Goal: Task Accomplishment & Management: Manage account settings

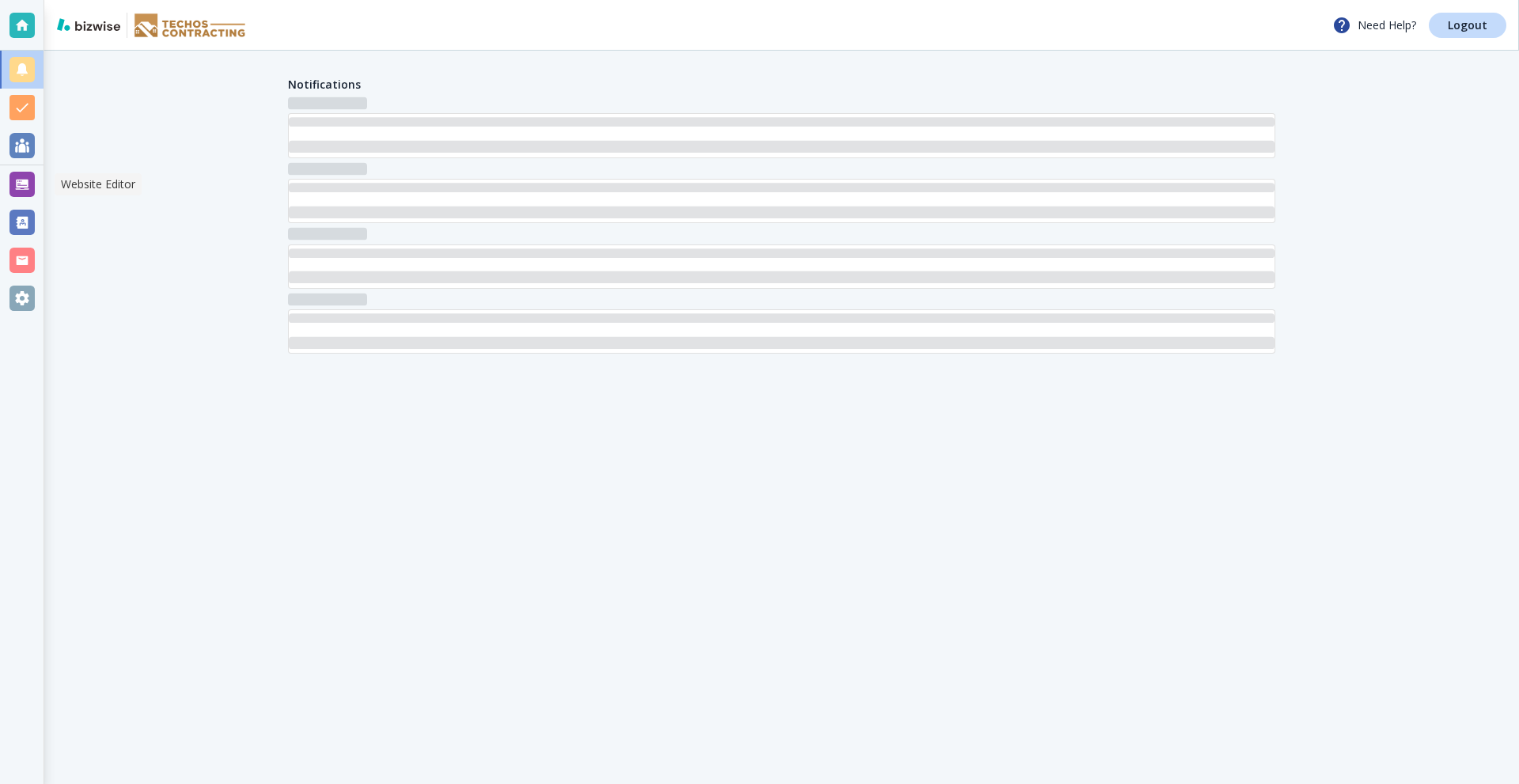
click at [19, 179] on div at bounding box center [21, 183] width 25 height 25
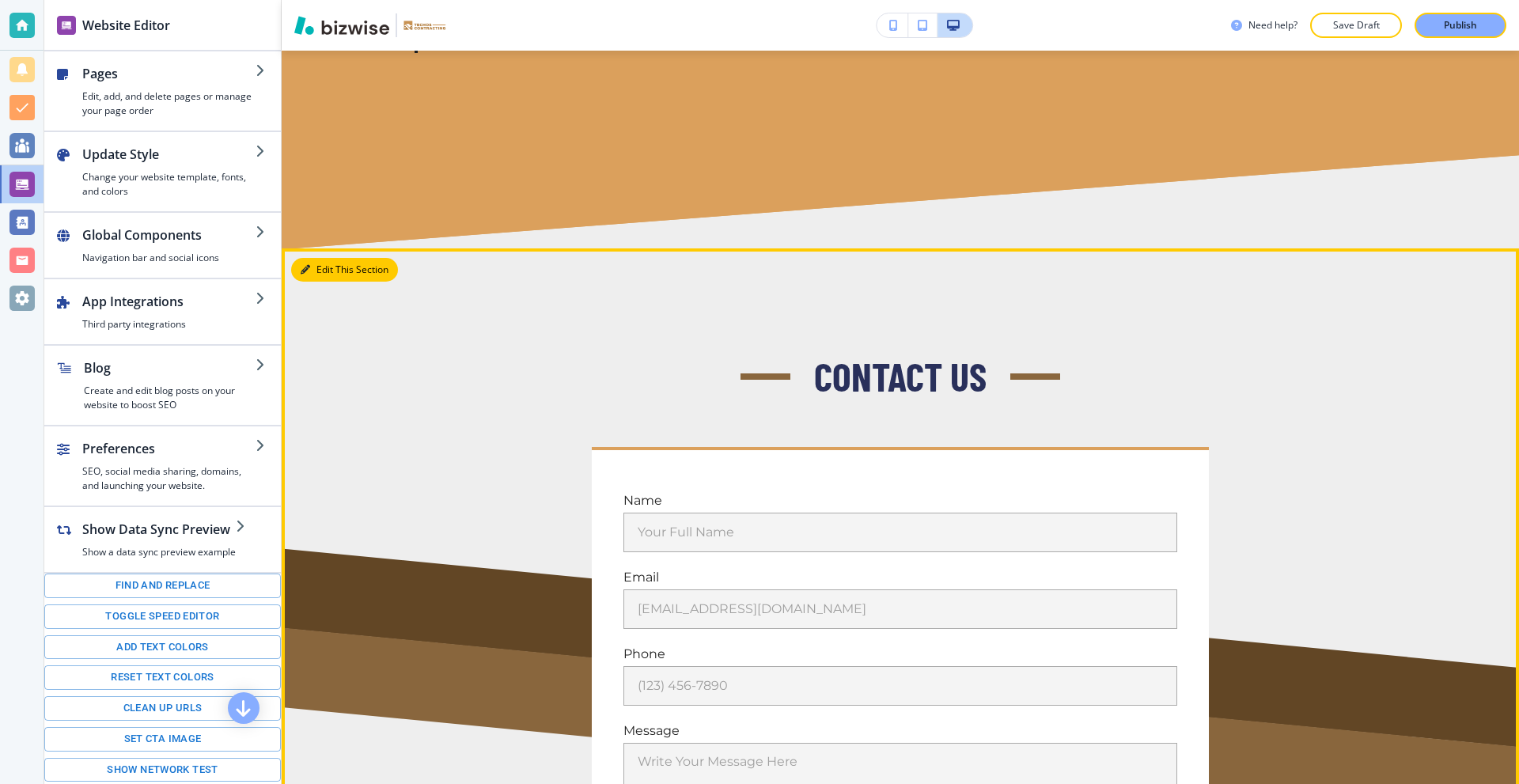
click at [322, 258] on button "Edit This Section" at bounding box center [343, 270] width 106 height 24
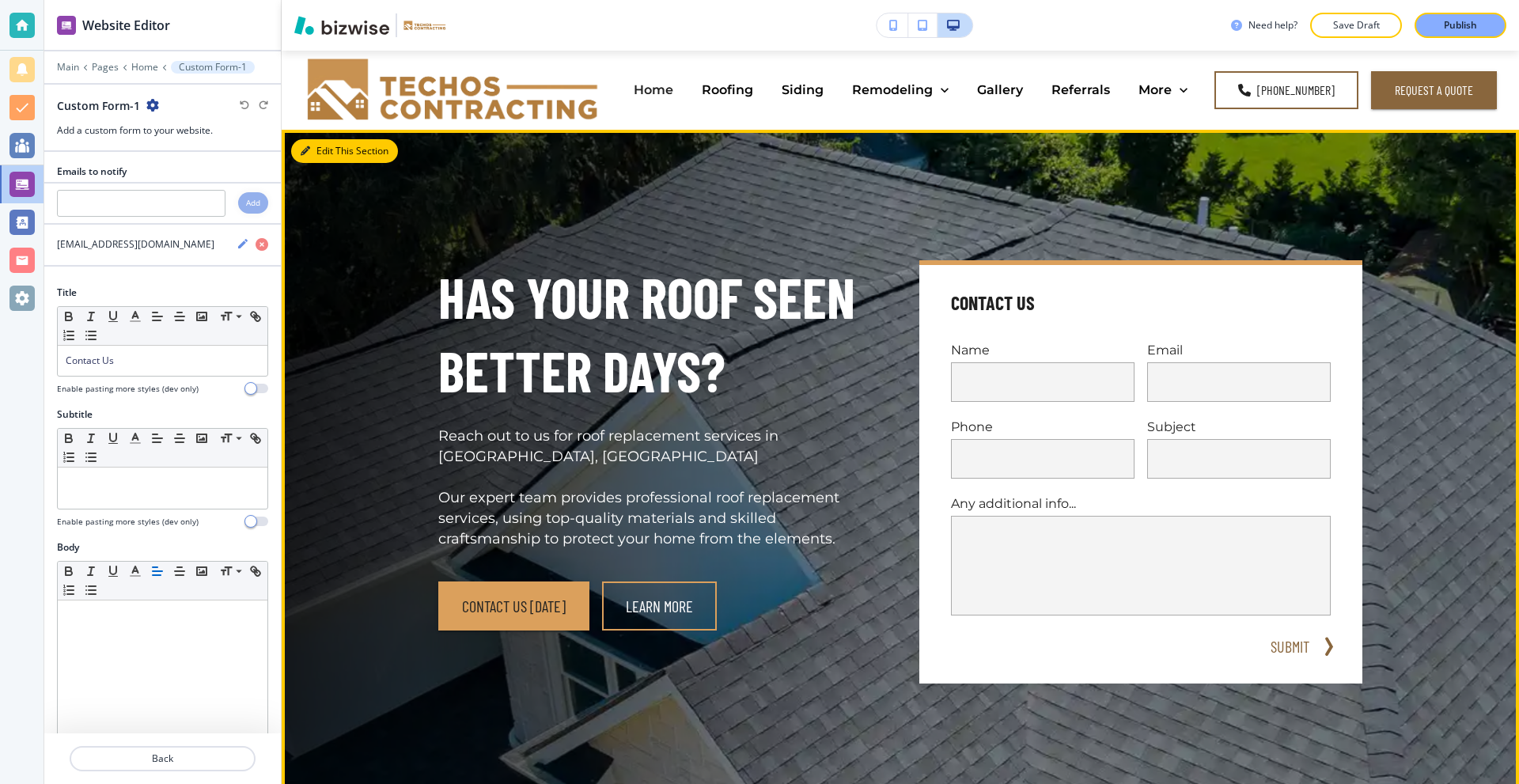
click at [318, 150] on button "Edit This Section" at bounding box center [343, 151] width 106 height 24
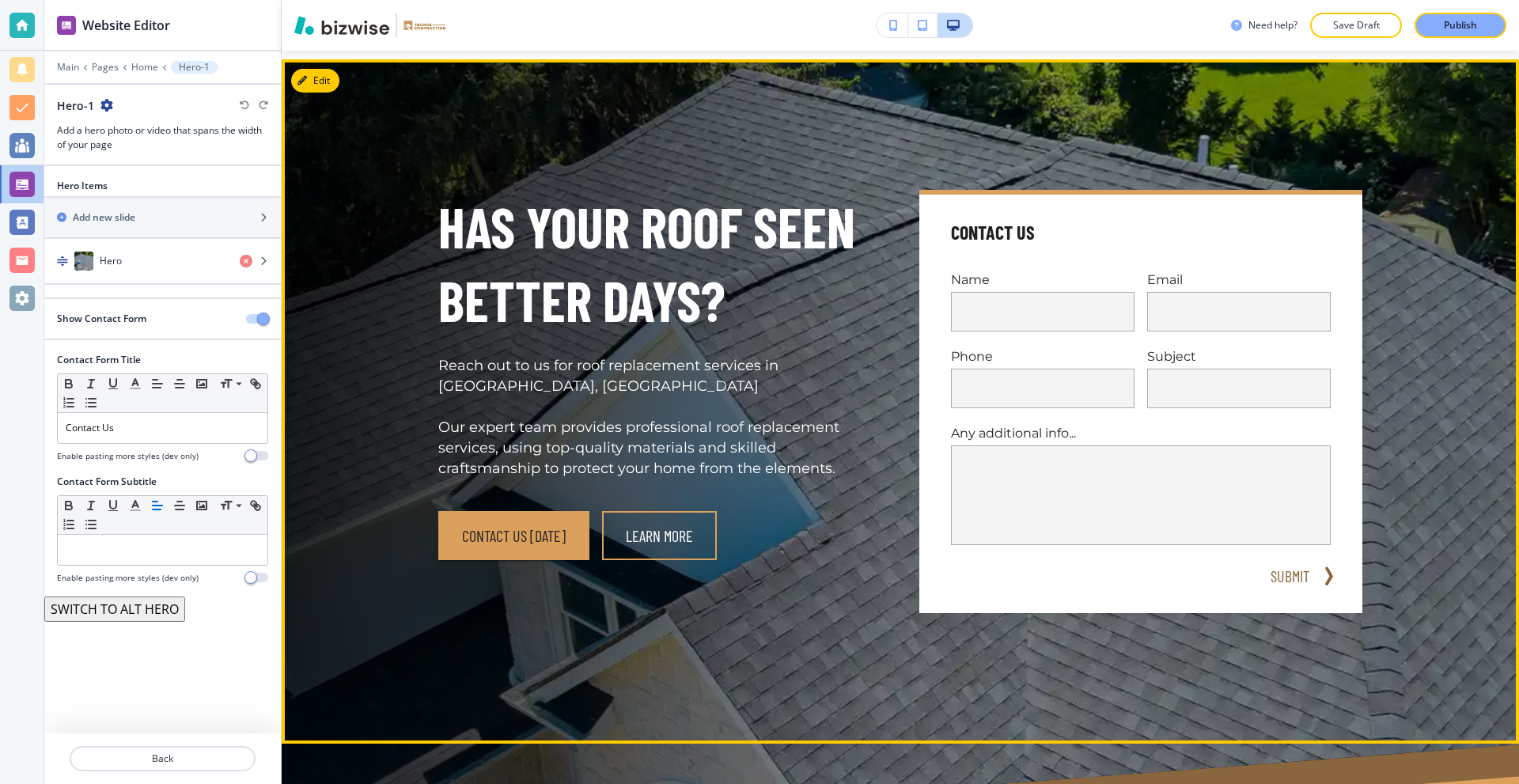
scroll to position [79, 0]
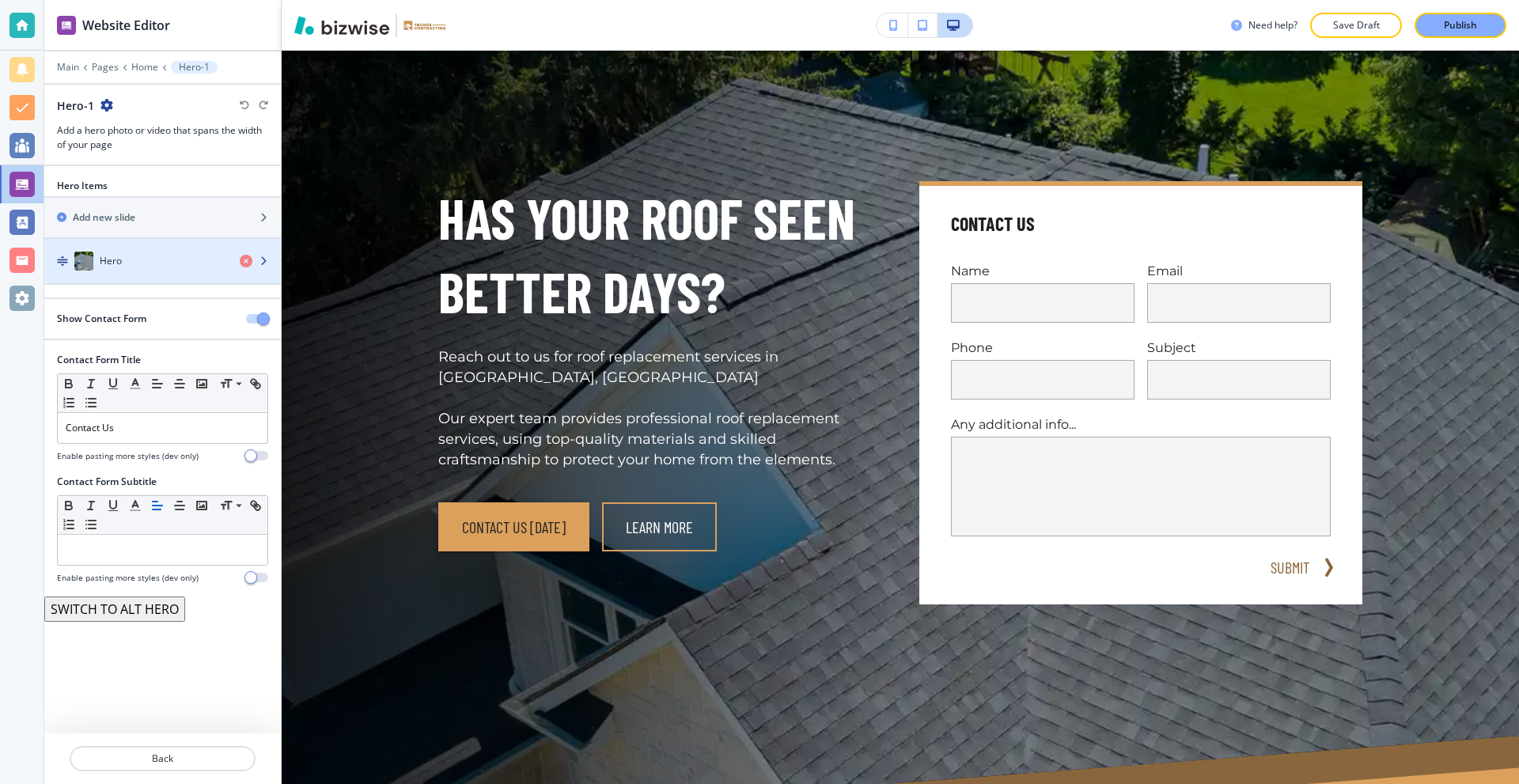
click at [154, 255] on div "Hero" at bounding box center [135, 261] width 182 height 19
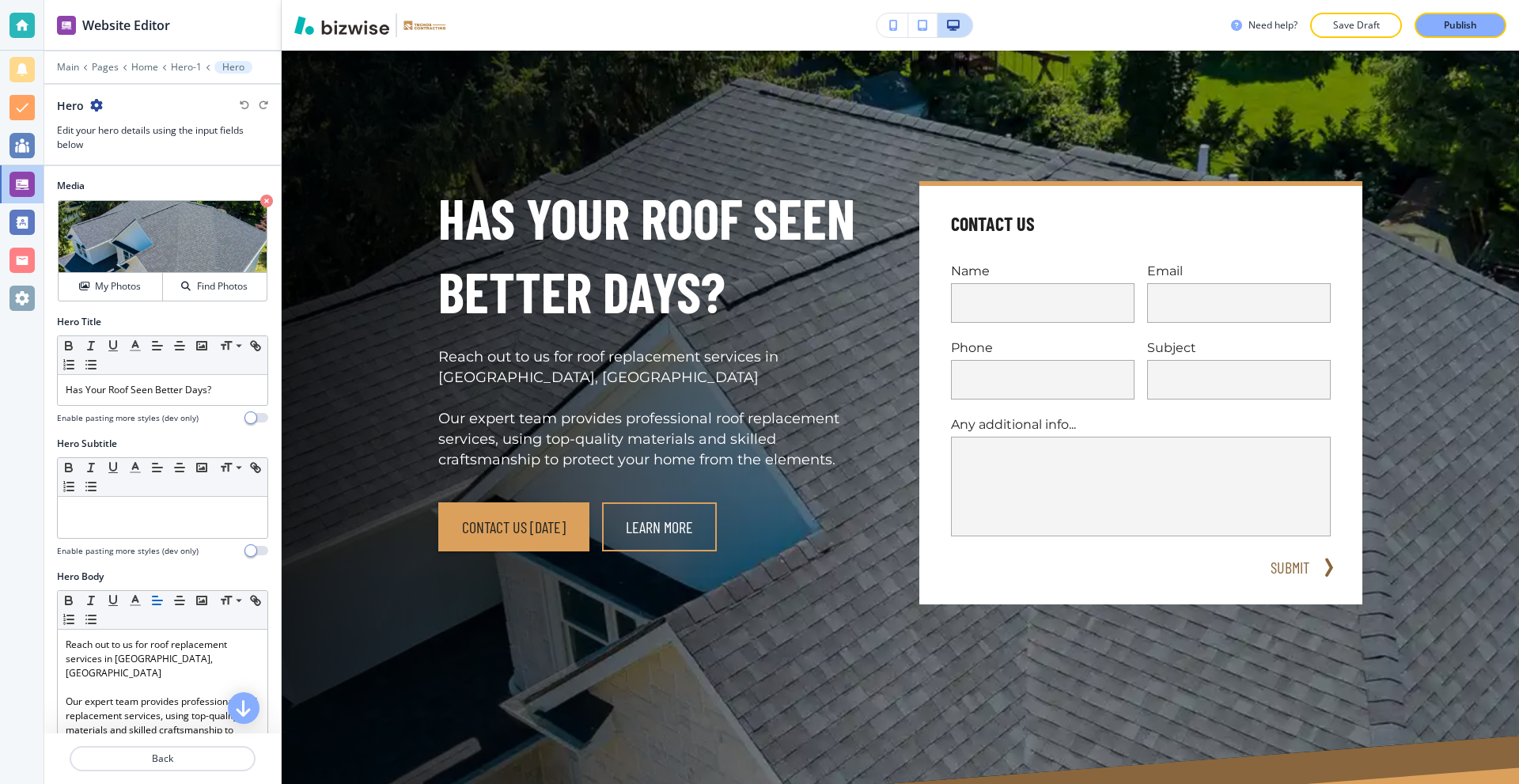
click at [167, 68] on div "Main Pages Home Hero-1 Hero" at bounding box center [163, 68] width 211 height 13
click at [171, 68] on p "Hero-1" at bounding box center [186, 68] width 31 height 11
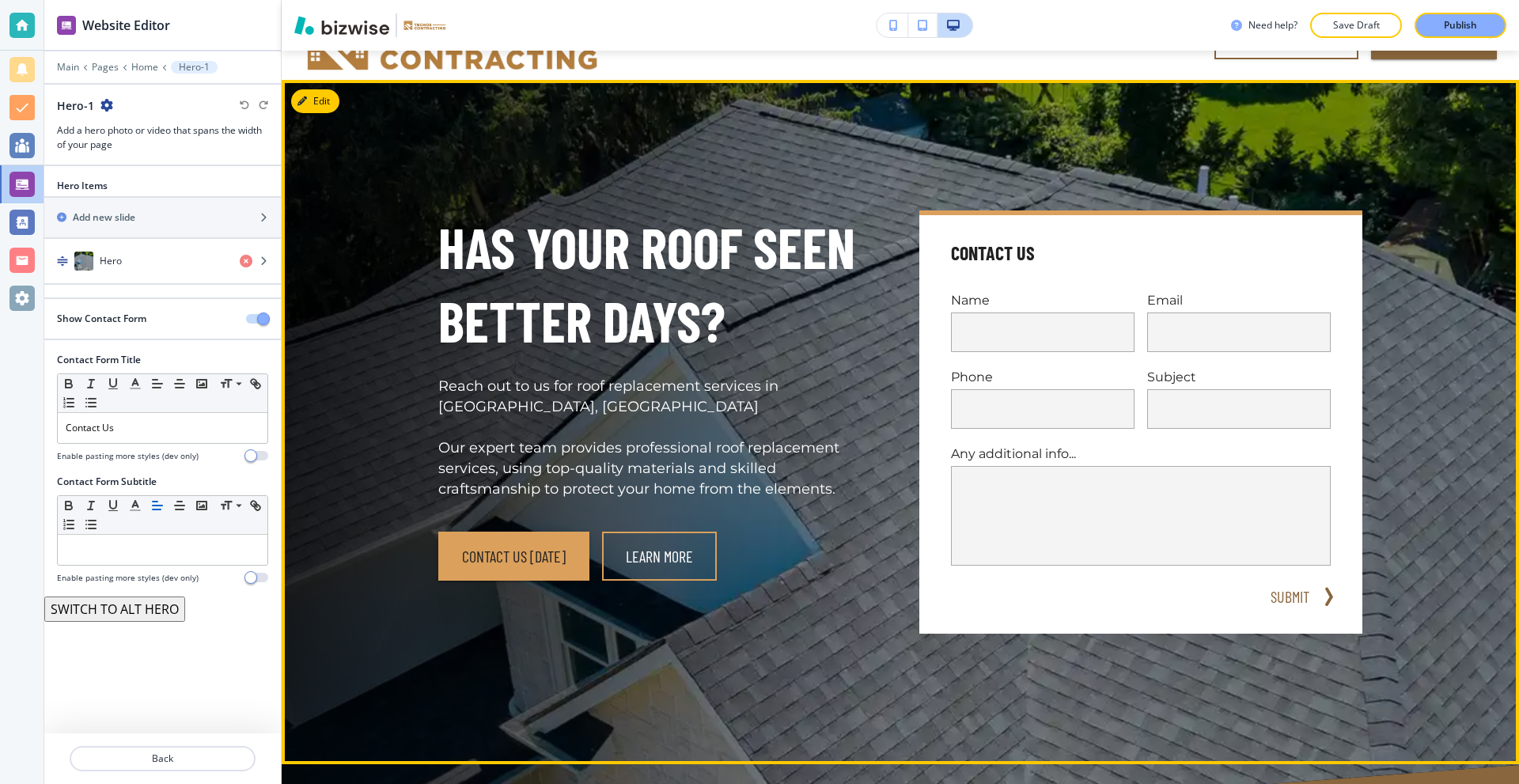
scroll to position [0, 0]
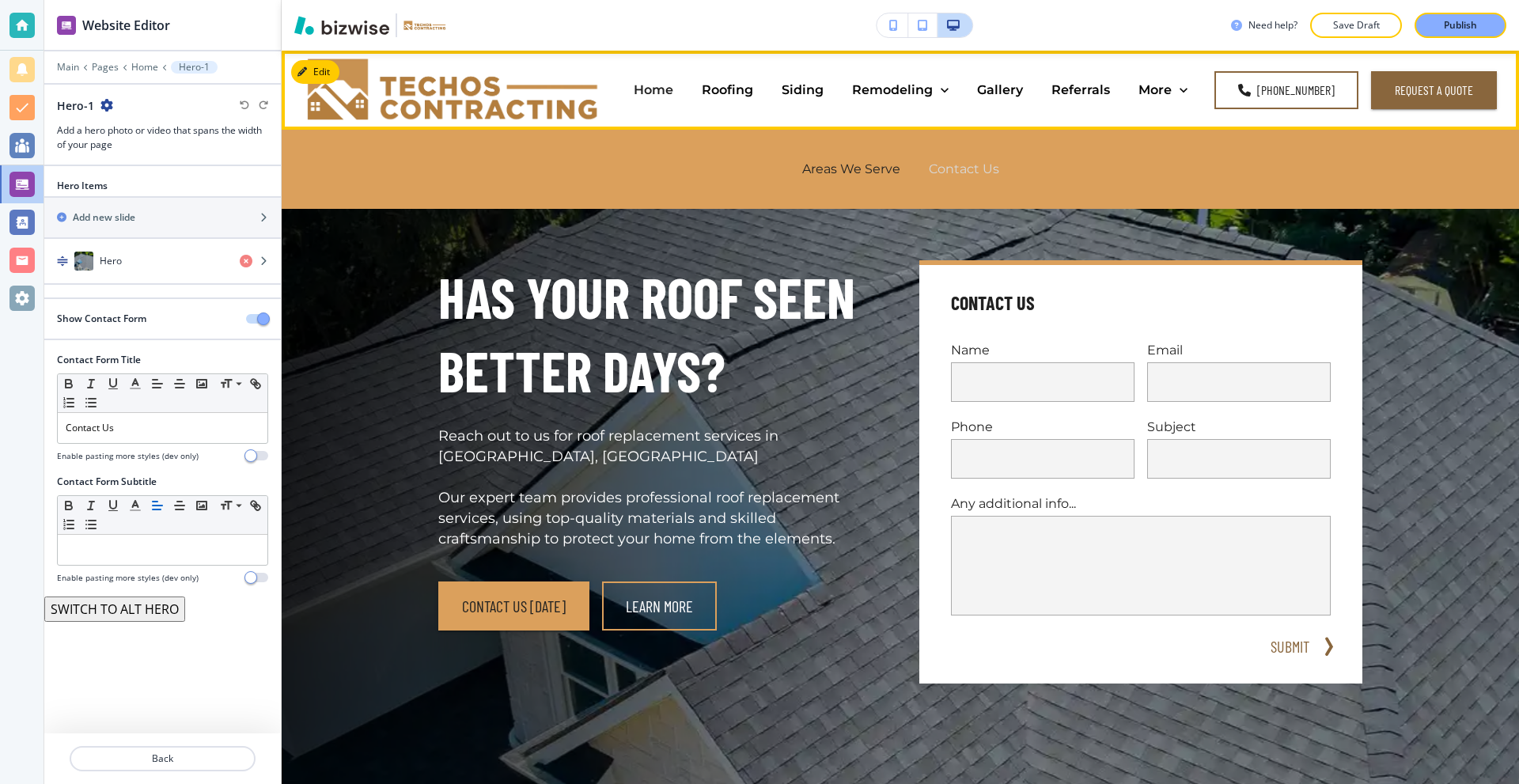
click at [961, 162] on p "Contact Us" at bounding box center [964, 169] width 70 height 19
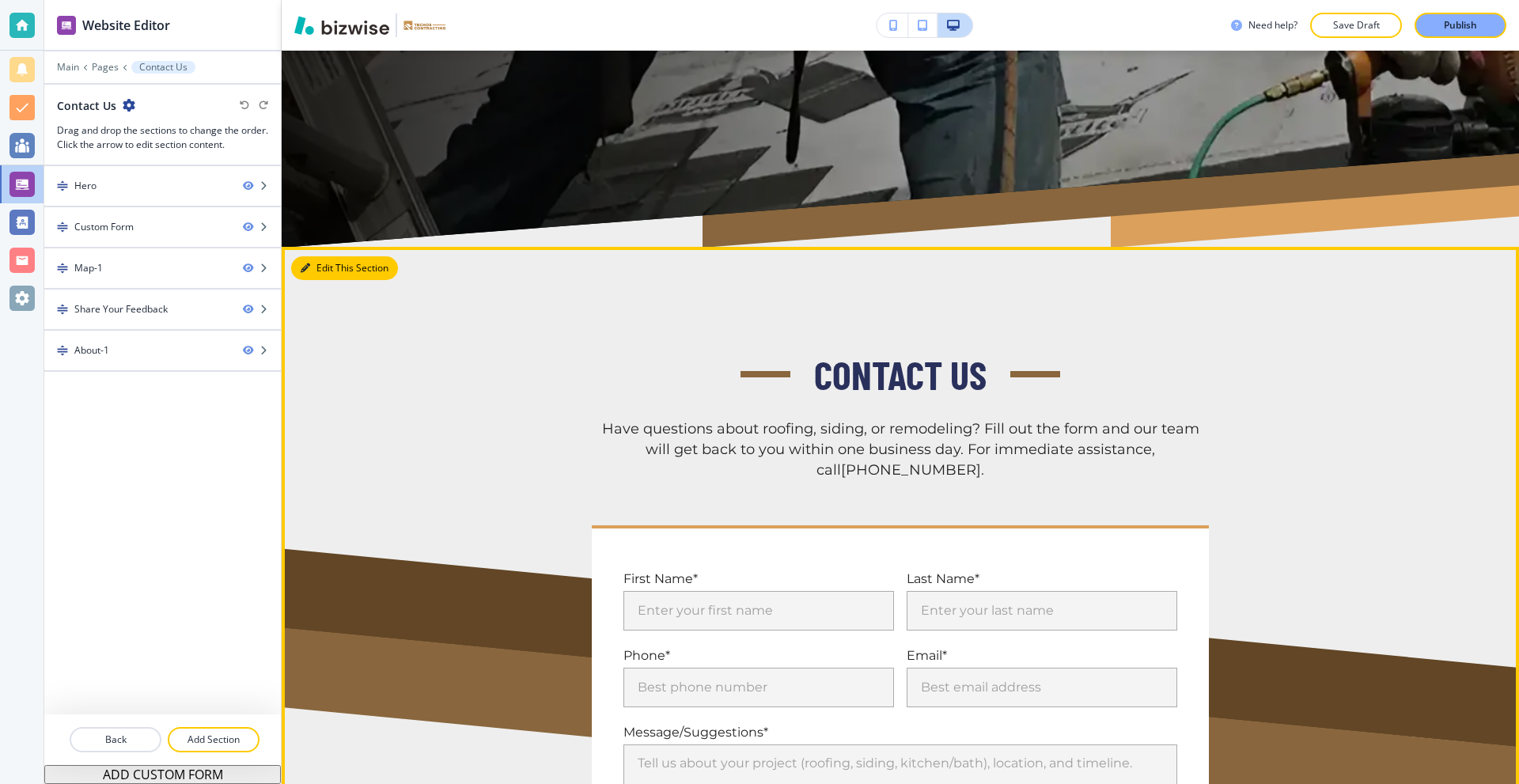
click at [323, 256] on button "Edit This Section" at bounding box center [343, 268] width 106 height 24
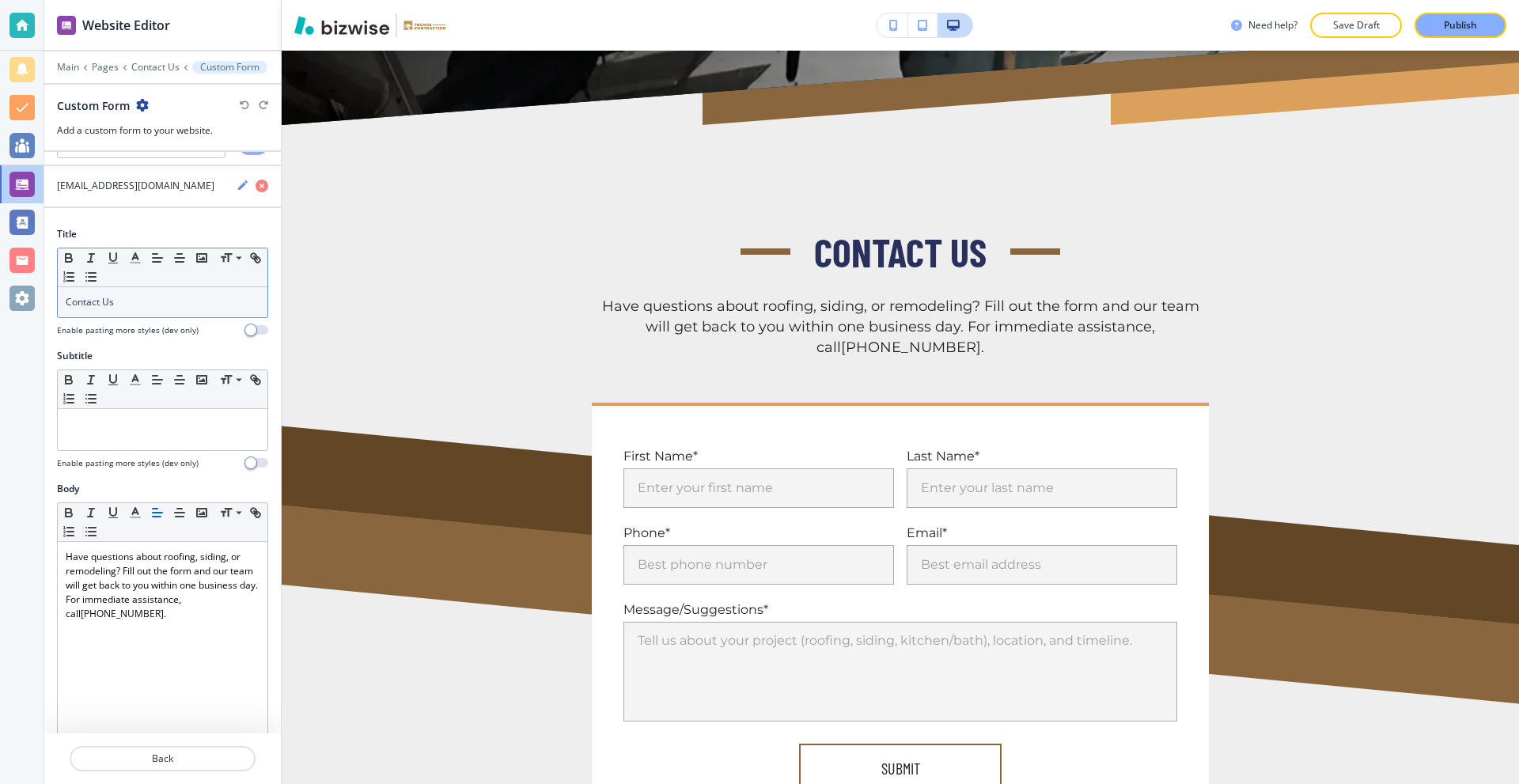
scroll to position [482, 0]
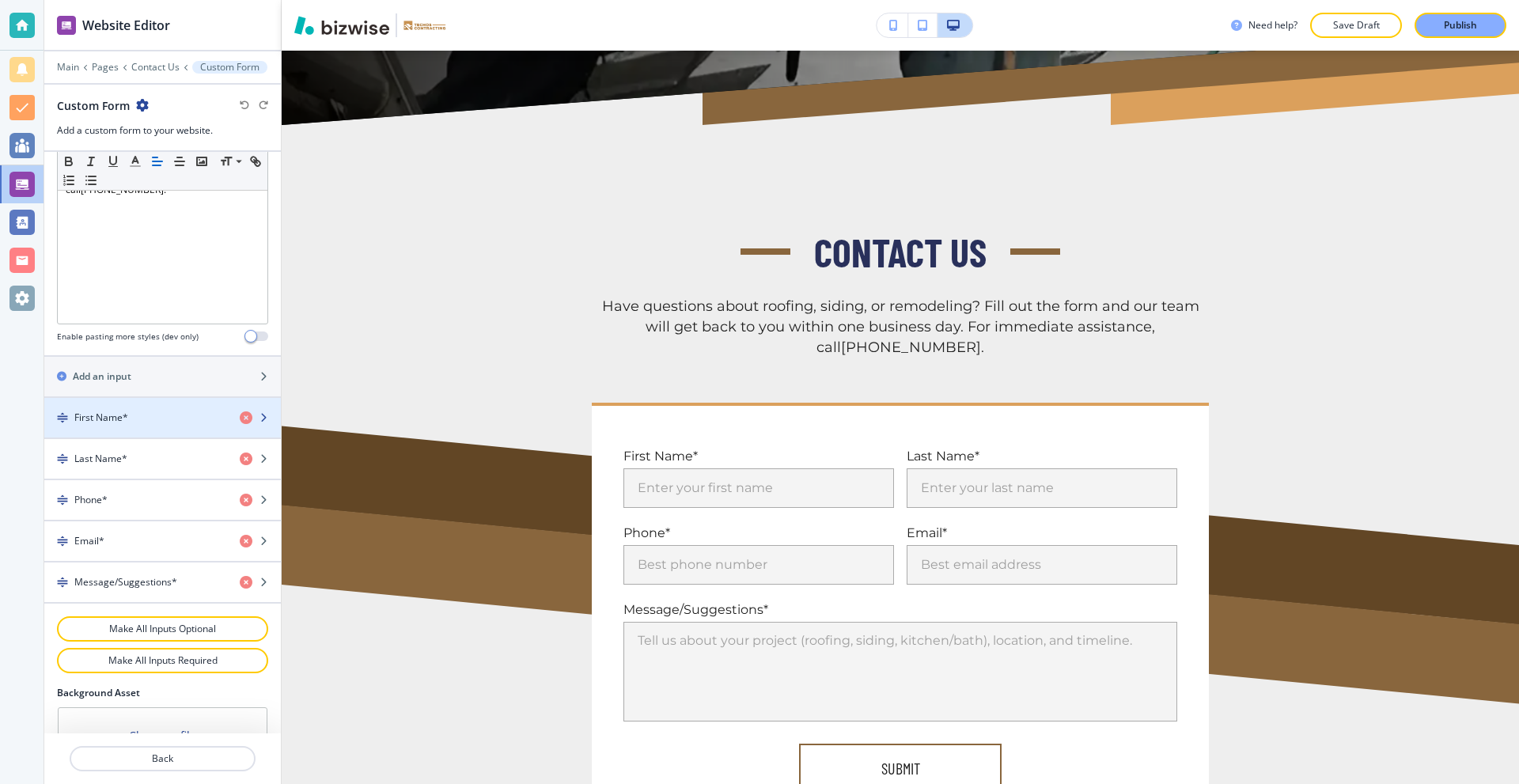
click at [114, 429] on div "button" at bounding box center [162, 431] width 236 height 13
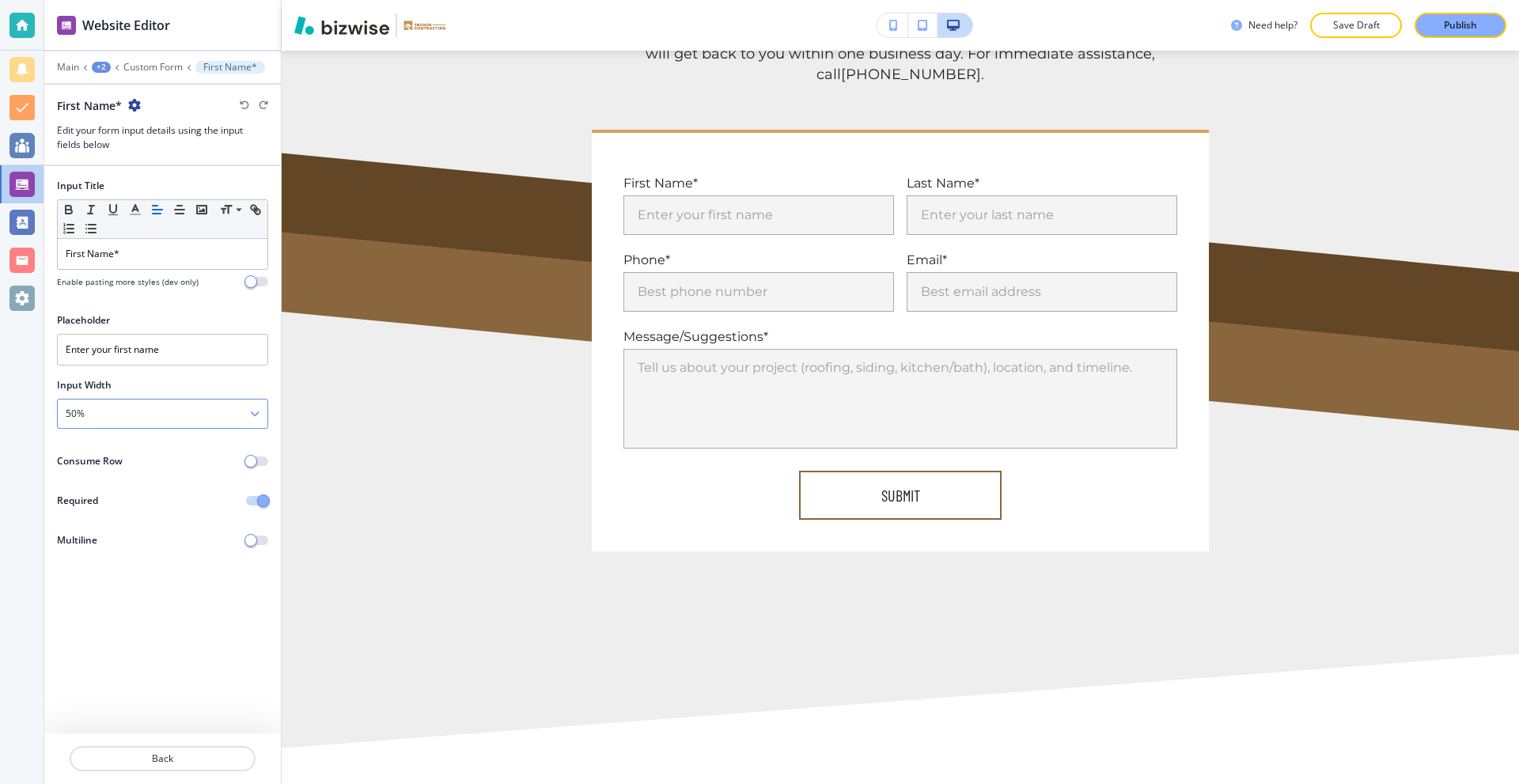
scroll to position [1306, 0]
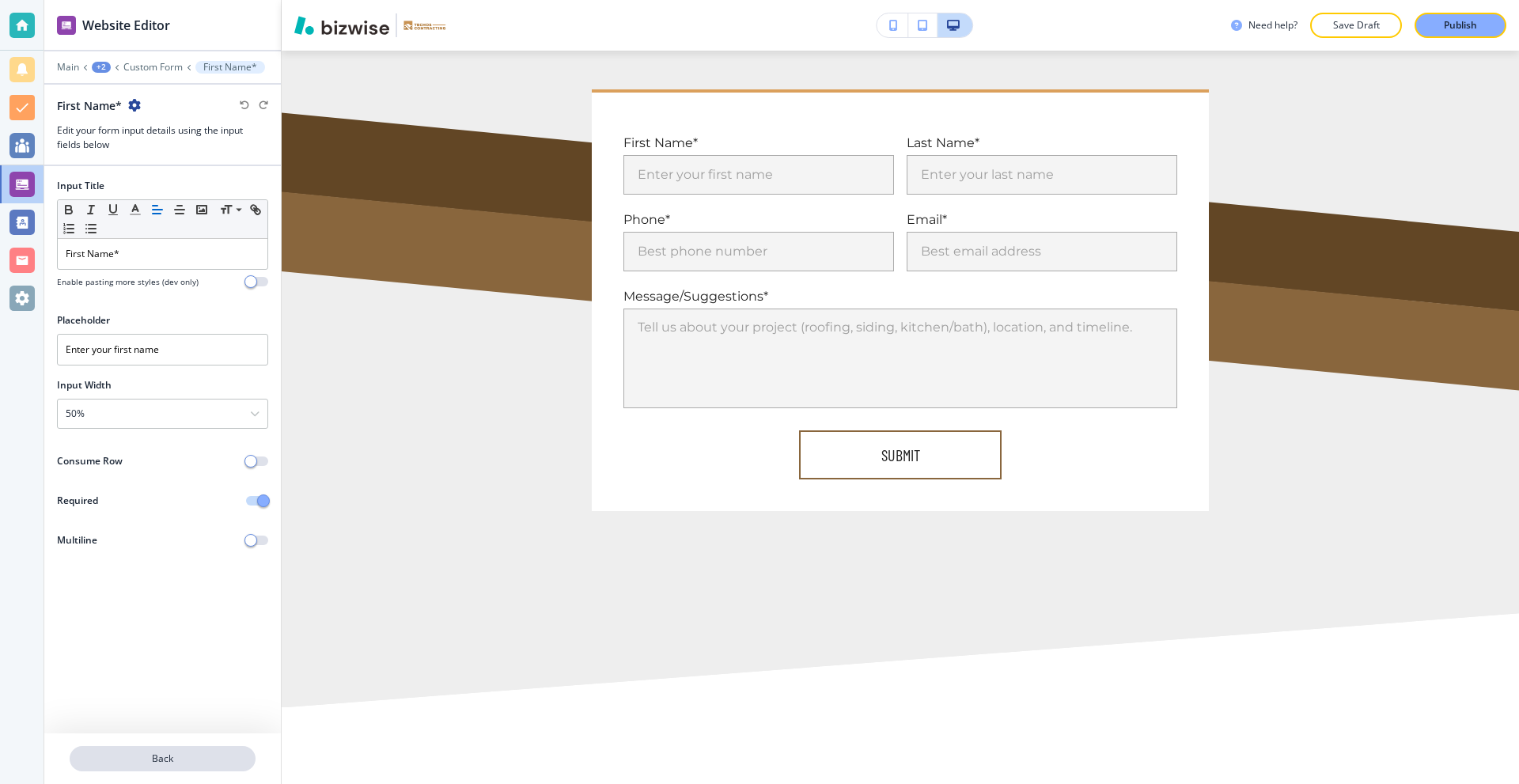
click at [188, 758] on p "Back" at bounding box center [162, 758] width 182 height 14
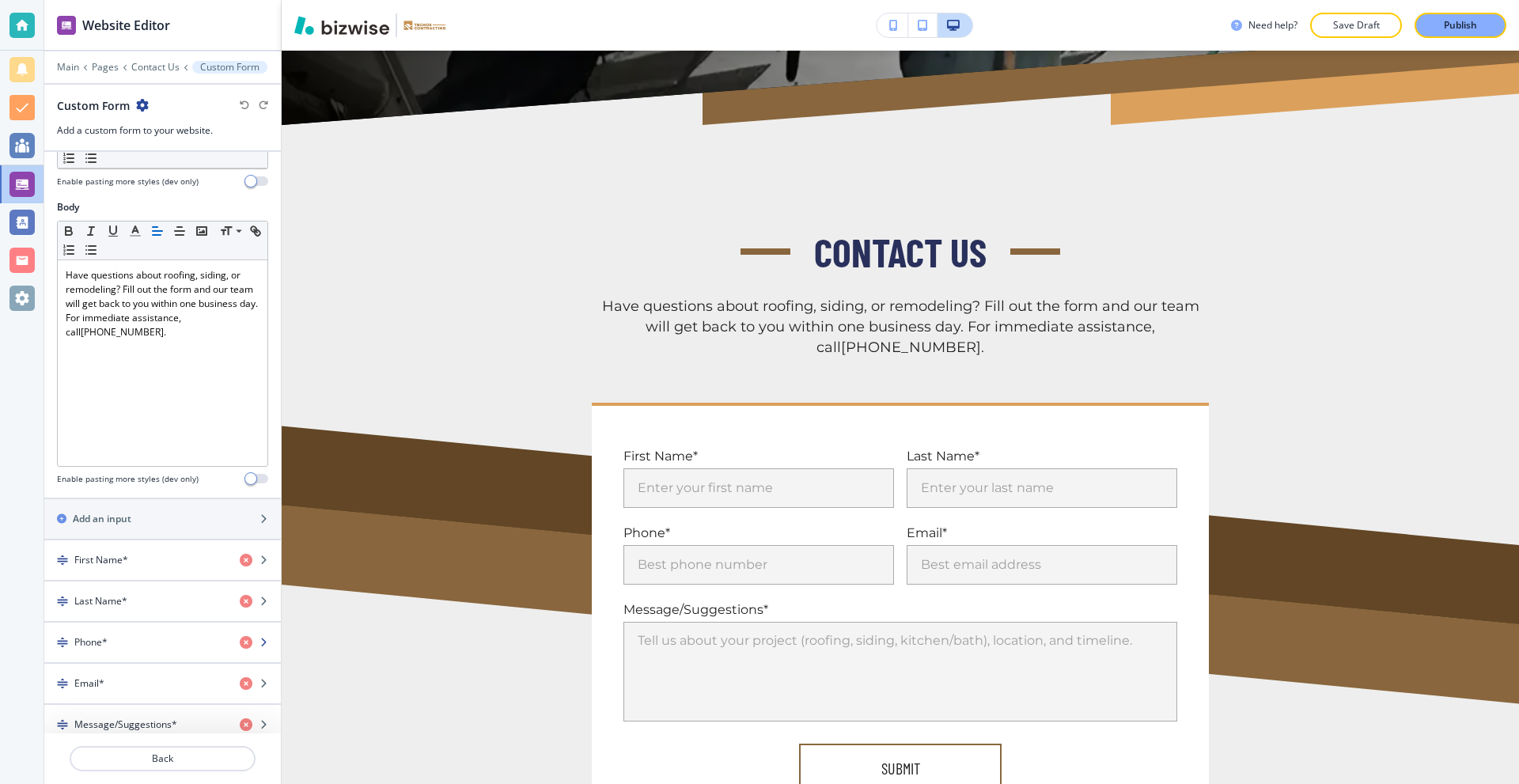
scroll to position [475, 0]
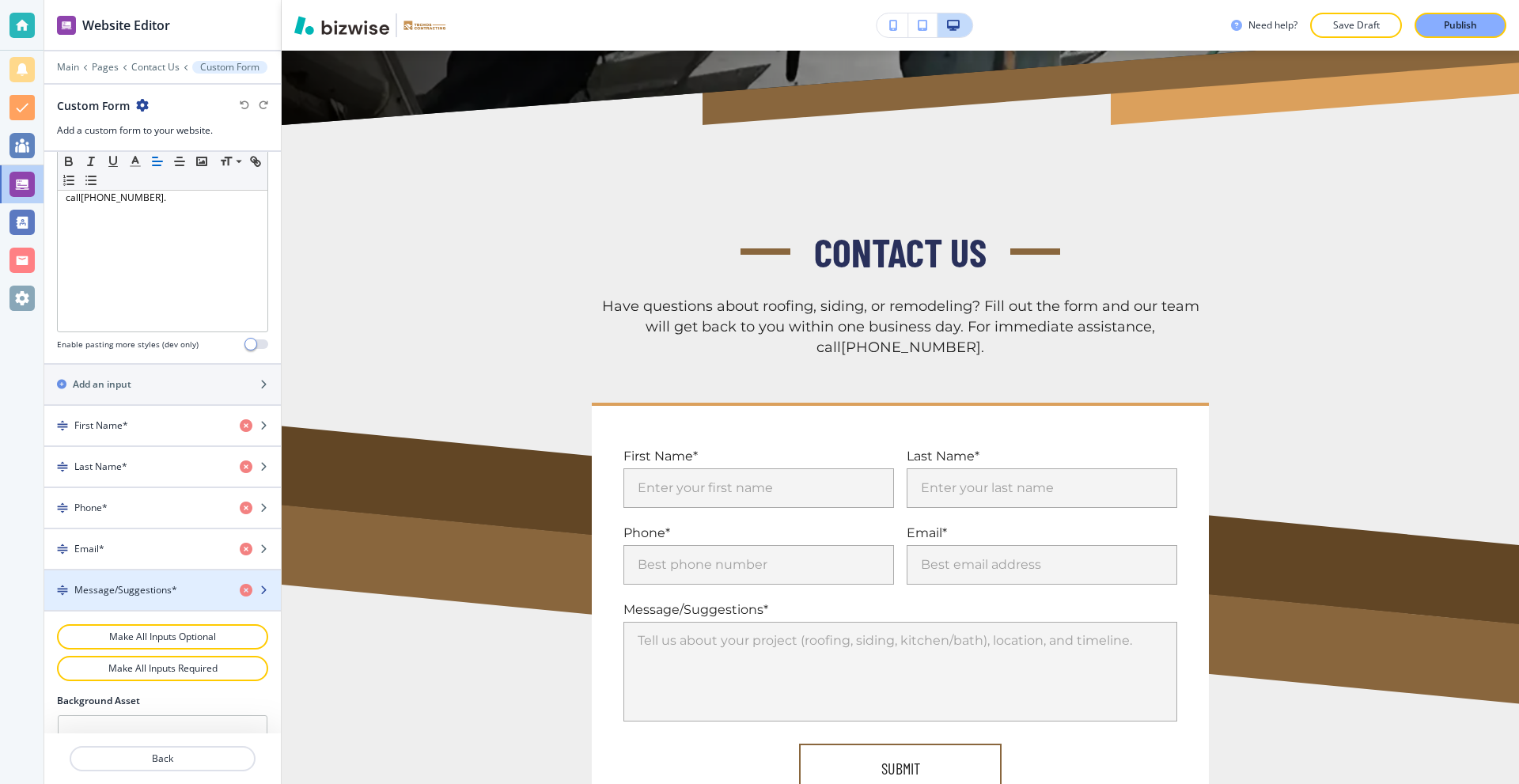
click at [132, 590] on h4 "Message/Suggestions*" at bounding box center [125, 590] width 103 height 14
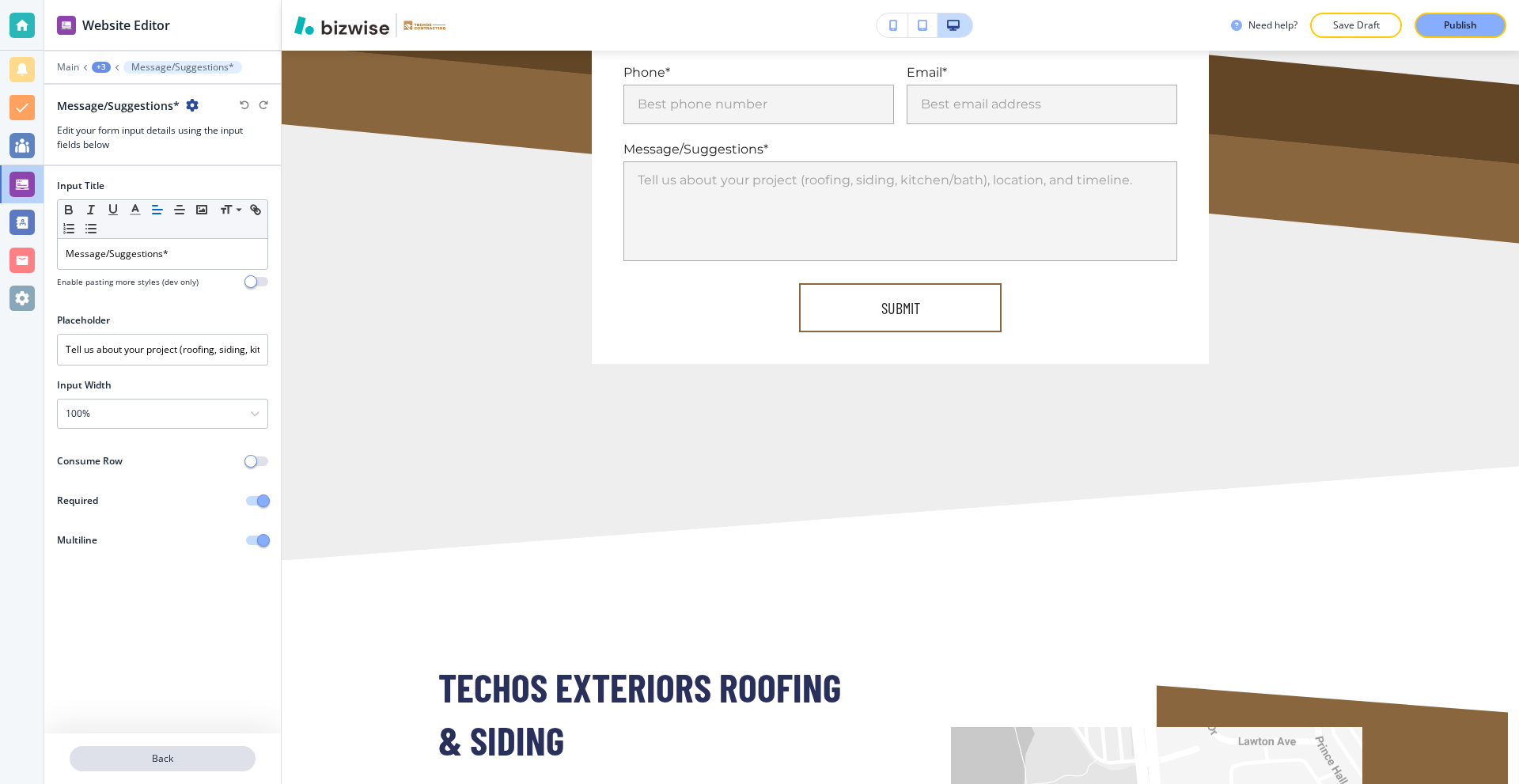
click at [166, 763] on p "Back" at bounding box center [162, 758] width 182 height 14
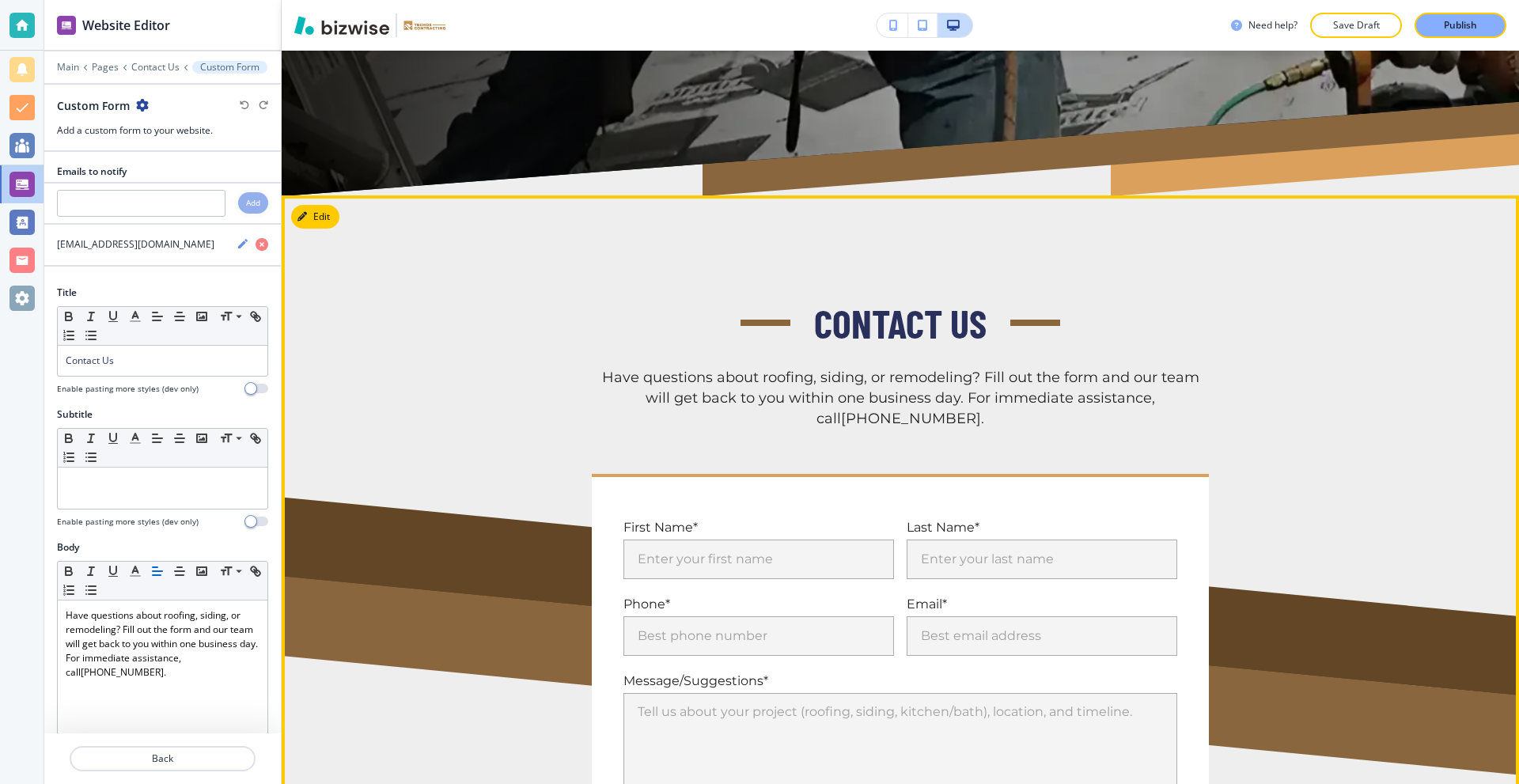
scroll to position [597, 0]
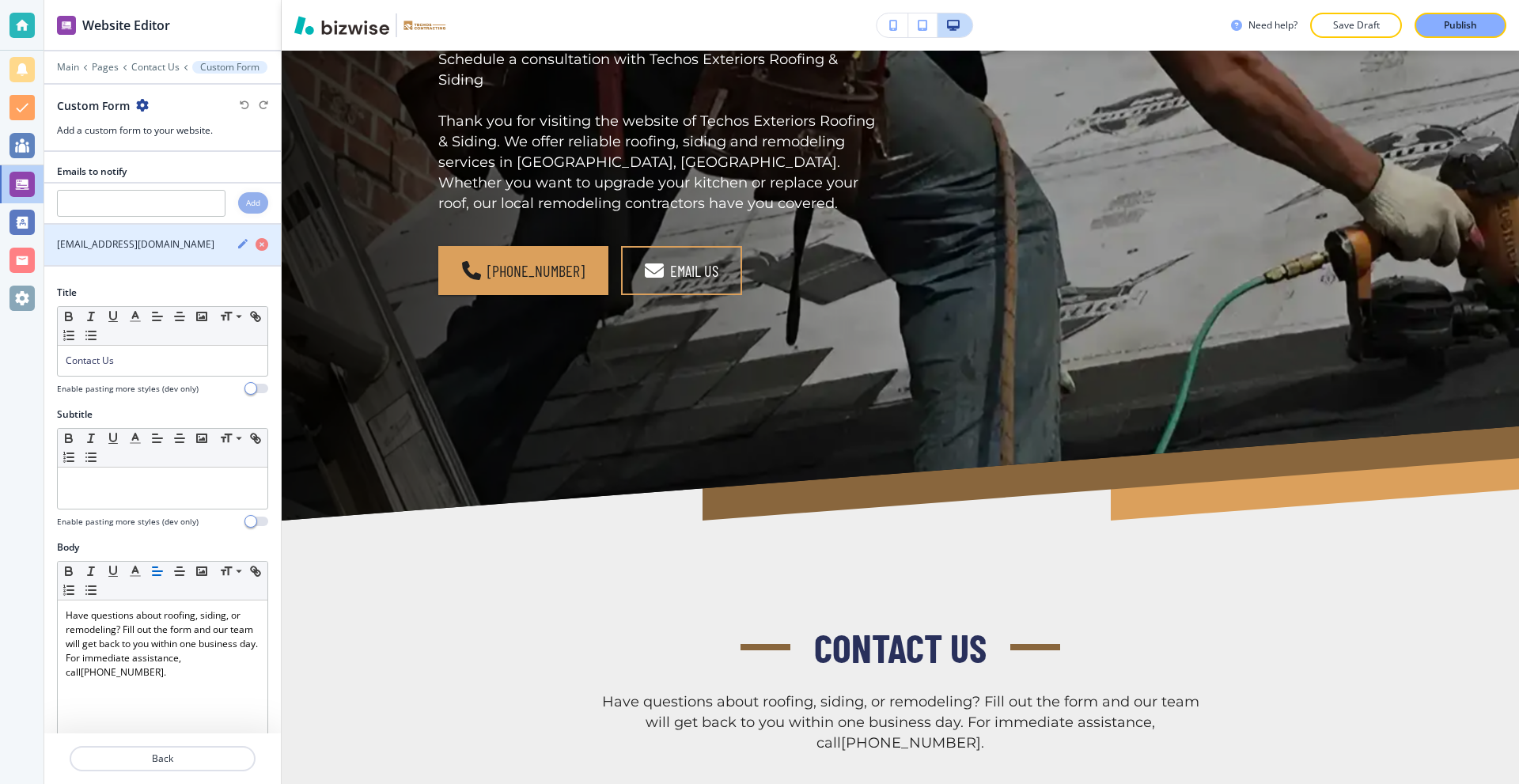
click at [115, 247] on h4 "[EMAIL_ADDRESS][DOMAIN_NAME]" at bounding box center [136, 243] width 157 height 14
click at [236, 242] on icon "button" at bounding box center [243, 243] width 13 height 13
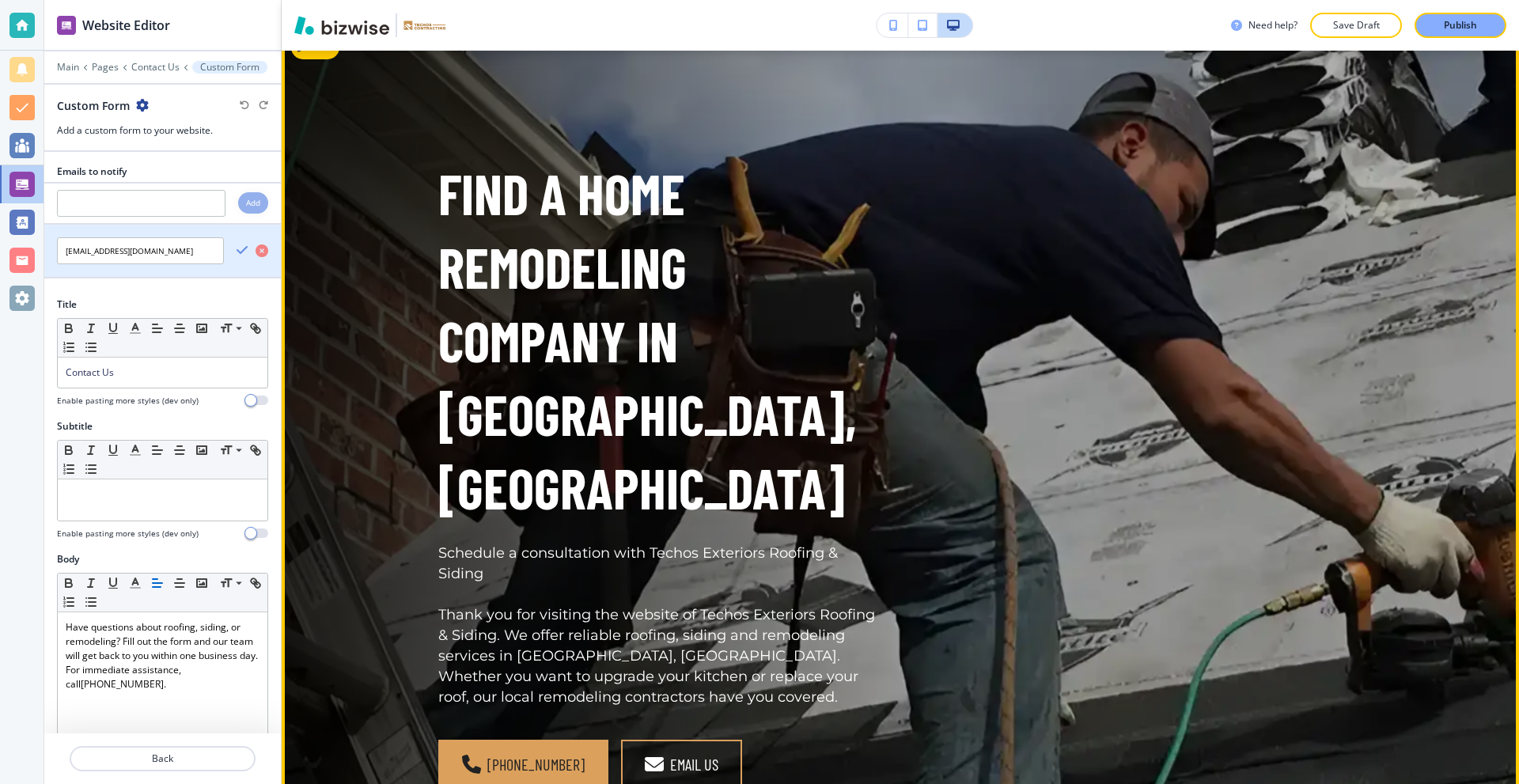
scroll to position [0, 0]
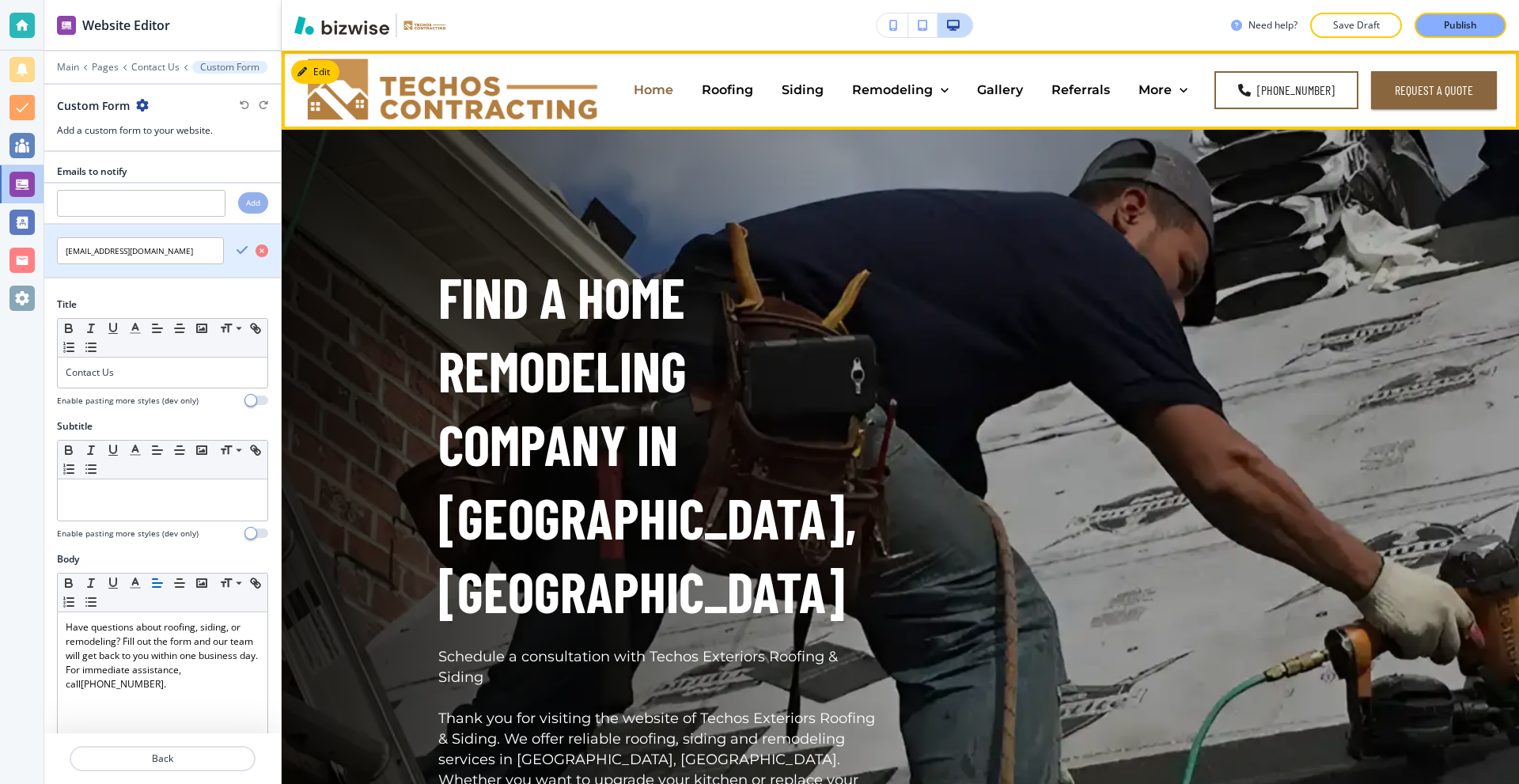
click at [651, 89] on p "Home" at bounding box center [653, 90] width 40 height 19
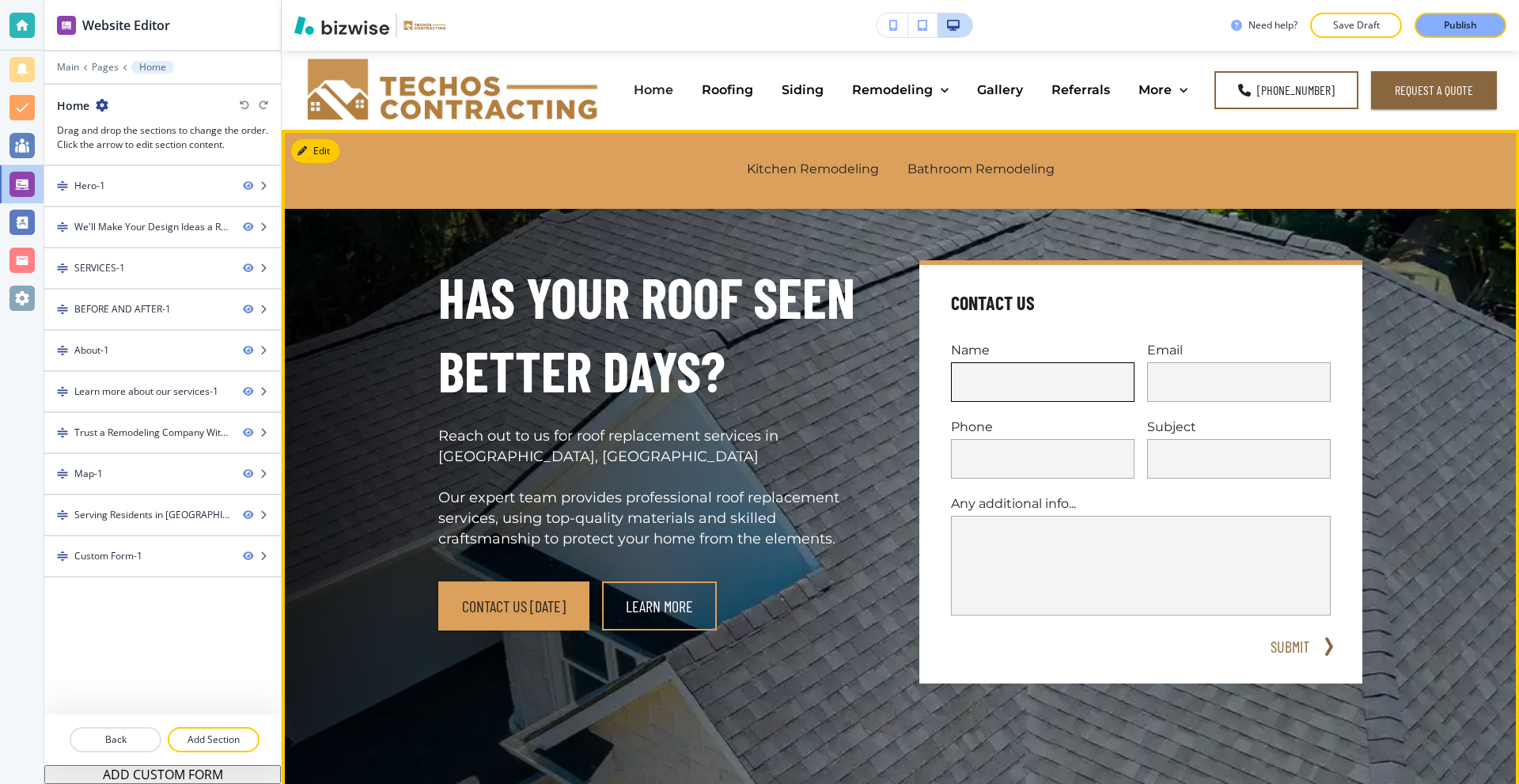
click at [995, 373] on input "text" at bounding box center [1042, 381] width 183 height 40
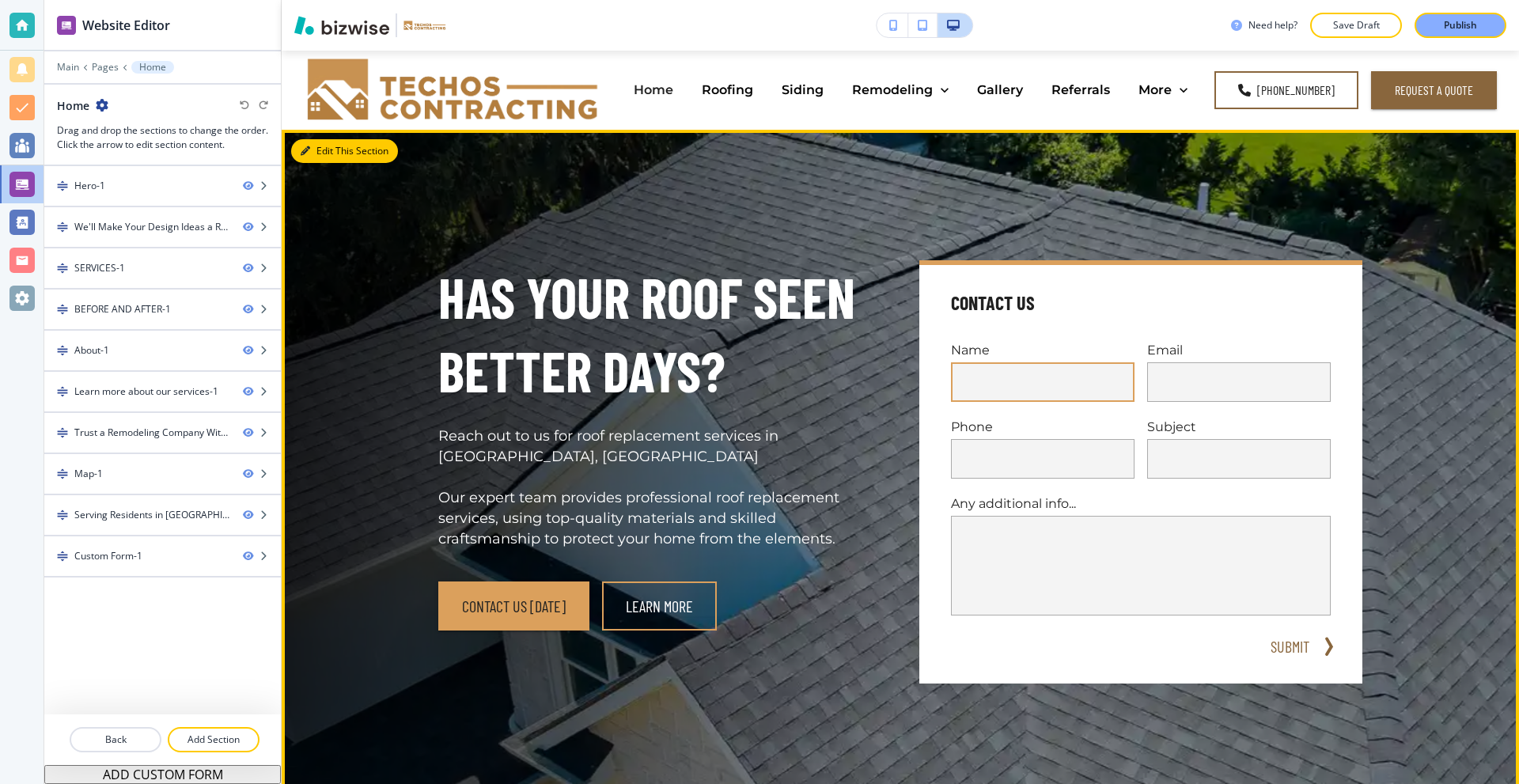
click at [316, 149] on div "Edit This Section Has Your Roof Seen Better Days? Reach out to us for roof repl…" at bounding box center [900, 471] width 1237 height 684
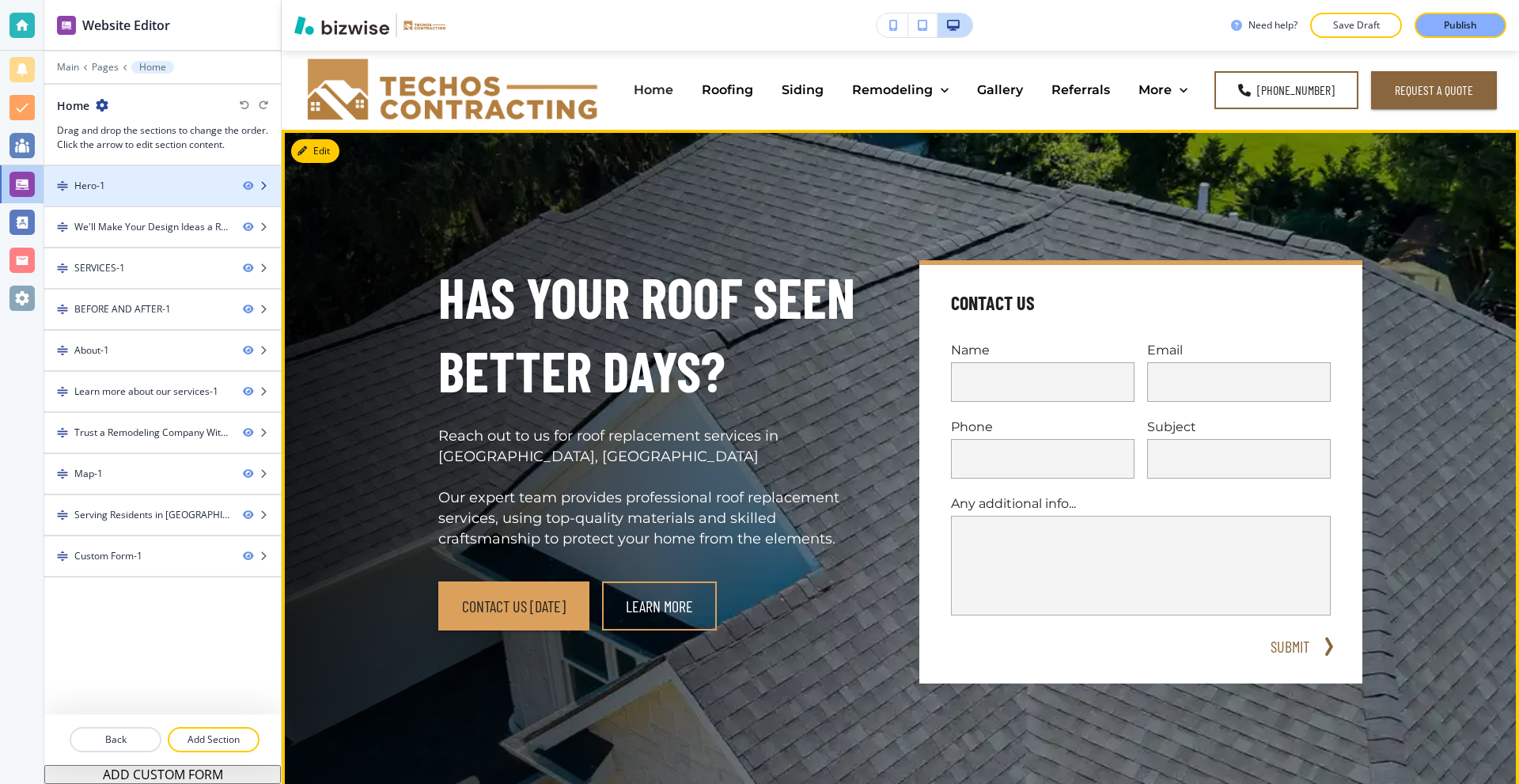
click at [144, 182] on div "Hero-1" at bounding box center [137, 185] width 186 height 14
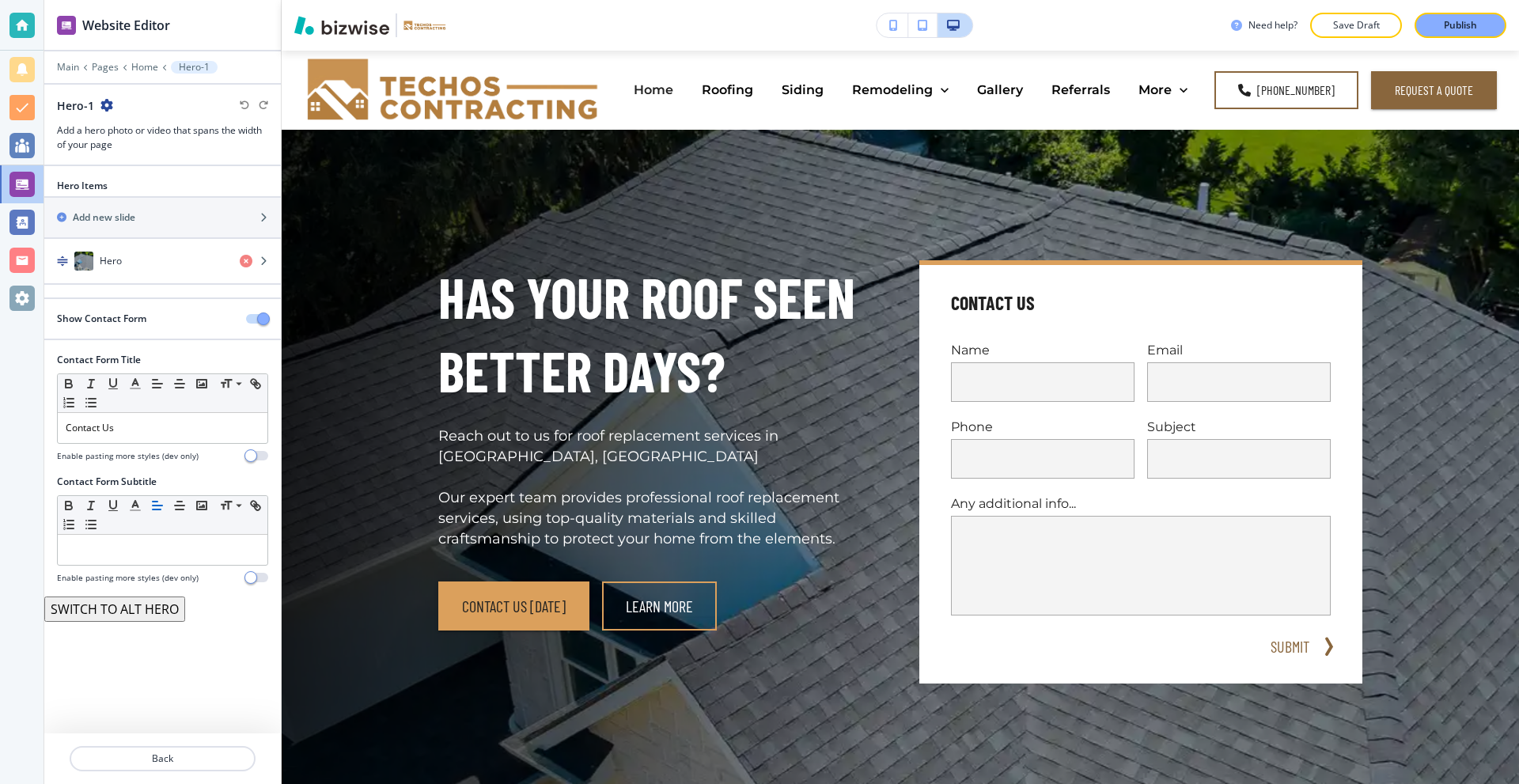
scroll to position [79, 0]
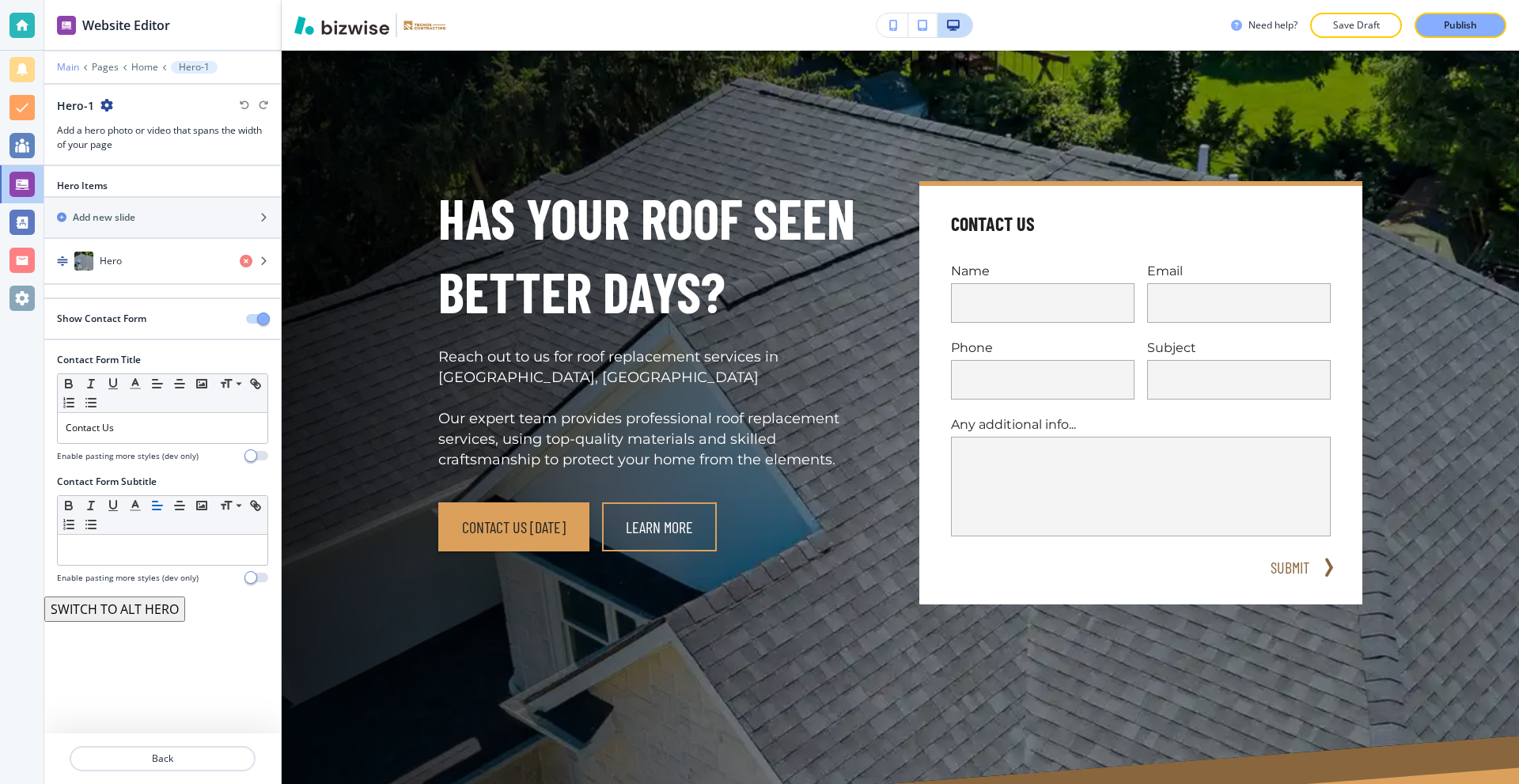
click at [68, 62] on p "Main" at bounding box center [68, 68] width 22 height 11
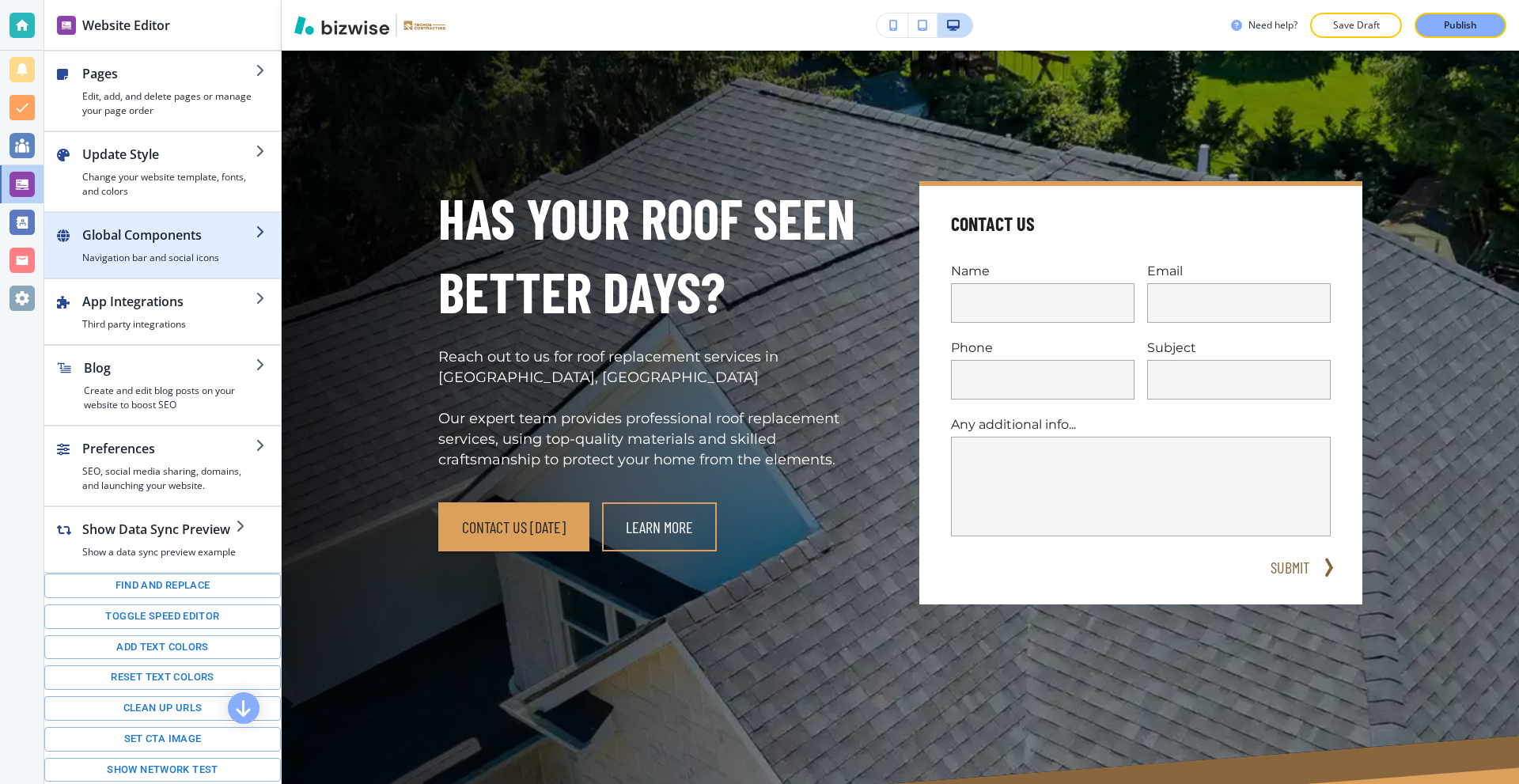
click at [182, 245] on div "button" at bounding box center [168, 247] width 173 height 6
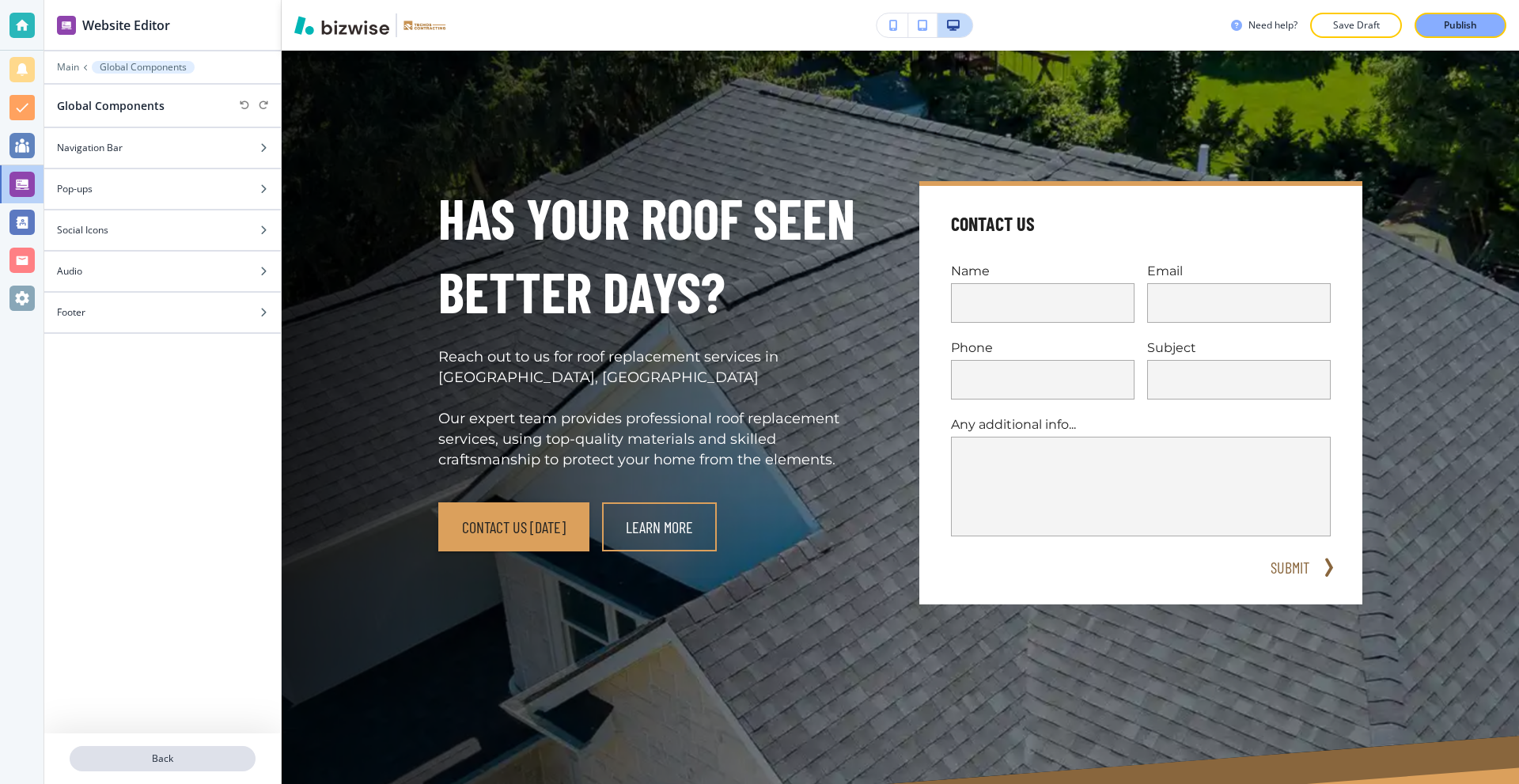
click at [180, 748] on button "Back" at bounding box center [162, 758] width 186 height 25
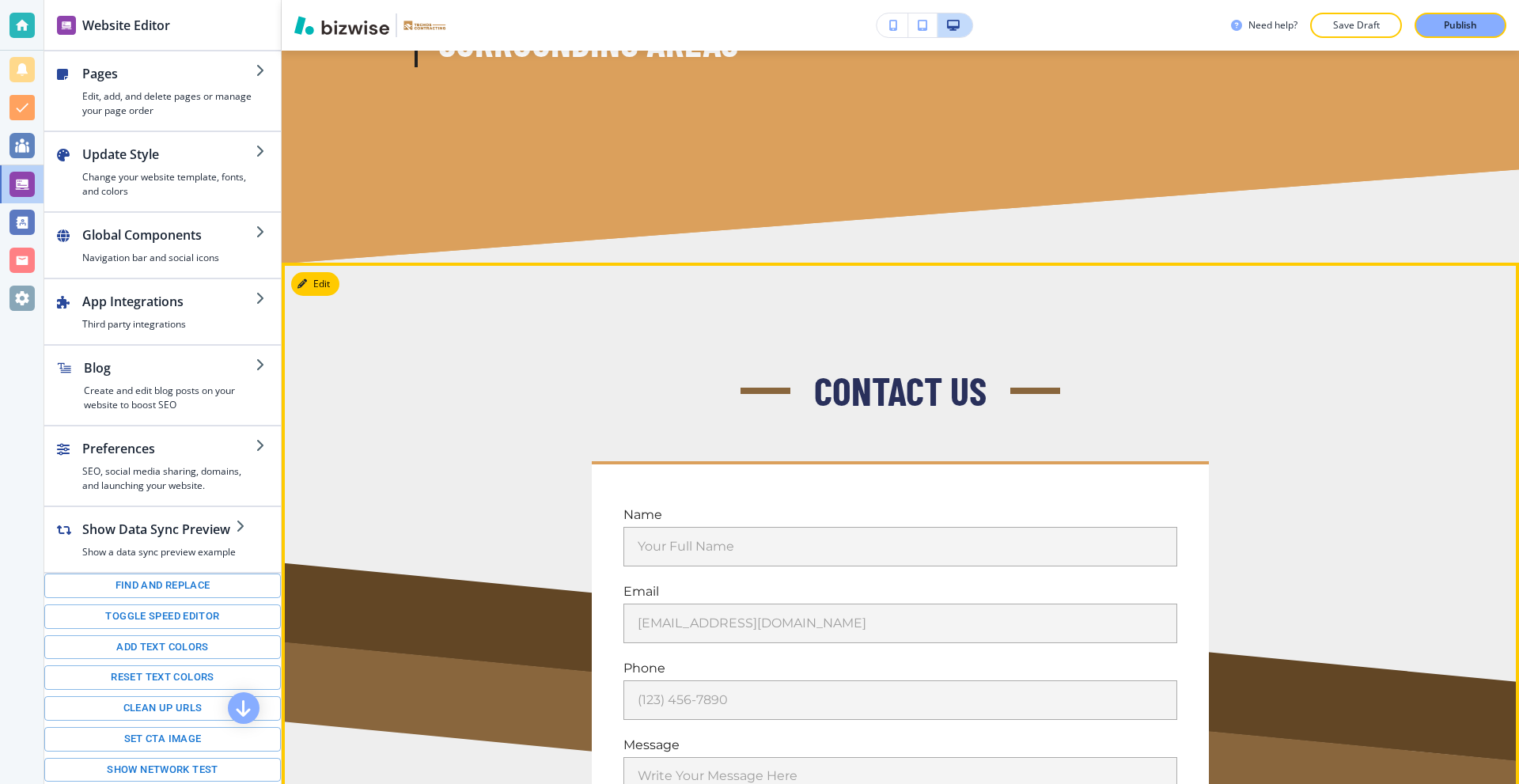
scroll to position [7276, 0]
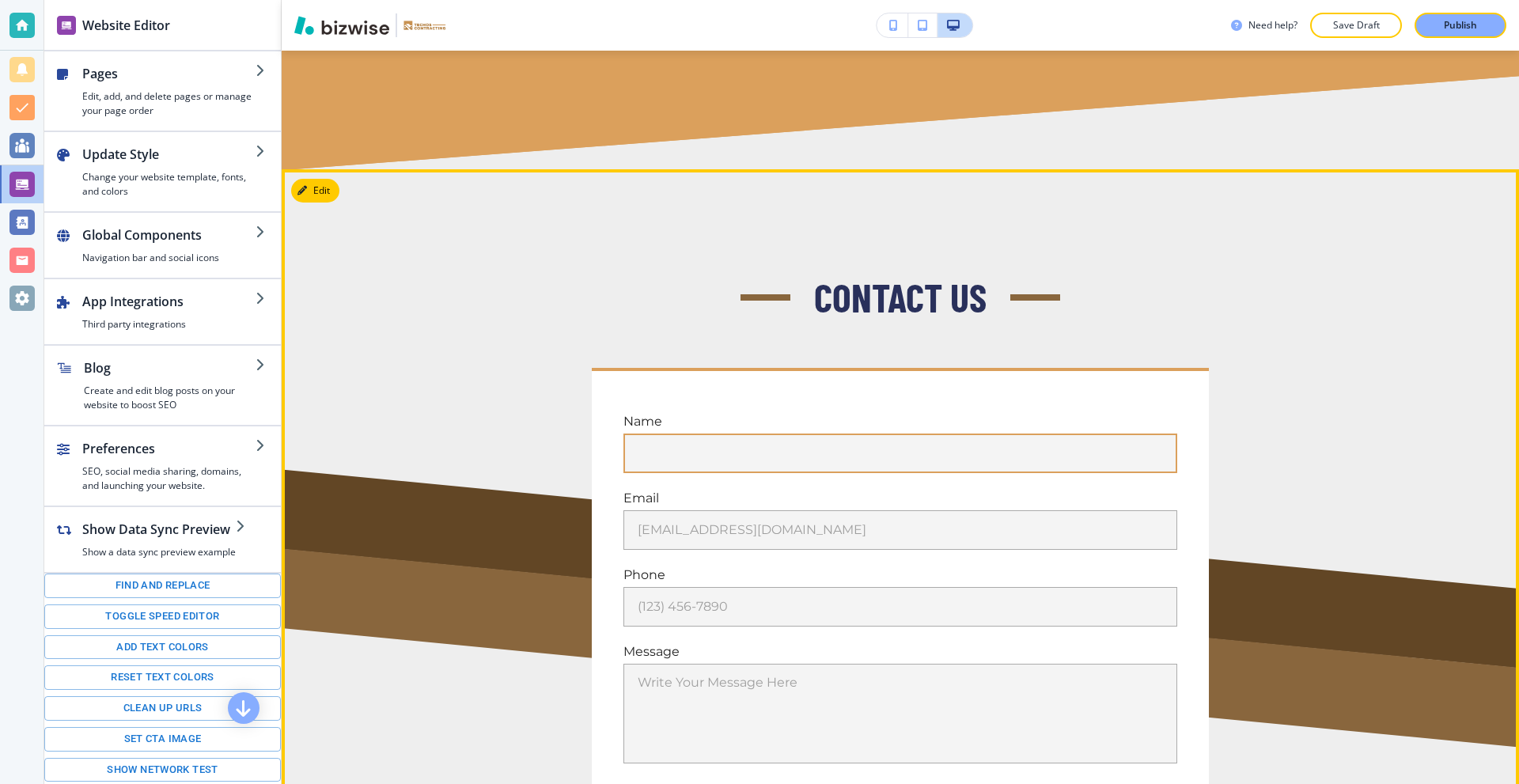
click at [737, 433] on input "Your Full Name" at bounding box center [900, 453] width 554 height 40
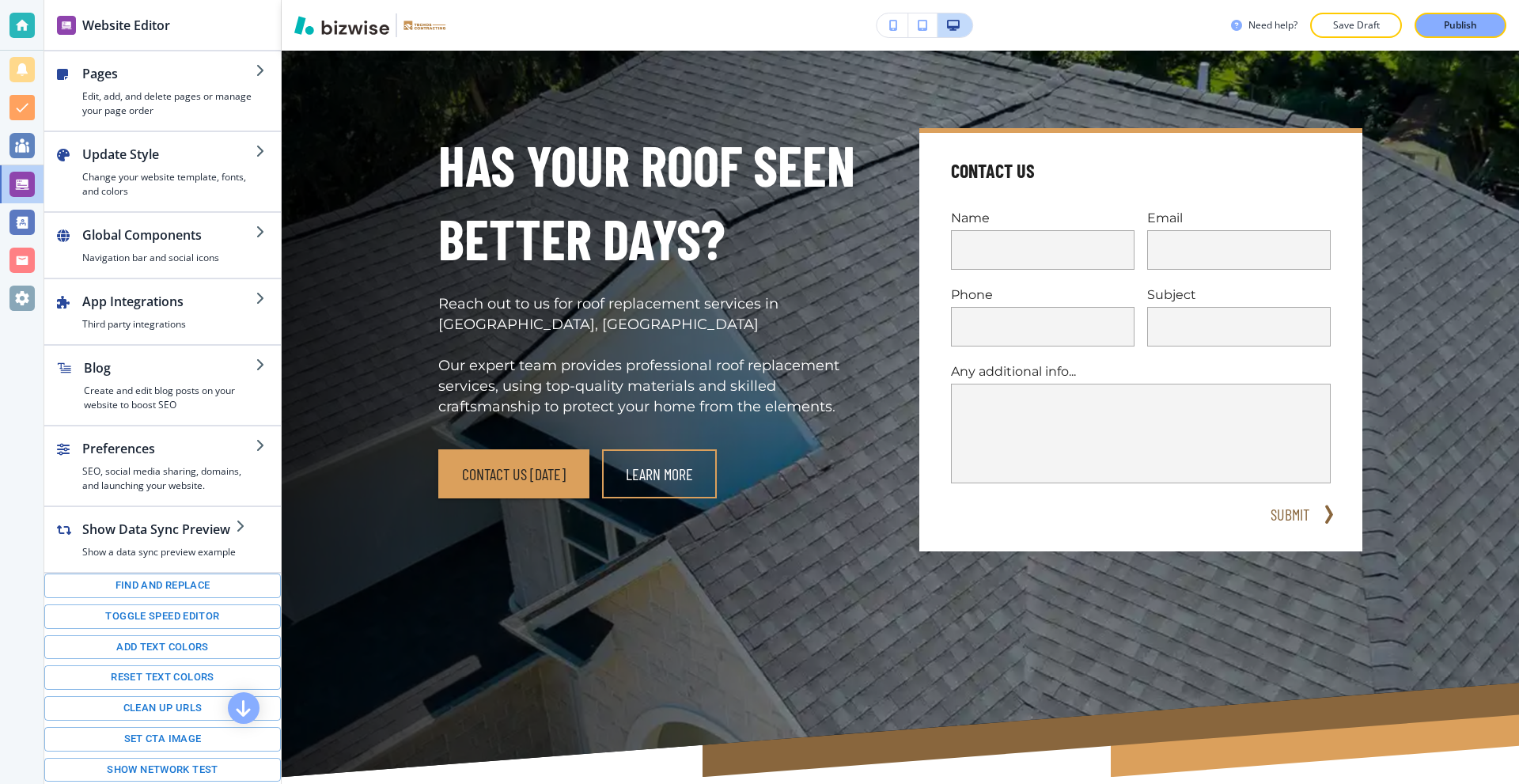
scroll to position [0, 0]
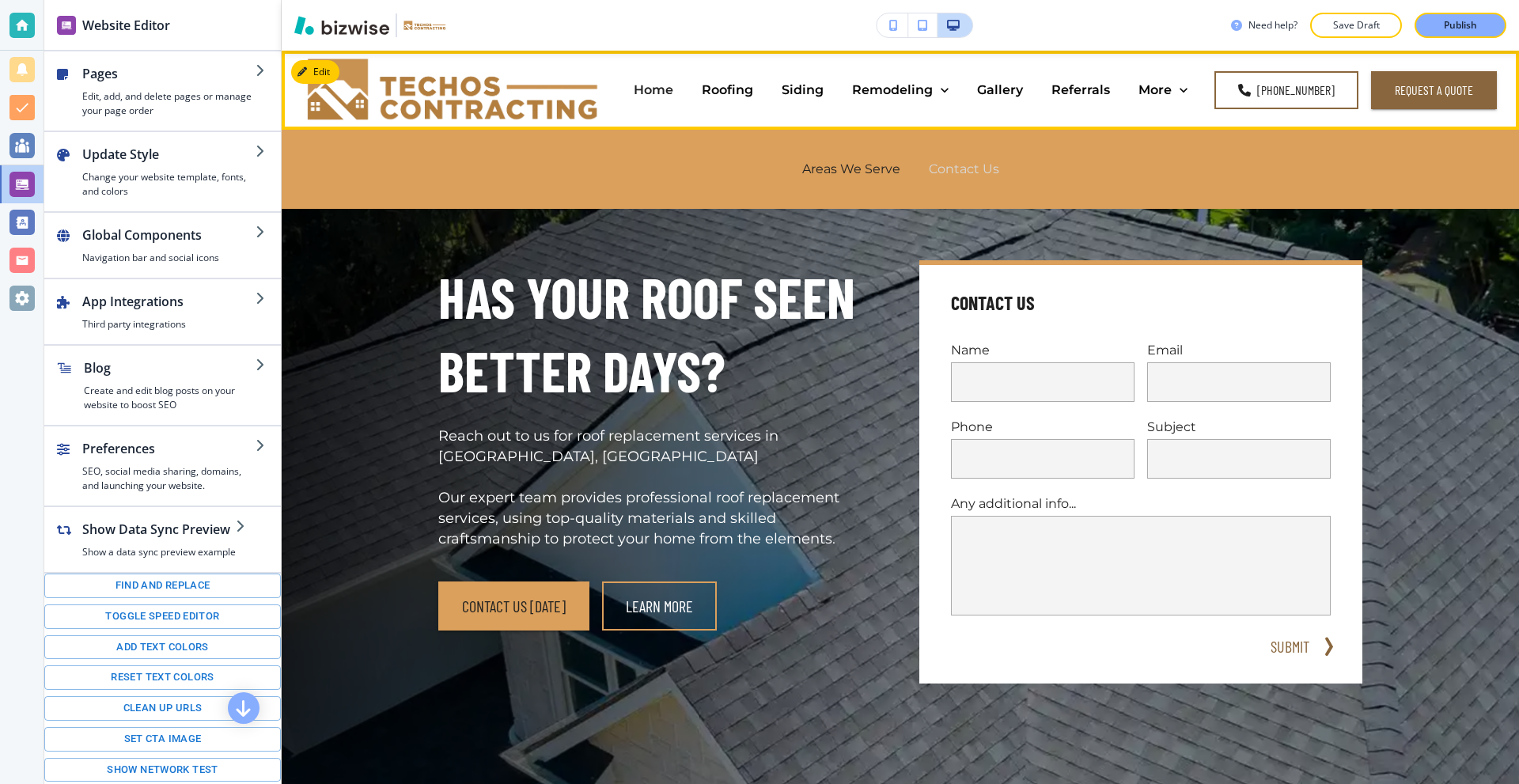
click at [942, 165] on p "Contact Us" at bounding box center [964, 169] width 70 height 19
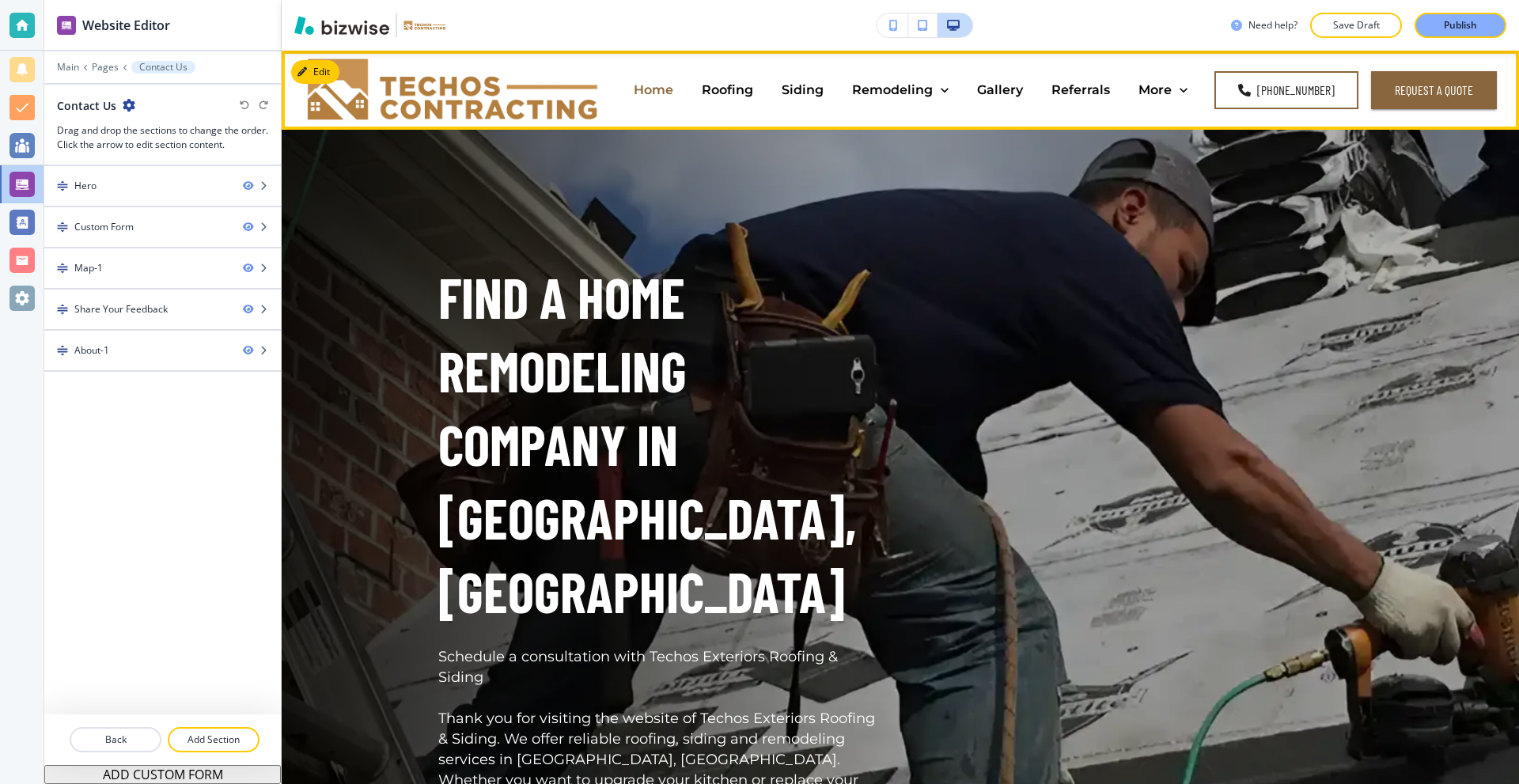
click at [641, 87] on div "Home" at bounding box center [653, 90] width 68 height 19
click at [648, 87] on p "Home" at bounding box center [653, 90] width 40 height 19
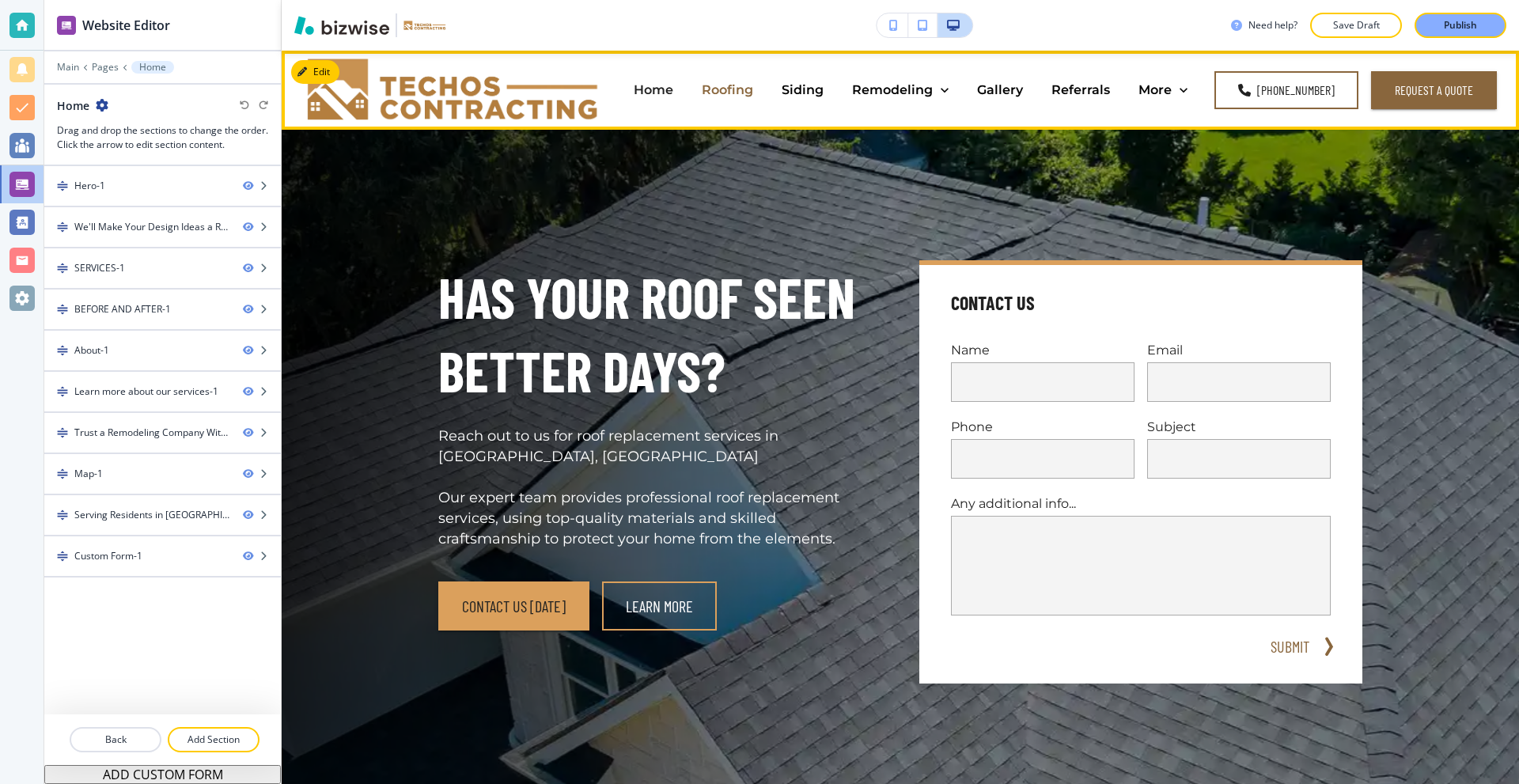
click at [731, 96] on p "Roofing" at bounding box center [728, 90] width 52 height 19
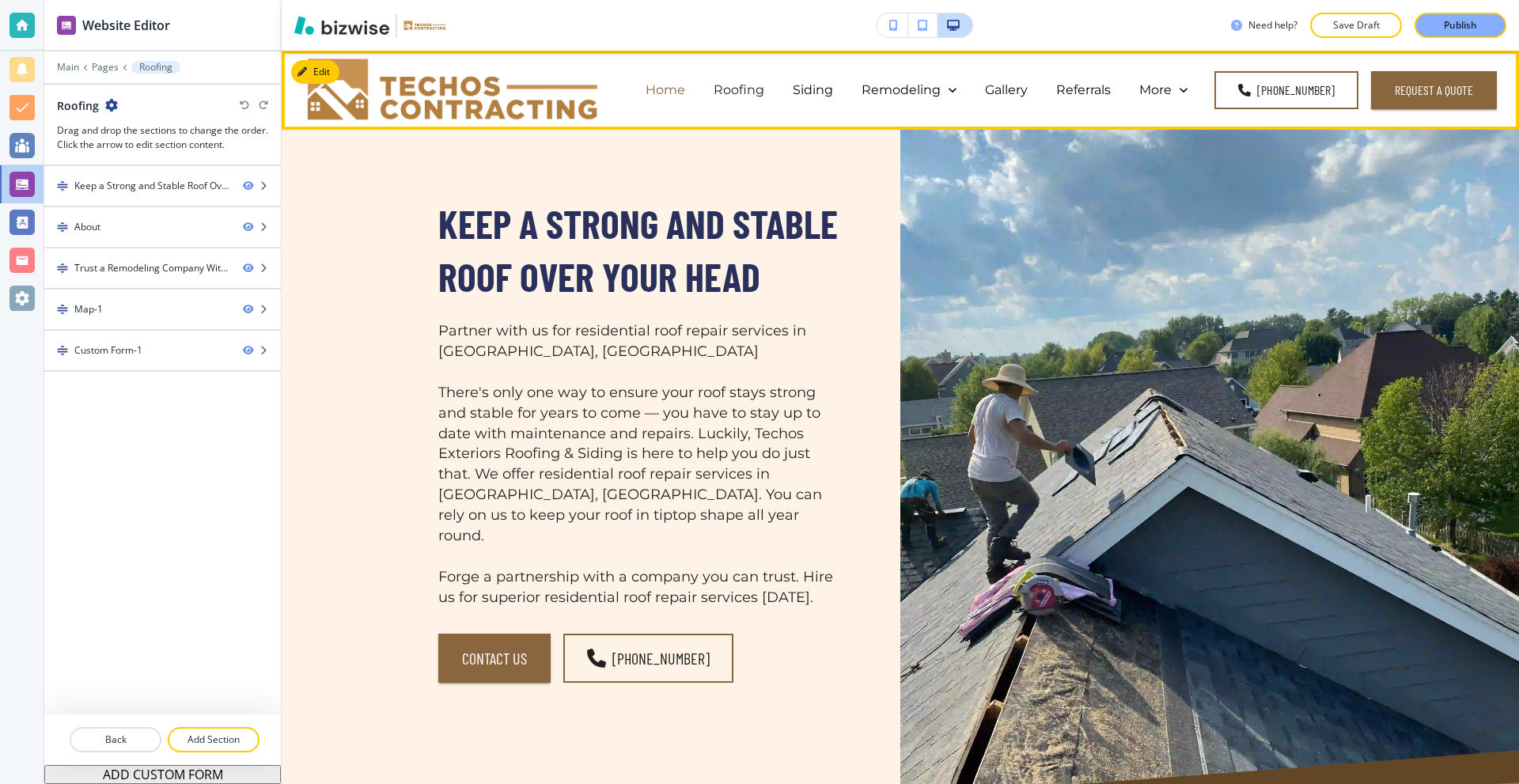
click at [674, 90] on p "Home" at bounding box center [665, 90] width 40 height 19
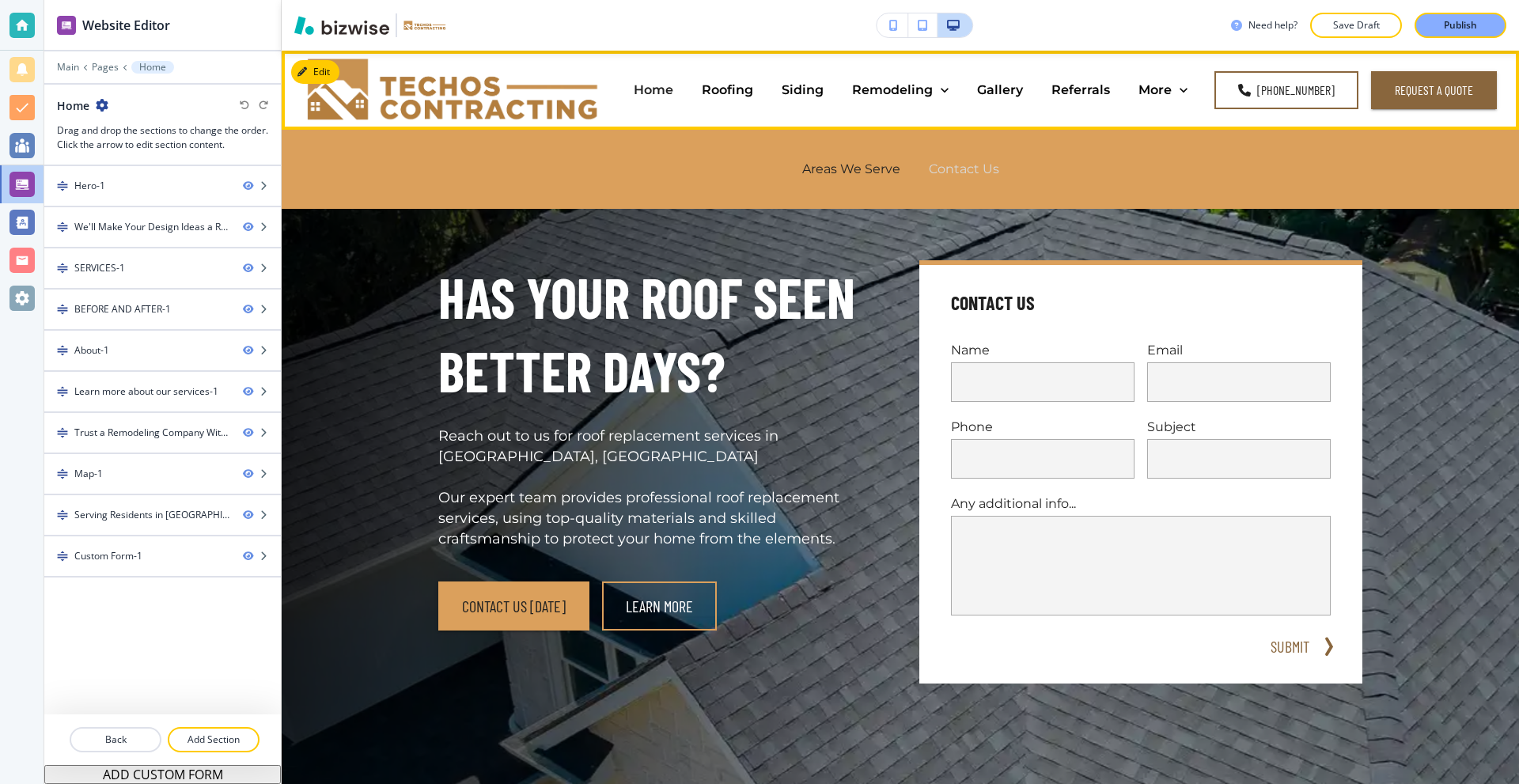
click at [955, 168] on p "Contact Us" at bounding box center [964, 169] width 70 height 19
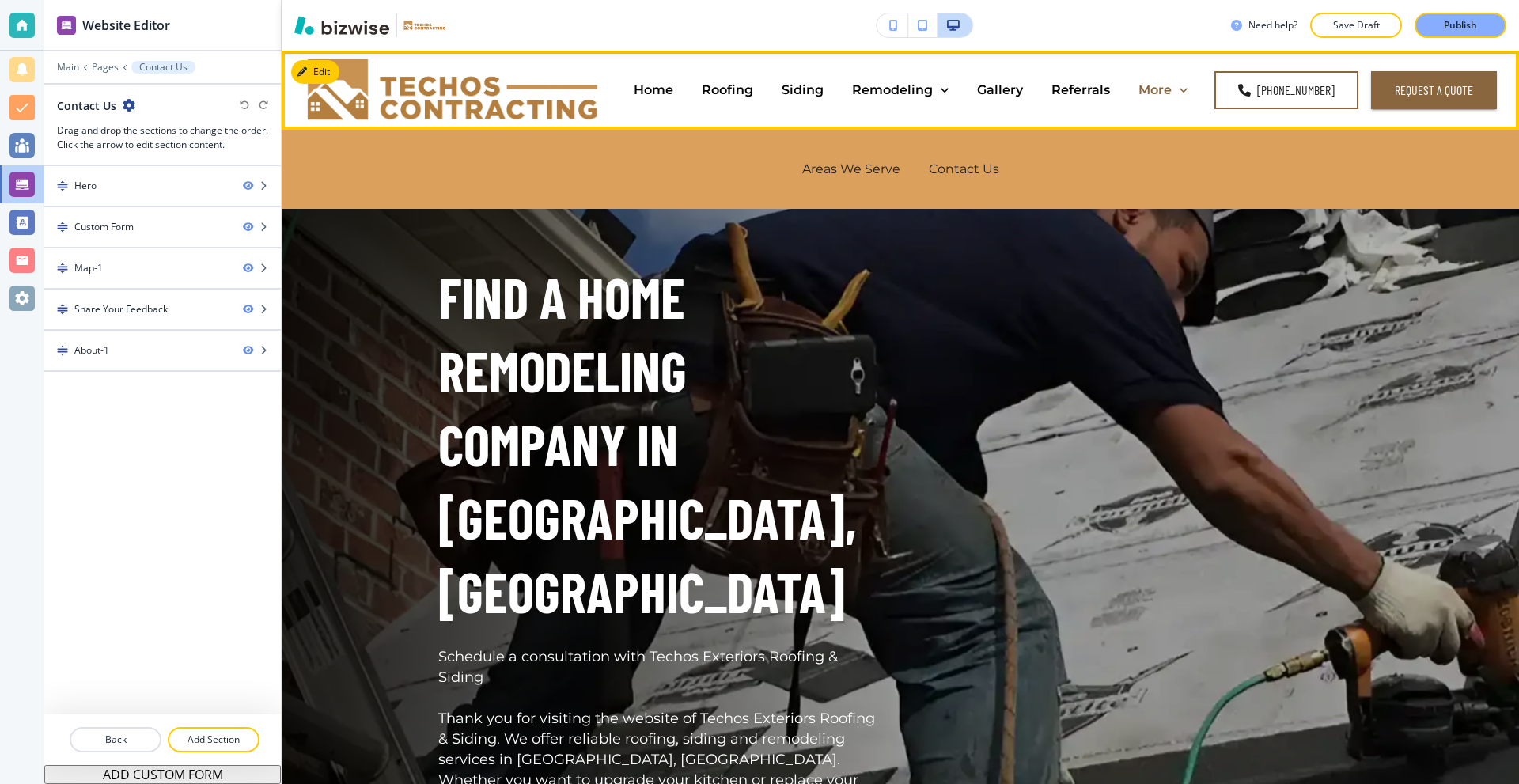
click at [1152, 90] on p "More" at bounding box center [1155, 90] width 33 height 19
click at [869, 165] on p "Areas We Serve" at bounding box center [851, 169] width 98 height 19
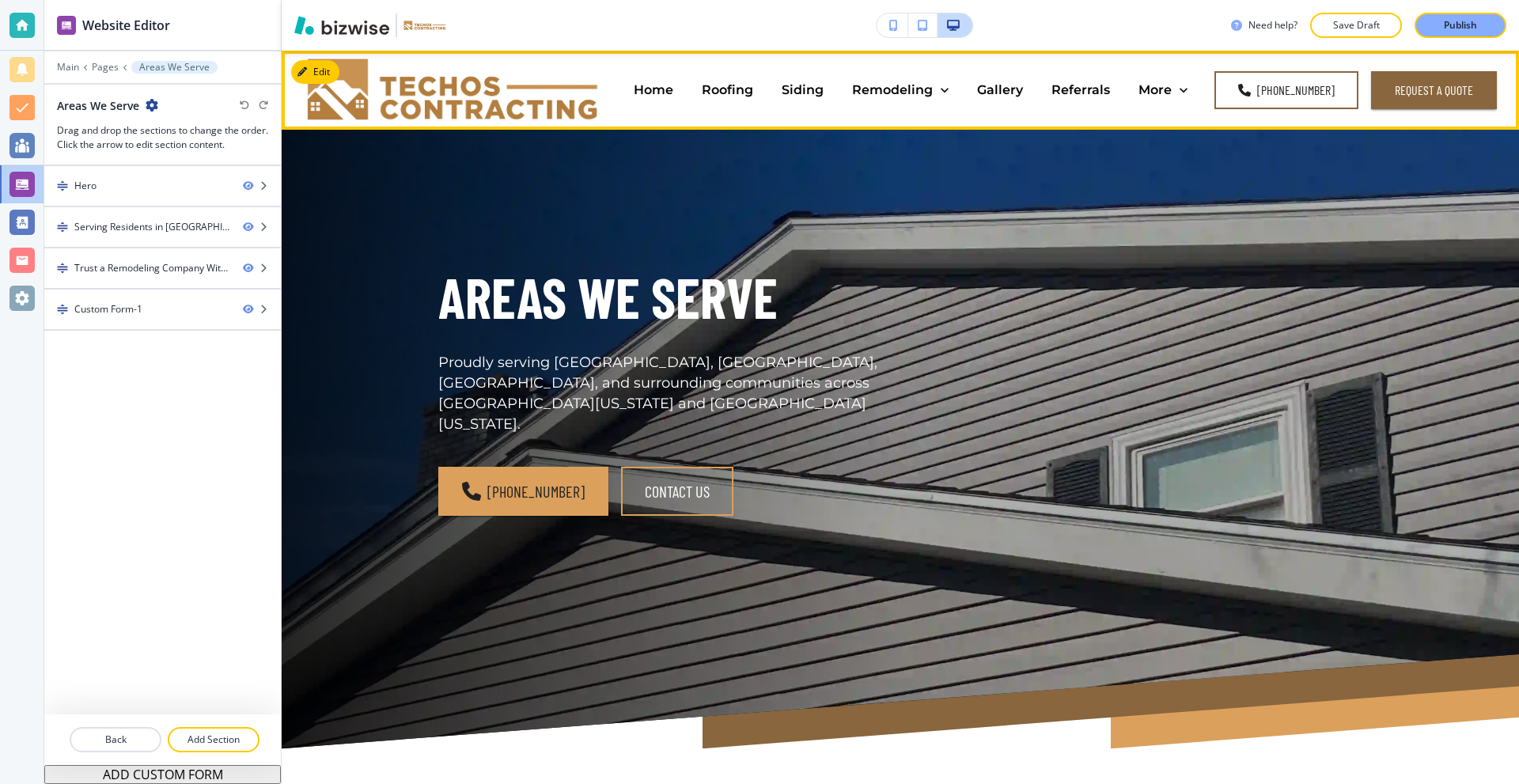
click at [659, 79] on div "Home" at bounding box center [653, 90] width 68 height 63
click at [660, 86] on p "Home" at bounding box center [653, 90] width 40 height 19
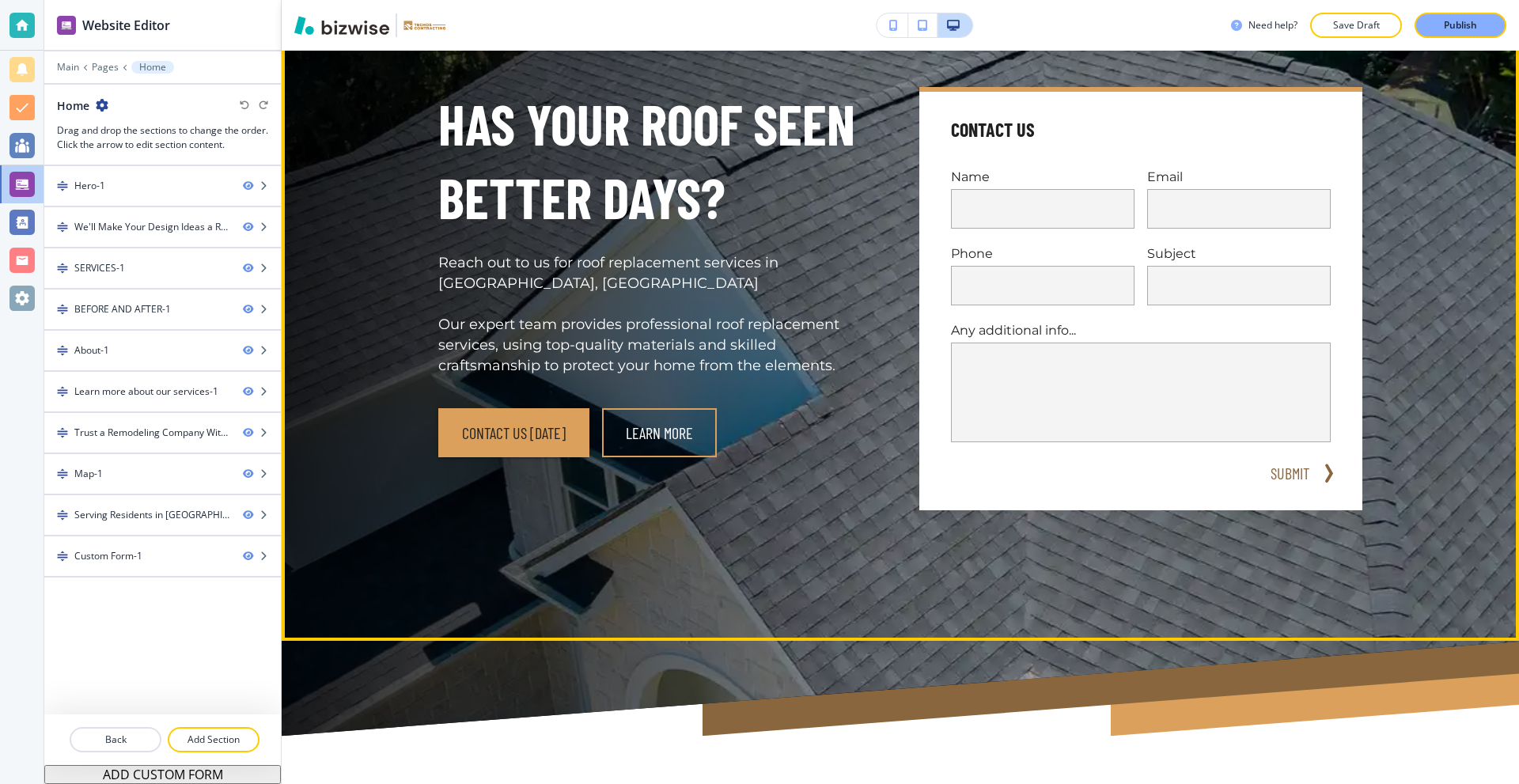
drag, startPoint x: 640, startPoint y: 232, endPoint x: 653, endPoint y: 233, distance: 13.0
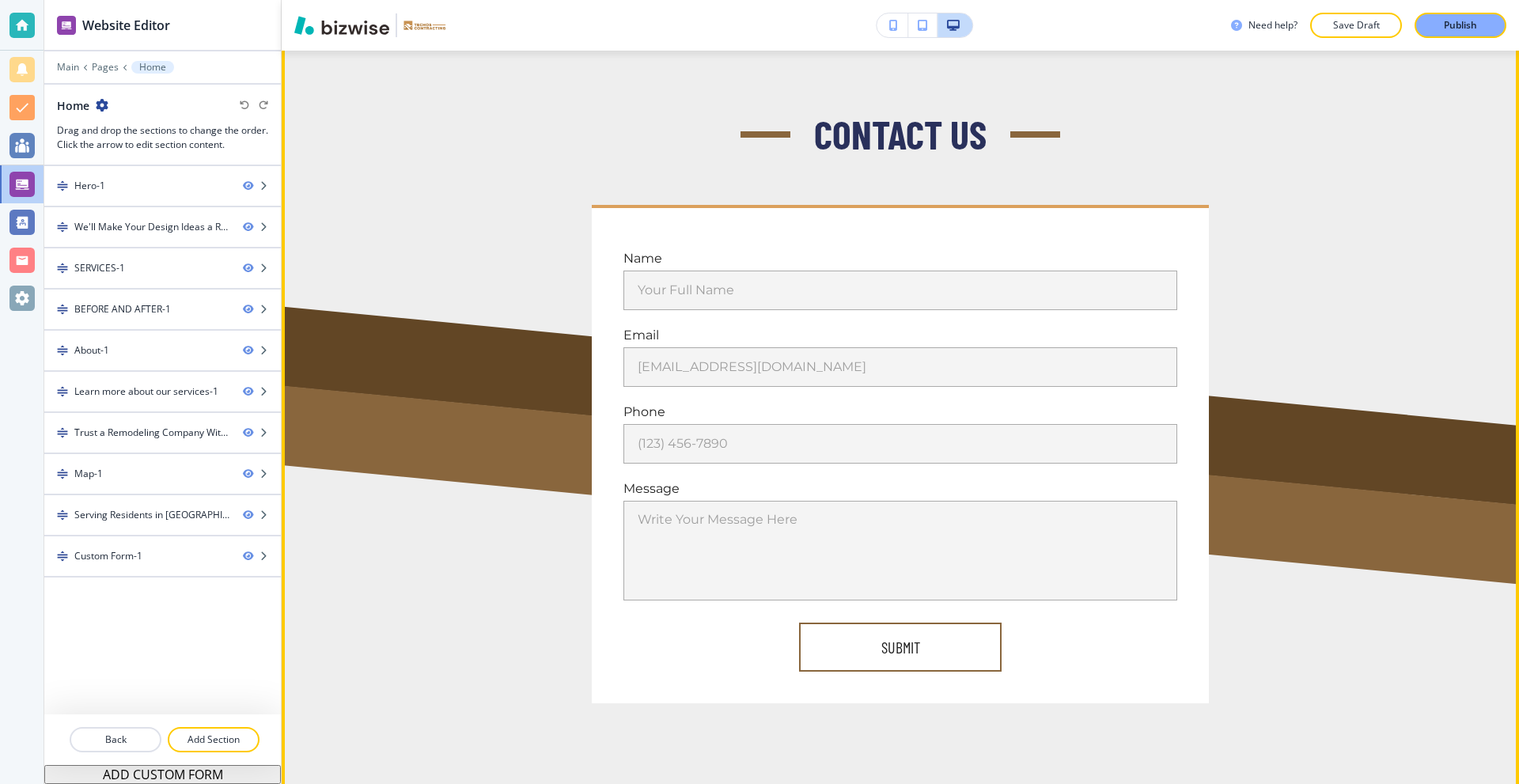
scroll to position [7188, 0]
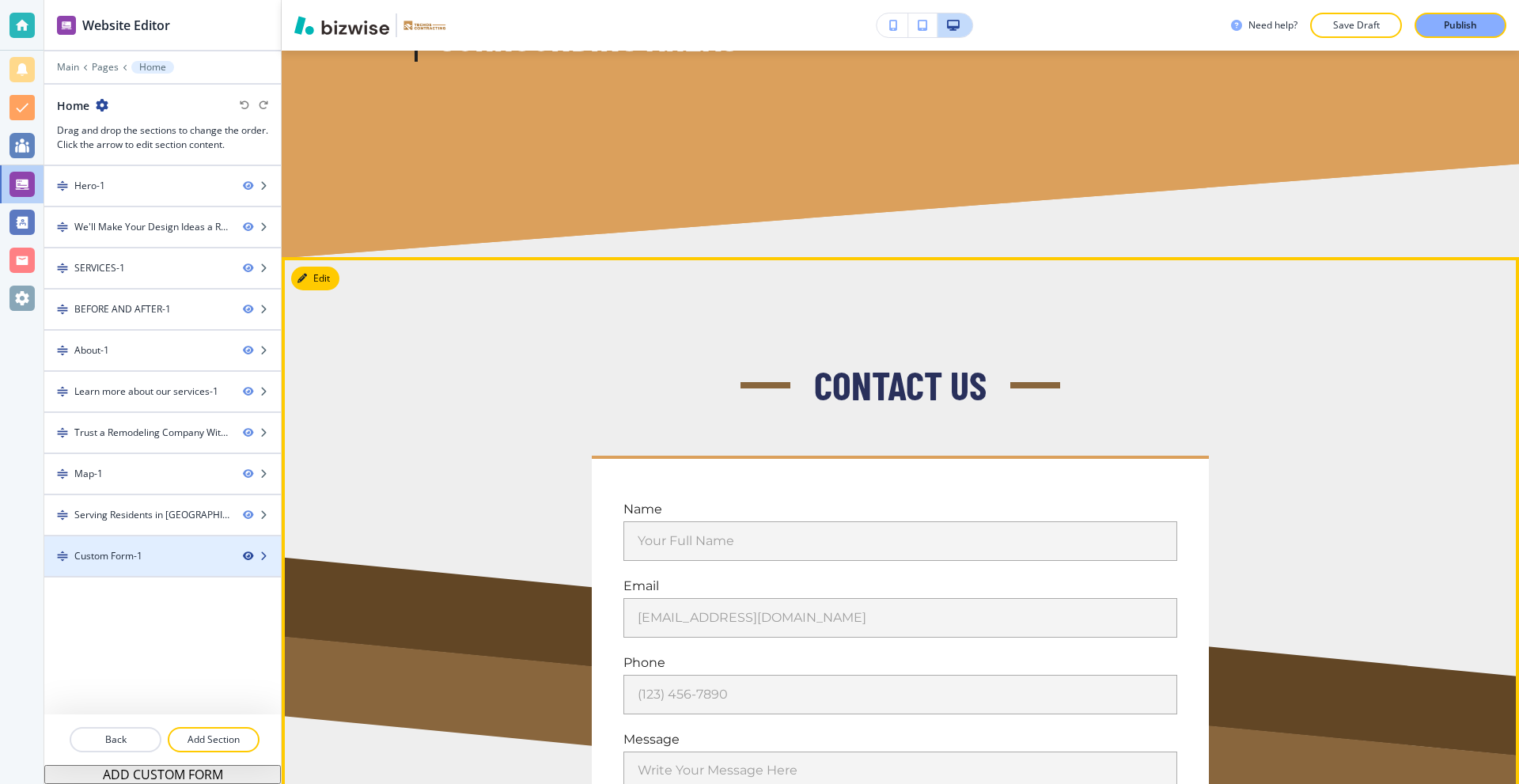
click at [243, 555] on icon "button" at bounding box center [247, 556] width 9 height 9
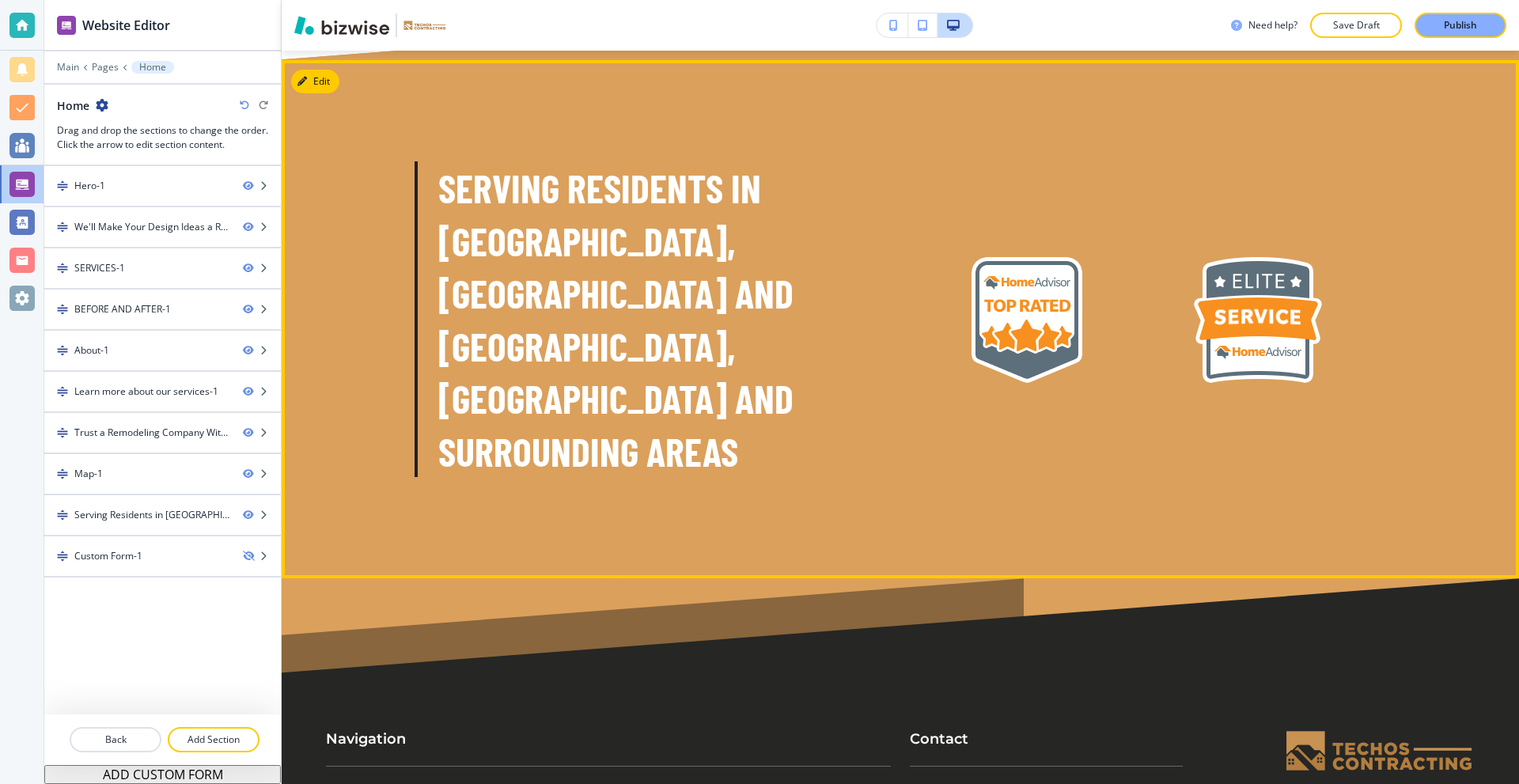
scroll to position [6454, 0]
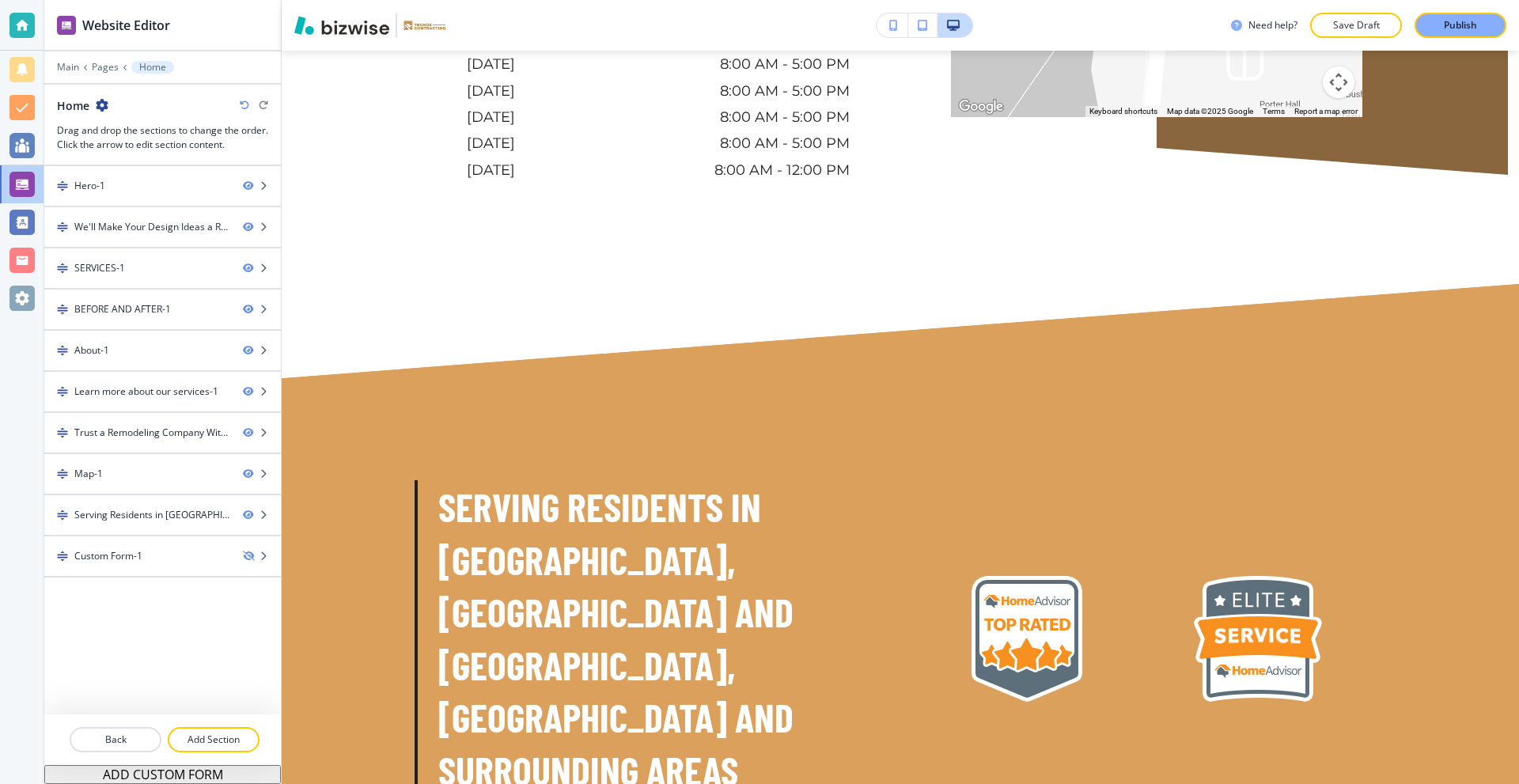
drag, startPoint x: 1447, startPoint y: 25, endPoint x: 1454, endPoint y: 26, distance: 7.1
click at [1449, 24] on p "Publish" at bounding box center [1460, 25] width 33 height 14
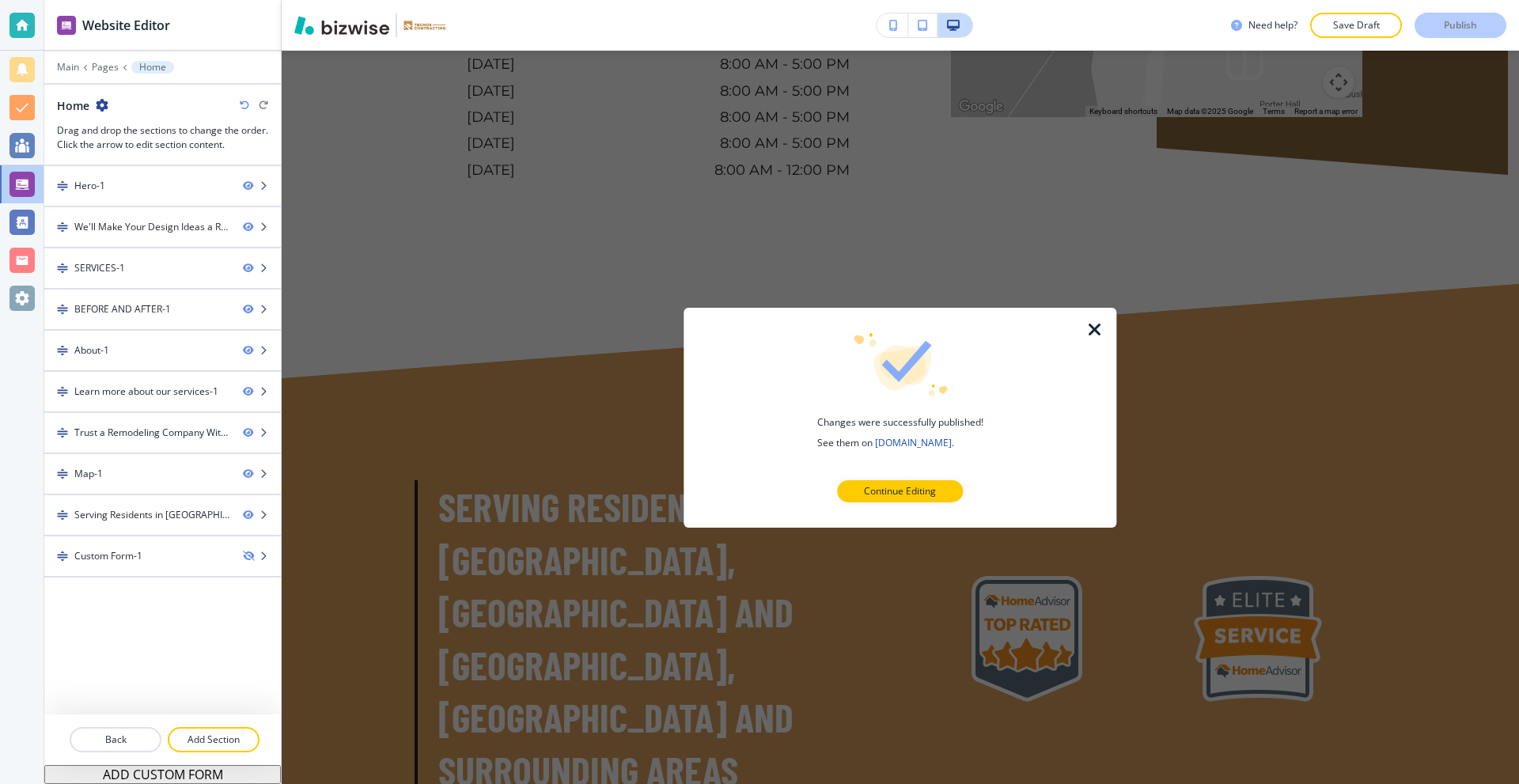
click at [1085, 326] on icon "button" at bounding box center [1094, 329] width 19 height 19
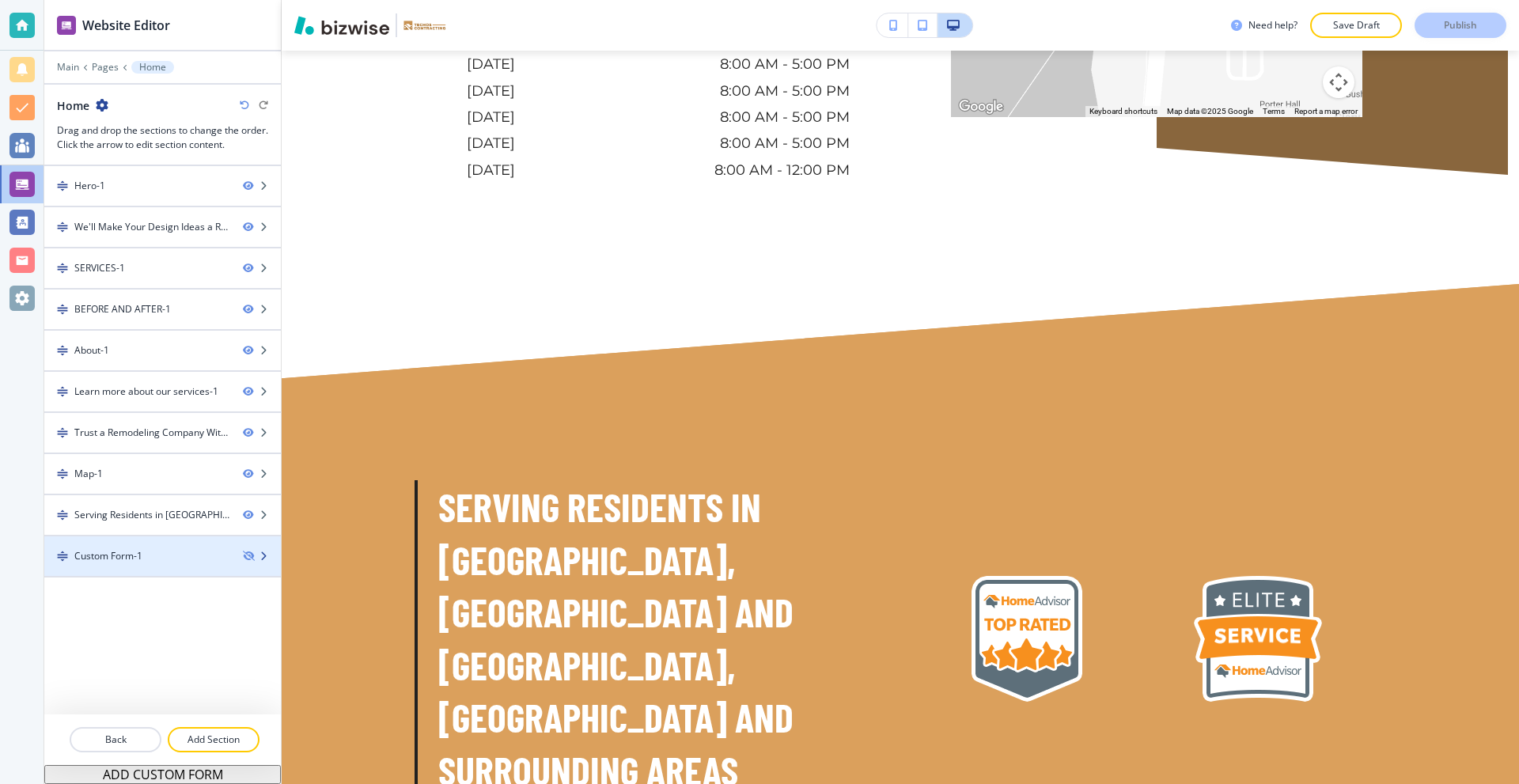
click at [196, 562] on div "Custom Form-1" at bounding box center [137, 555] width 186 height 14
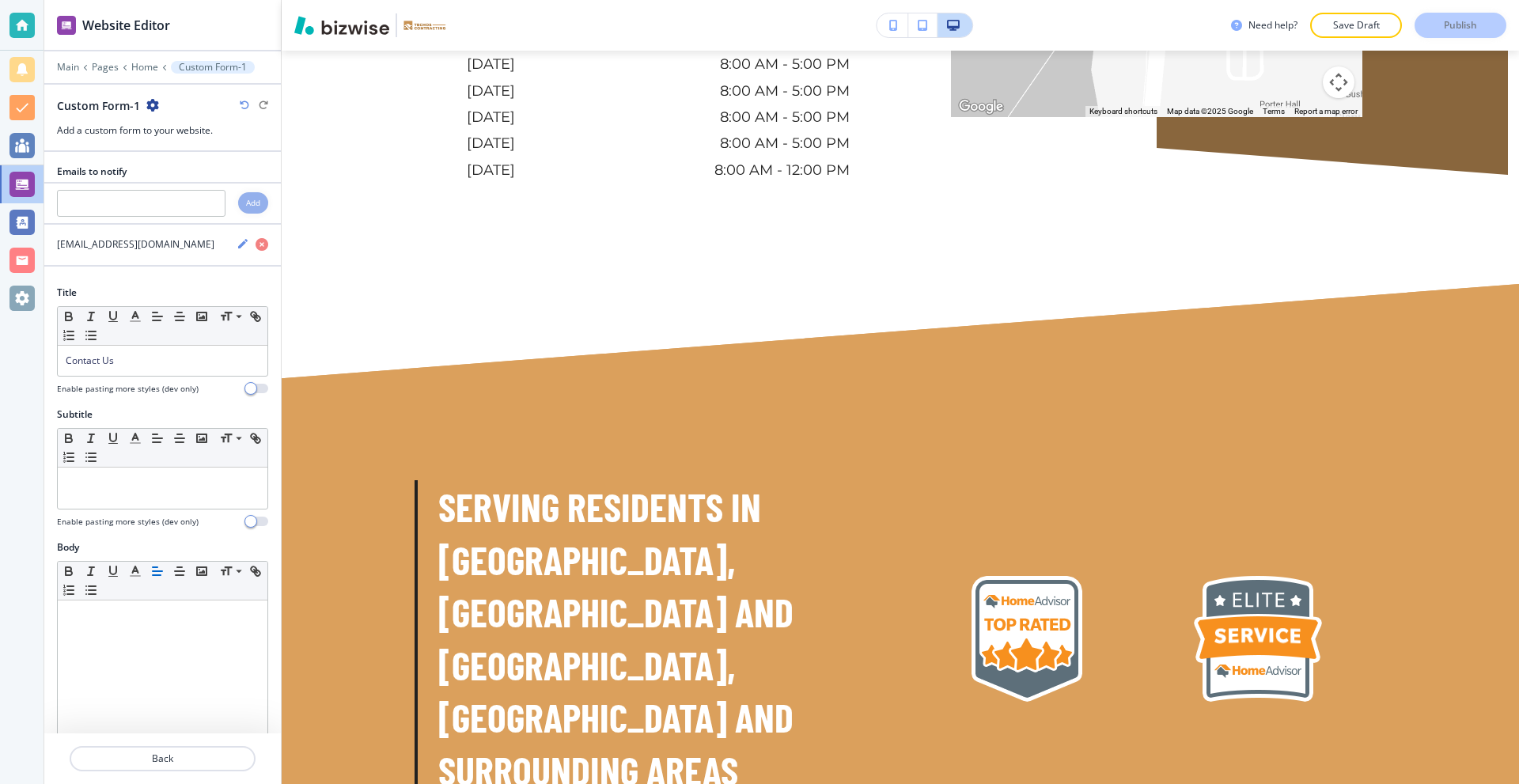
click at [155, 101] on icon "button" at bounding box center [153, 106] width 13 height 13
click at [193, 181] on p "Delete Section" at bounding box center [195, 188] width 81 height 14
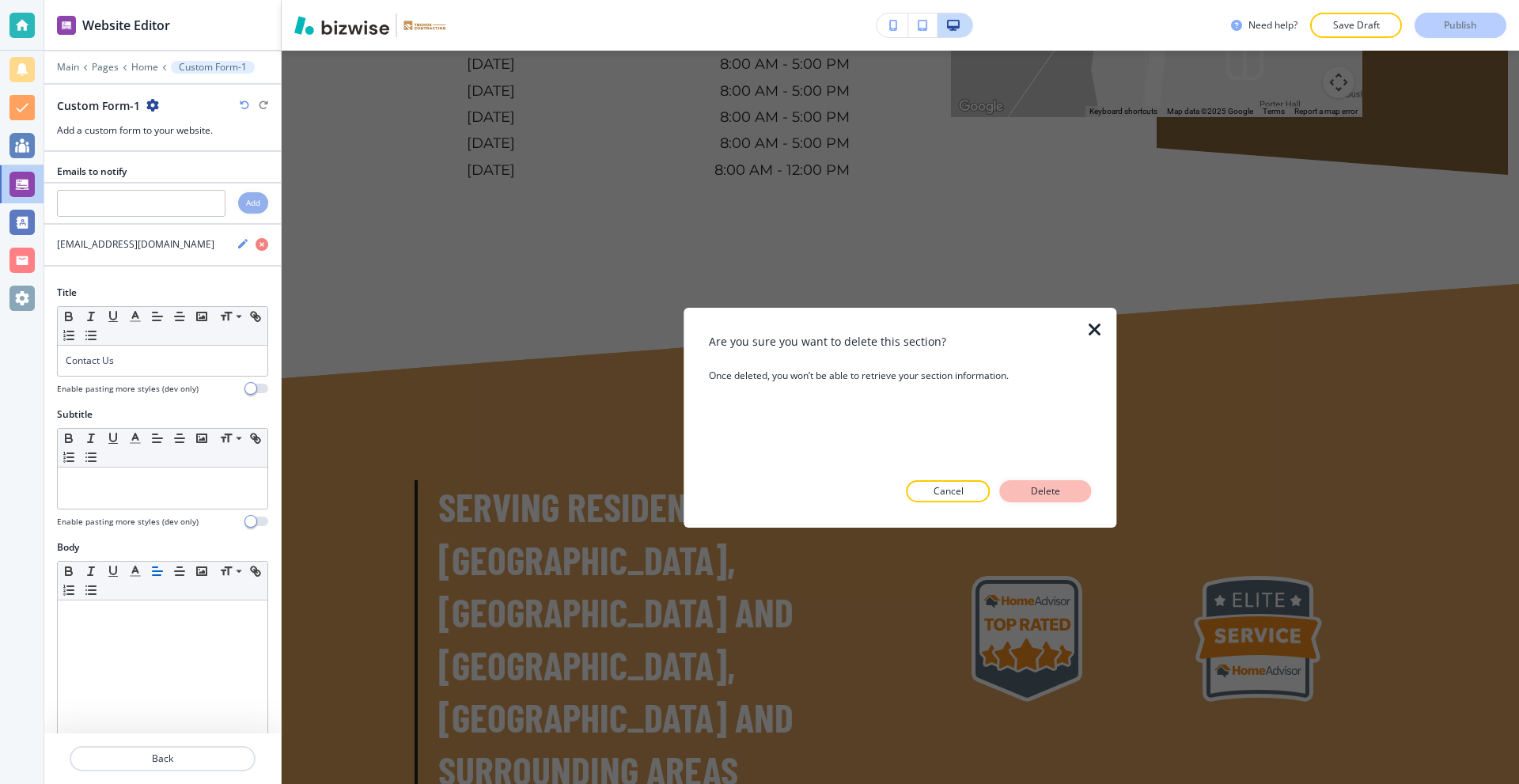
click at [1046, 487] on p "Delete" at bounding box center [1045, 491] width 38 height 14
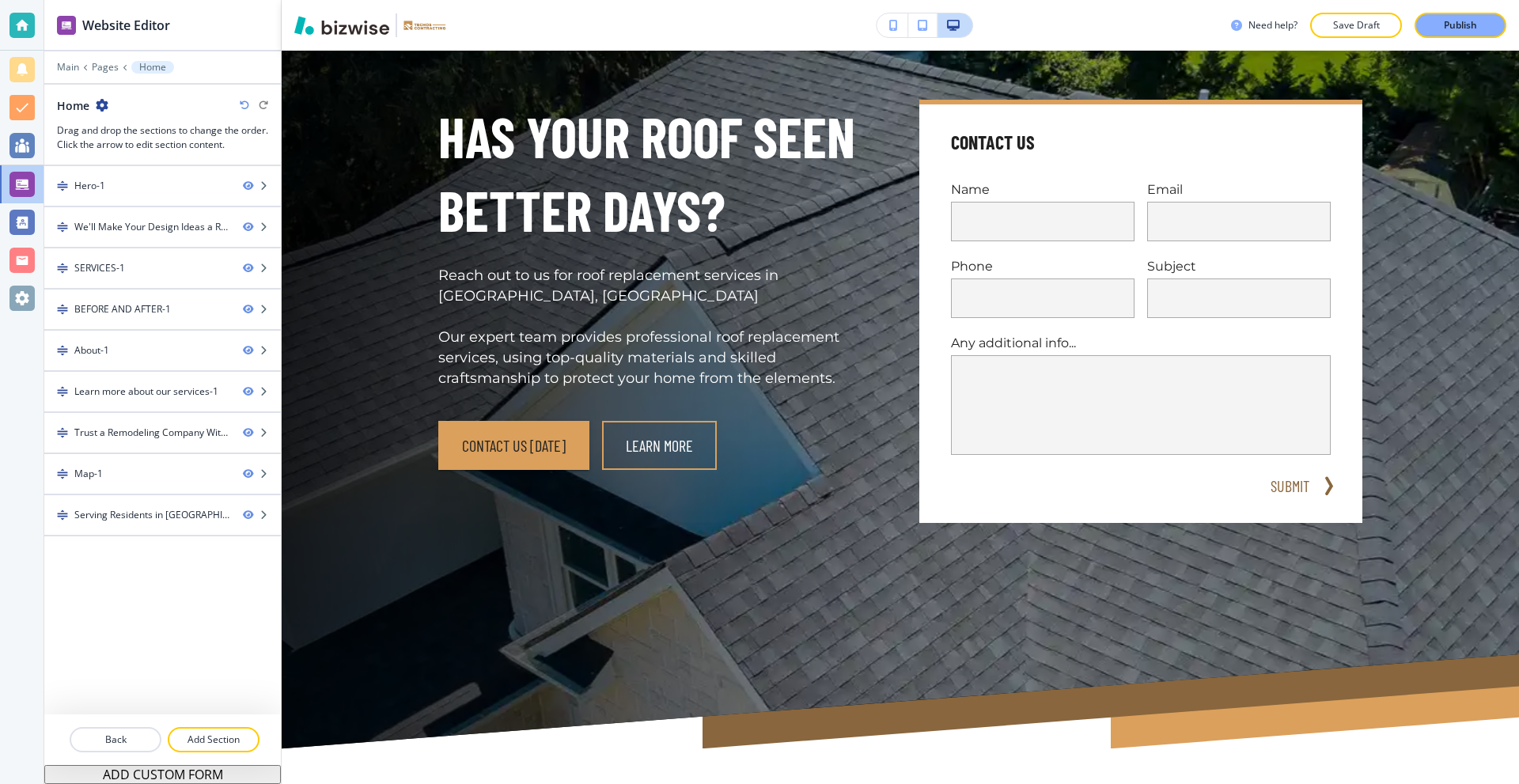
scroll to position [0, 0]
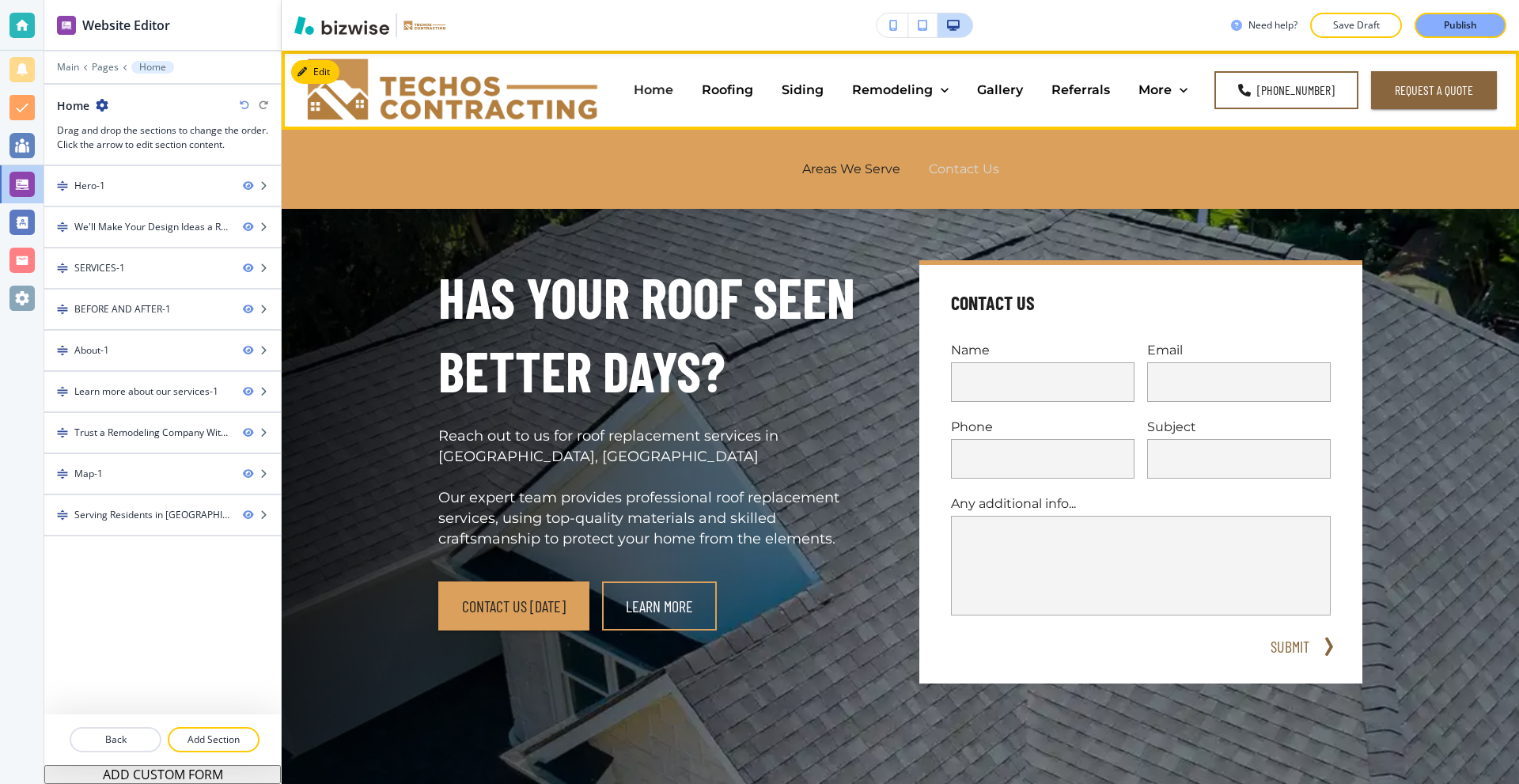
click at [942, 166] on p "Contact Us" at bounding box center [964, 169] width 70 height 19
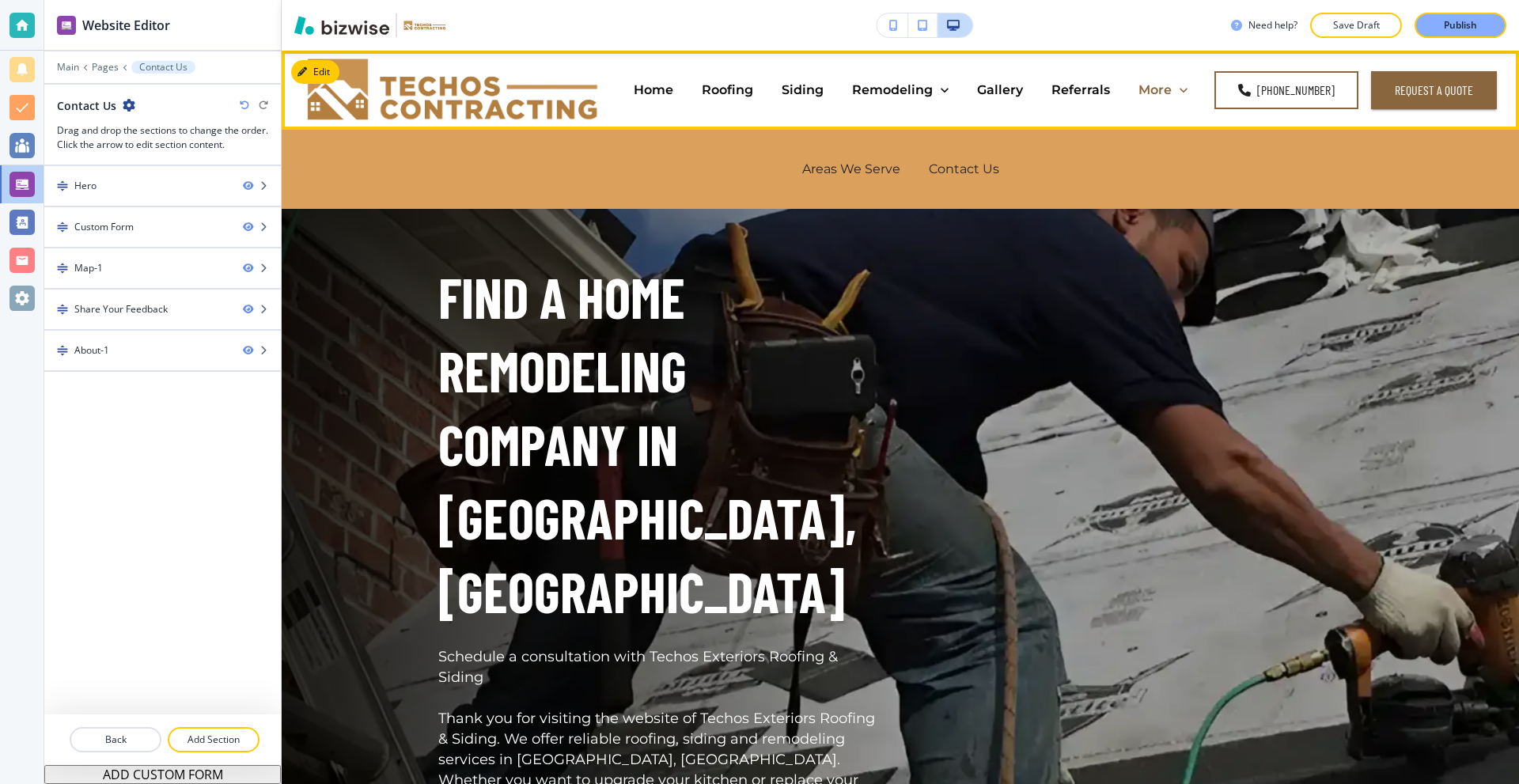
click at [1156, 90] on p "More" at bounding box center [1155, 90] width 33 height 19
click at [850, 166] on p "Areas We Serve" at bounding box center [851, 169] width 98 height 19
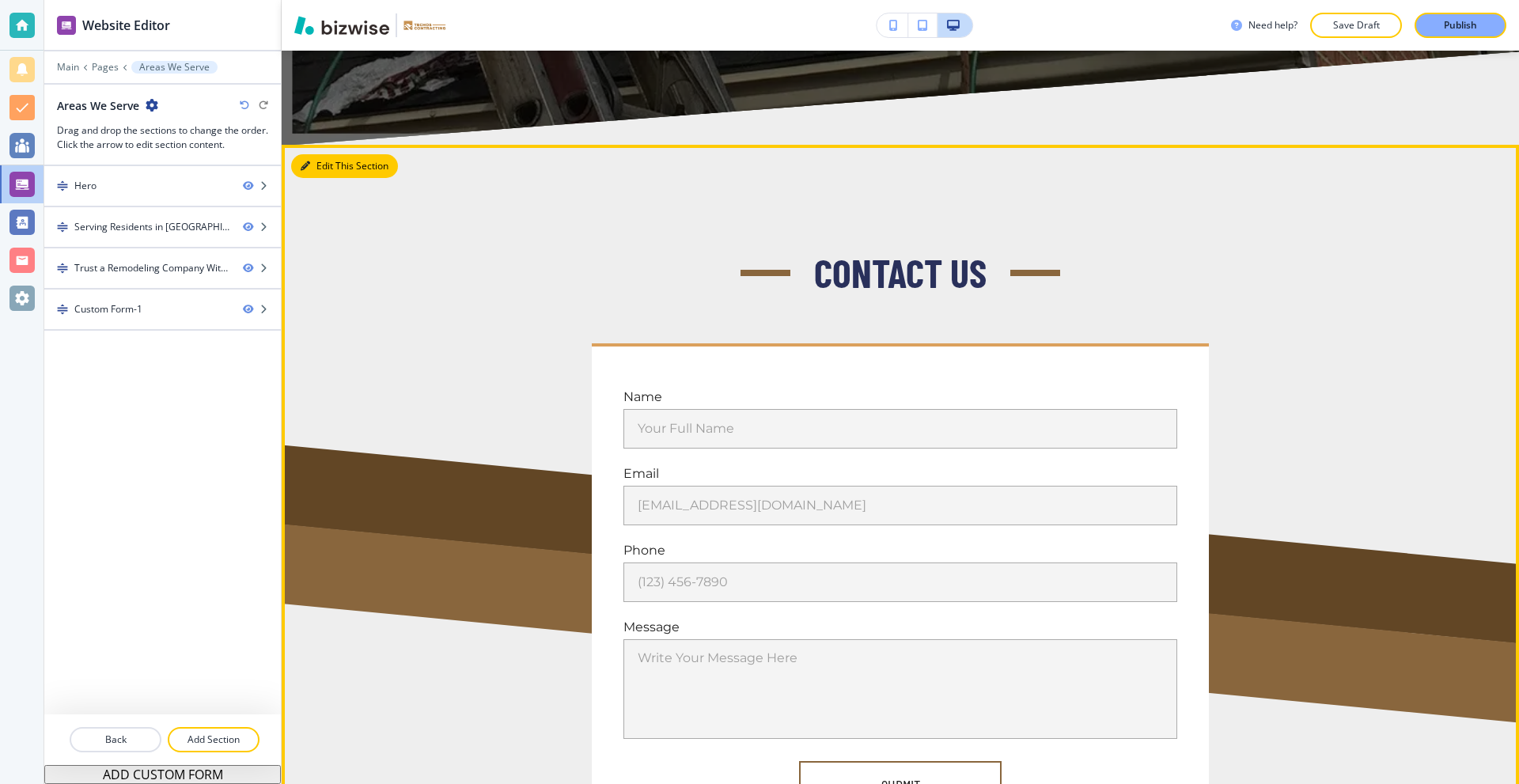
click at [314, 155] on button "Edit This Section" at bounding box center [343, 167] width 106 height 24
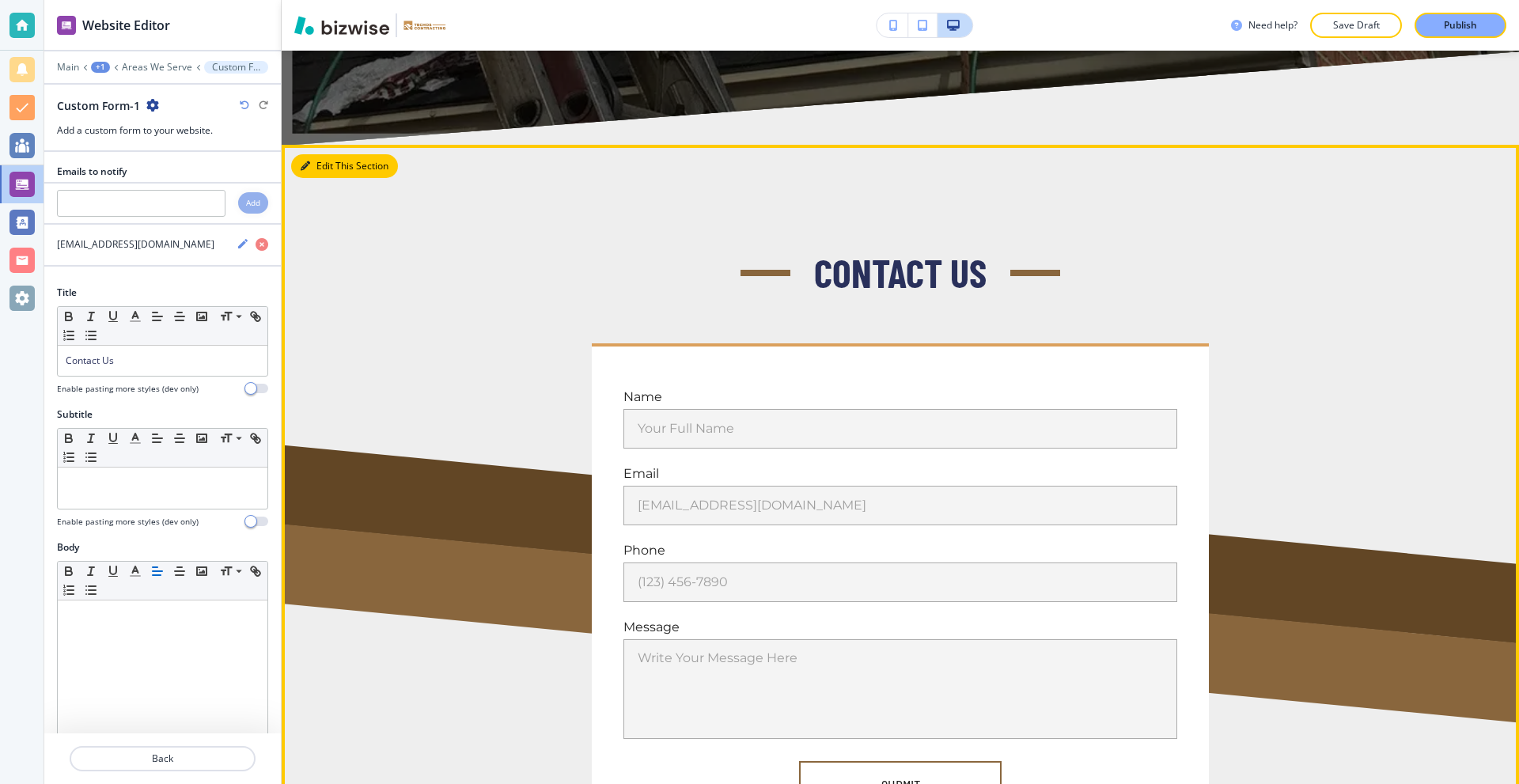
scroll to position [2283, 0]
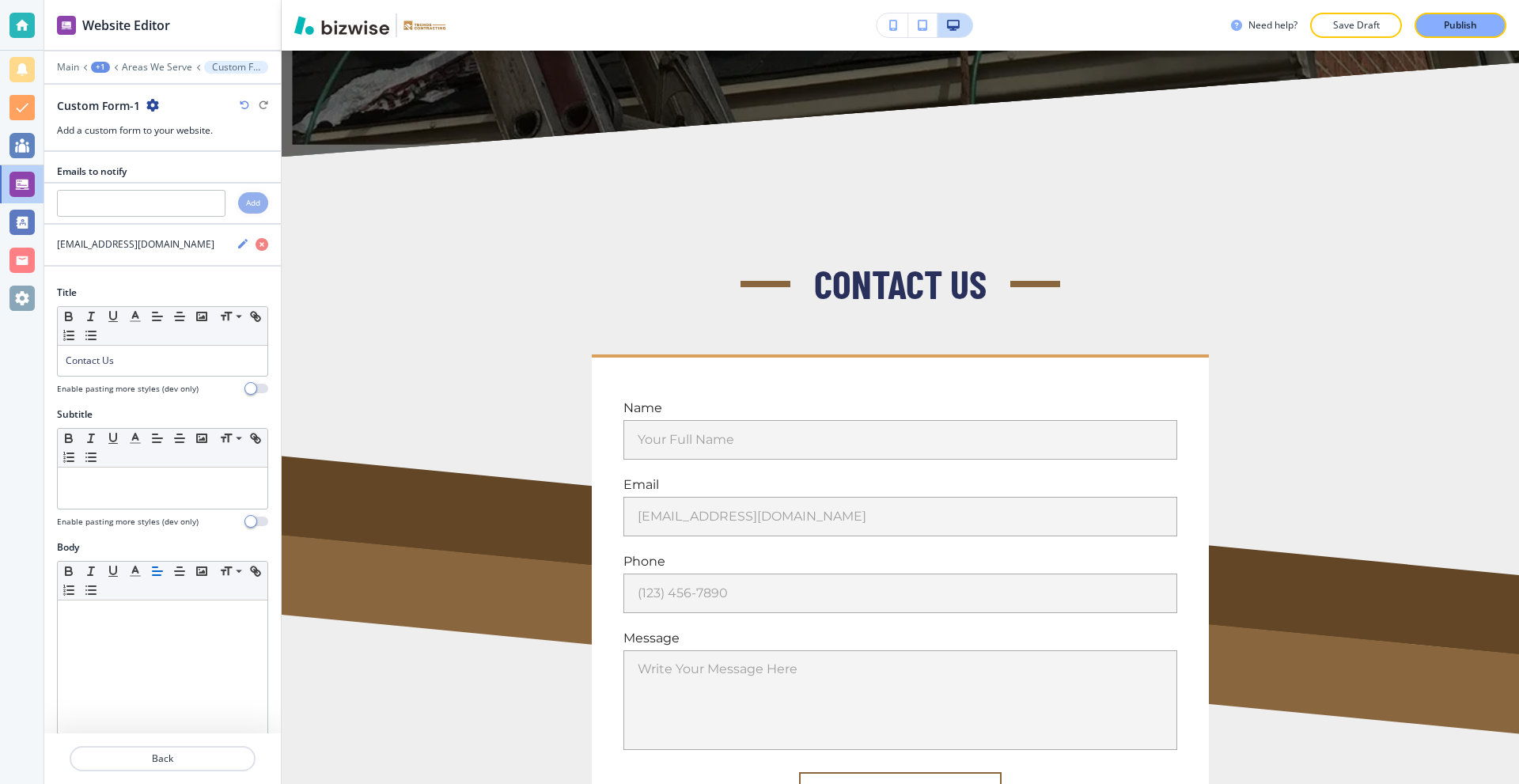
drag, startPoint x: 160, startPoint y: 103, endPoint x: 151, endPoint y: 106, distance: 9.5
click at [160, 103] on div "Custom Form-1" at bounding box center [163, 106] width 211 height 17
click at [151, 106] on icon "button" at bounding box center [153, 106] width 13 height 13
click at [182, 164] on p "Duplicate Section" at bounding box center [195, 160] width 81 height 14
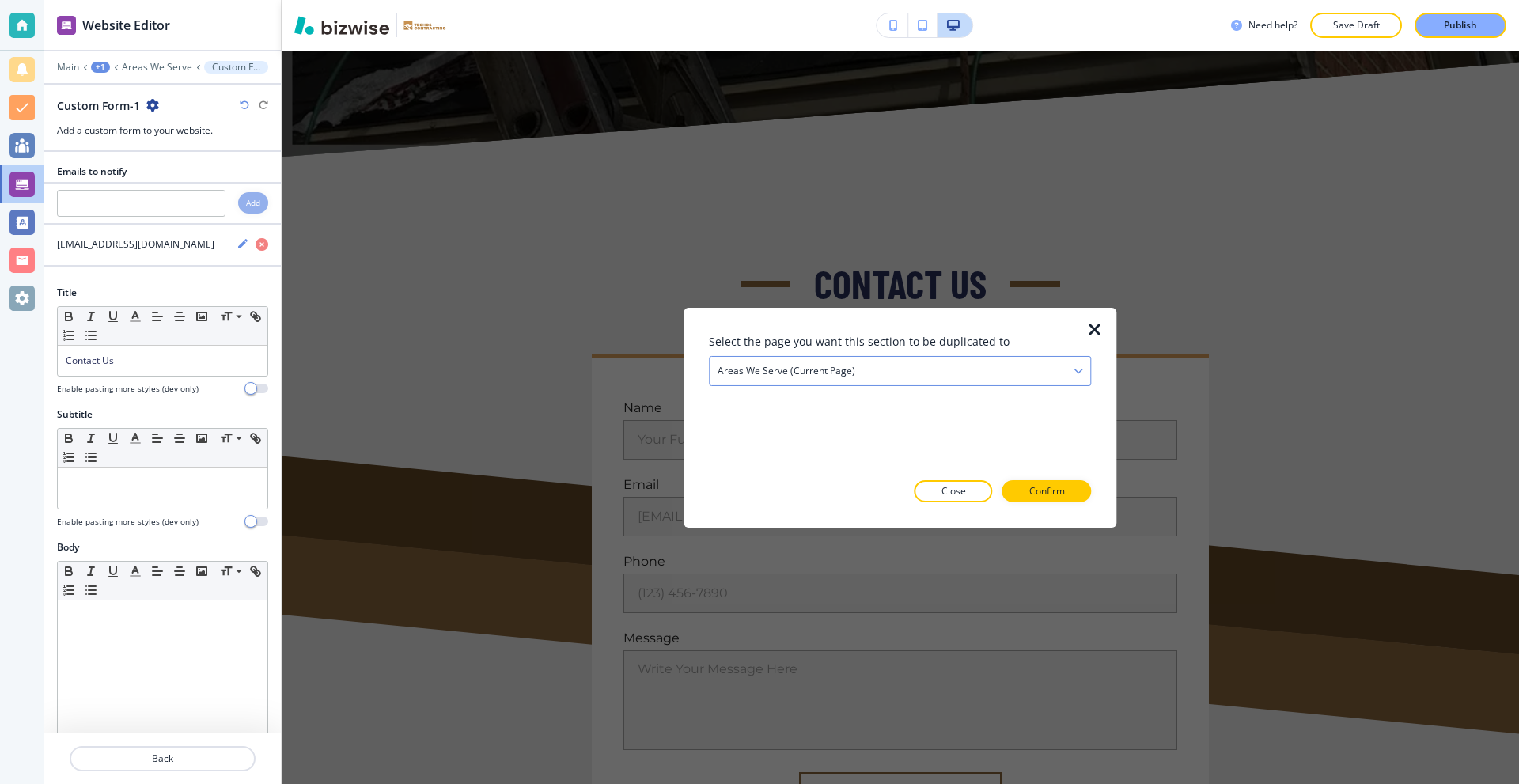
click at [883, 367] on div "Areas We Serve (current page)" at bounding box center [899, 369] width 380 height 29
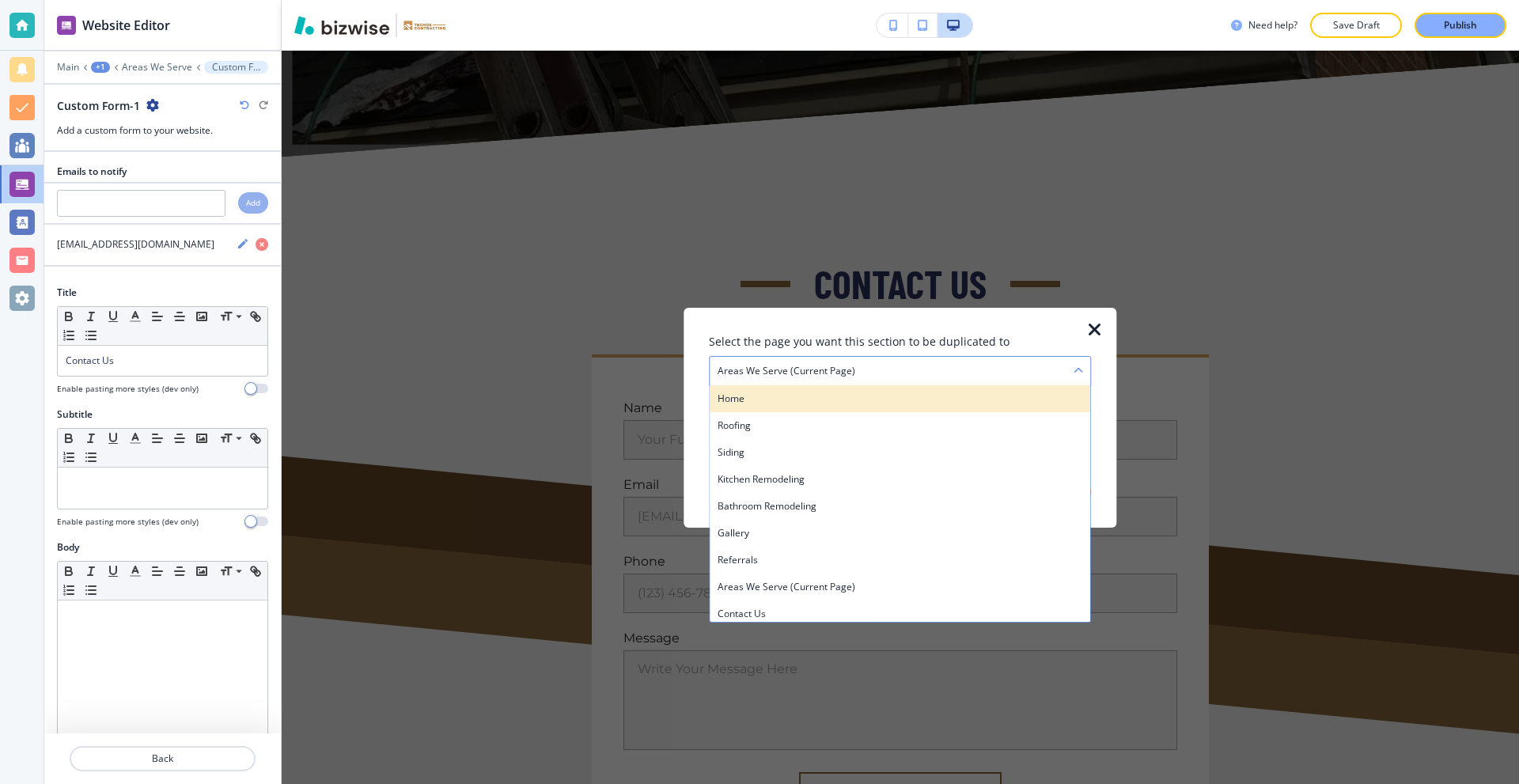
click at [817, 388] on div "Home" at bounding box center [899, 397] width 380 height 27
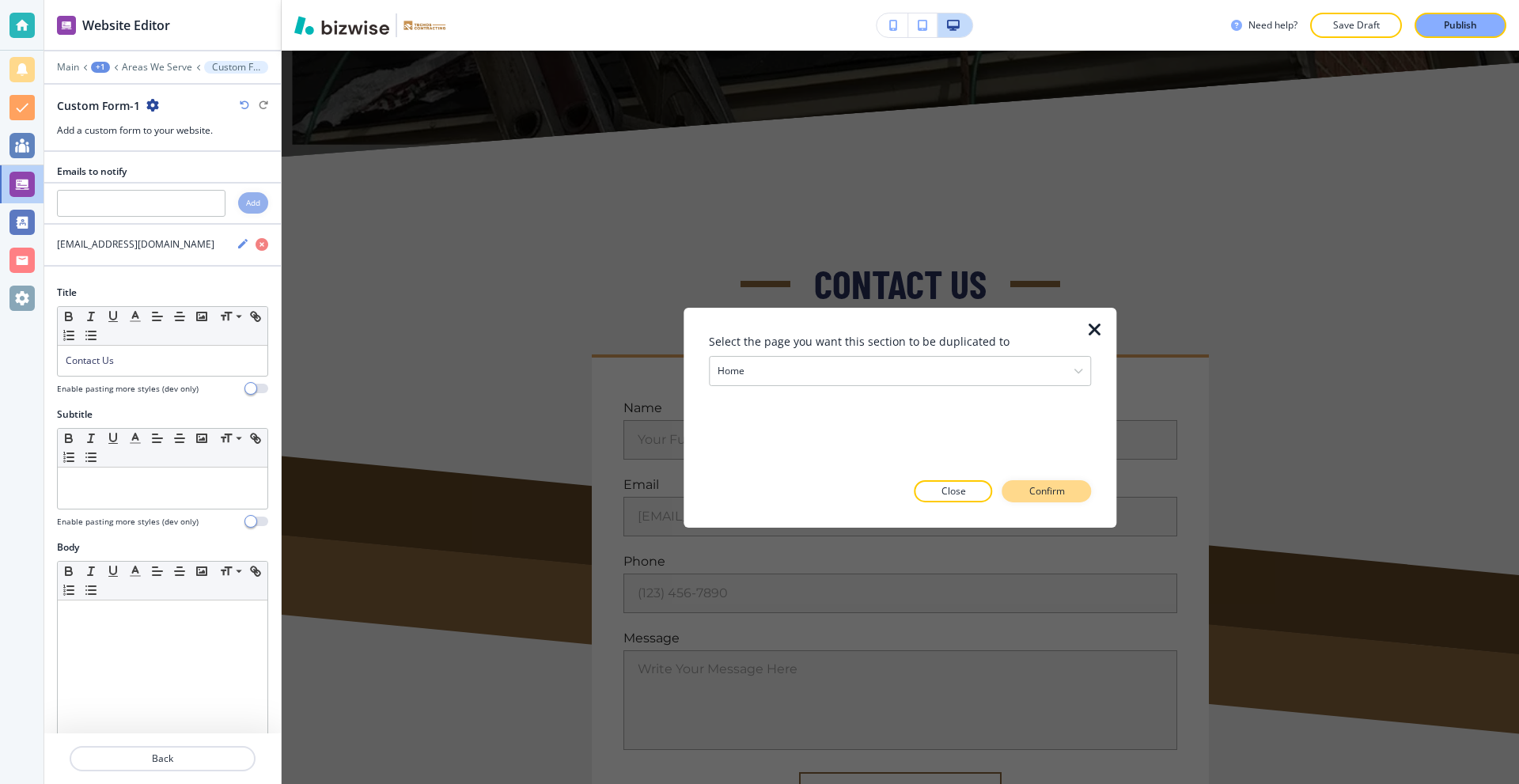
click at [1032, 488] on p "Confirm" at bounding box center [1047, 491] width 35 height 14
click at [1008, 492] on p "Take me there" at bounding box center [1032, 491] width 64 height 14
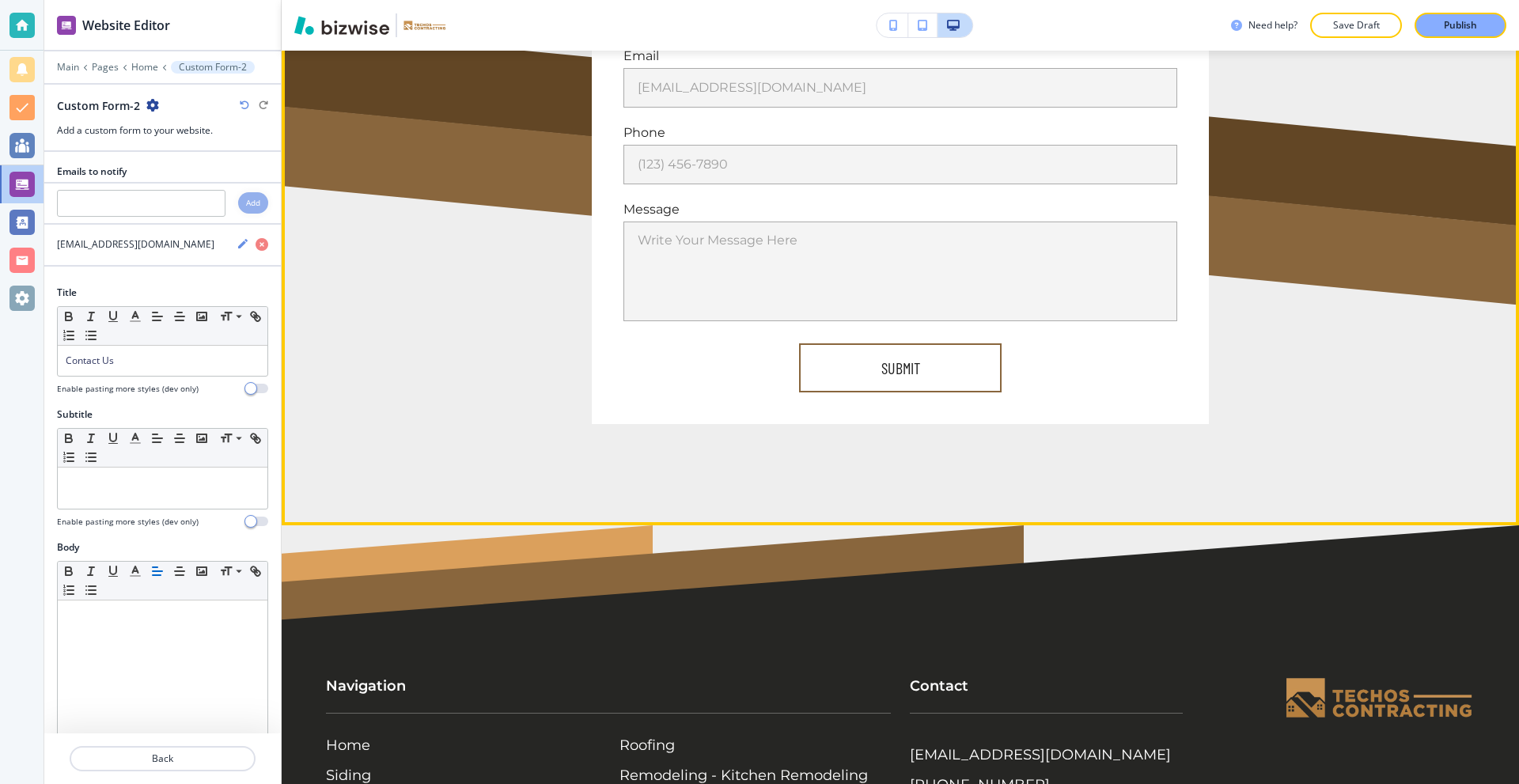
scroll to position [7742, 0]
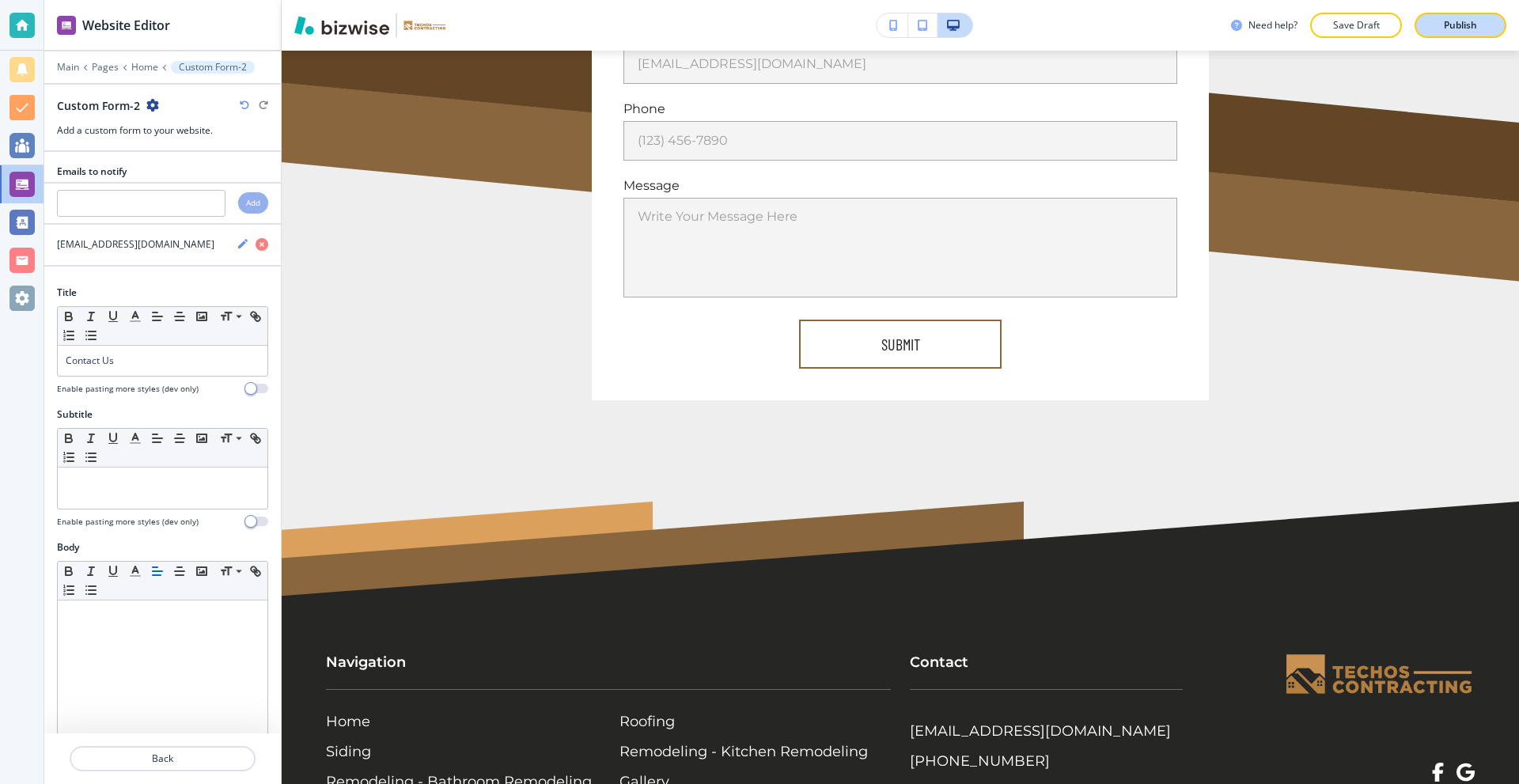
click at [1452, 30] on p "Publish" at bounding box center [1460, 25] width 33 height 14
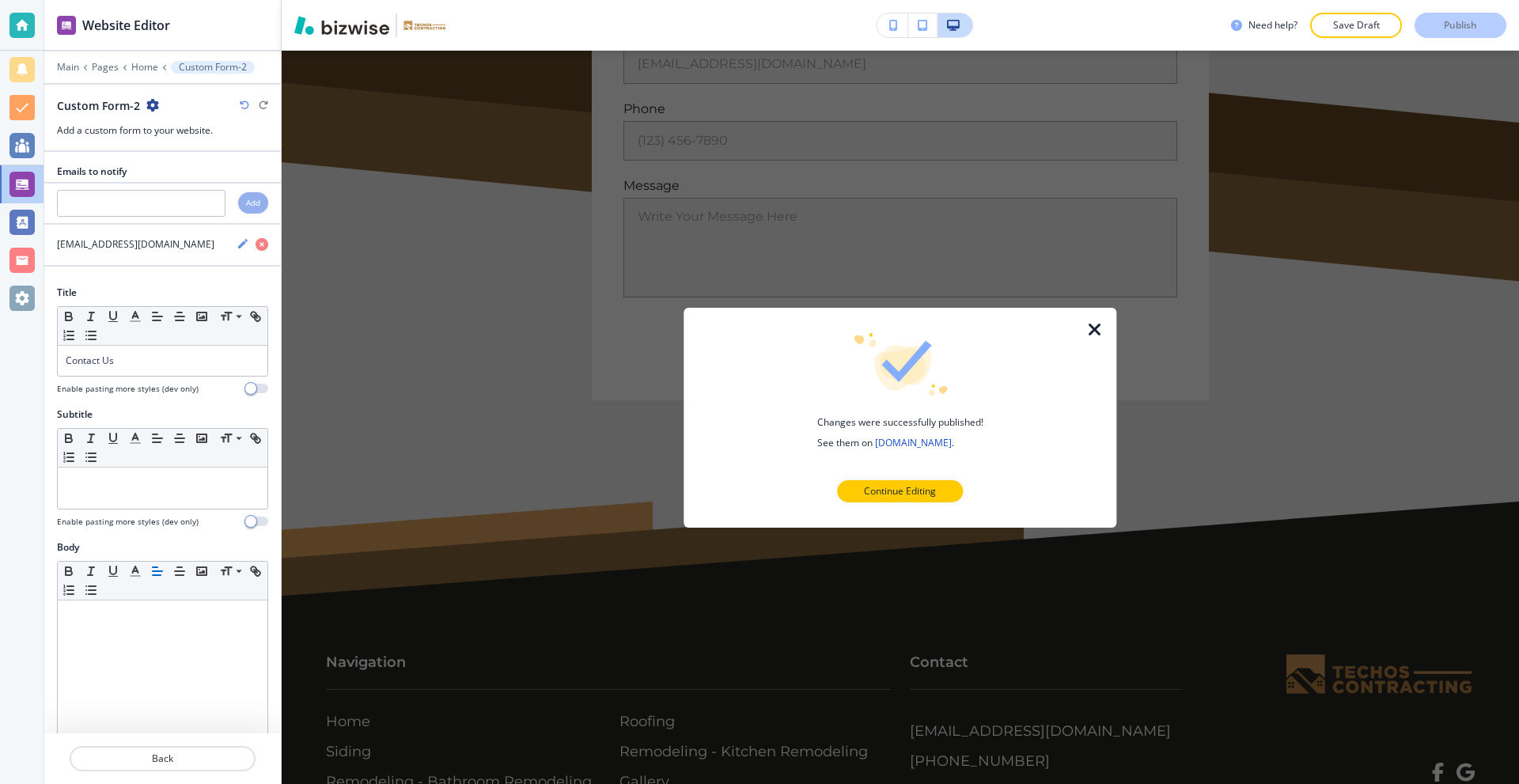
drag, startPoint x: 1089, startPoint y: 324, endPoint x: 1067, endPoint y: 317, distance: 23.1
click at [1089, 325] on icon "button" at bounding box center [1094, 329] width 19 height 19
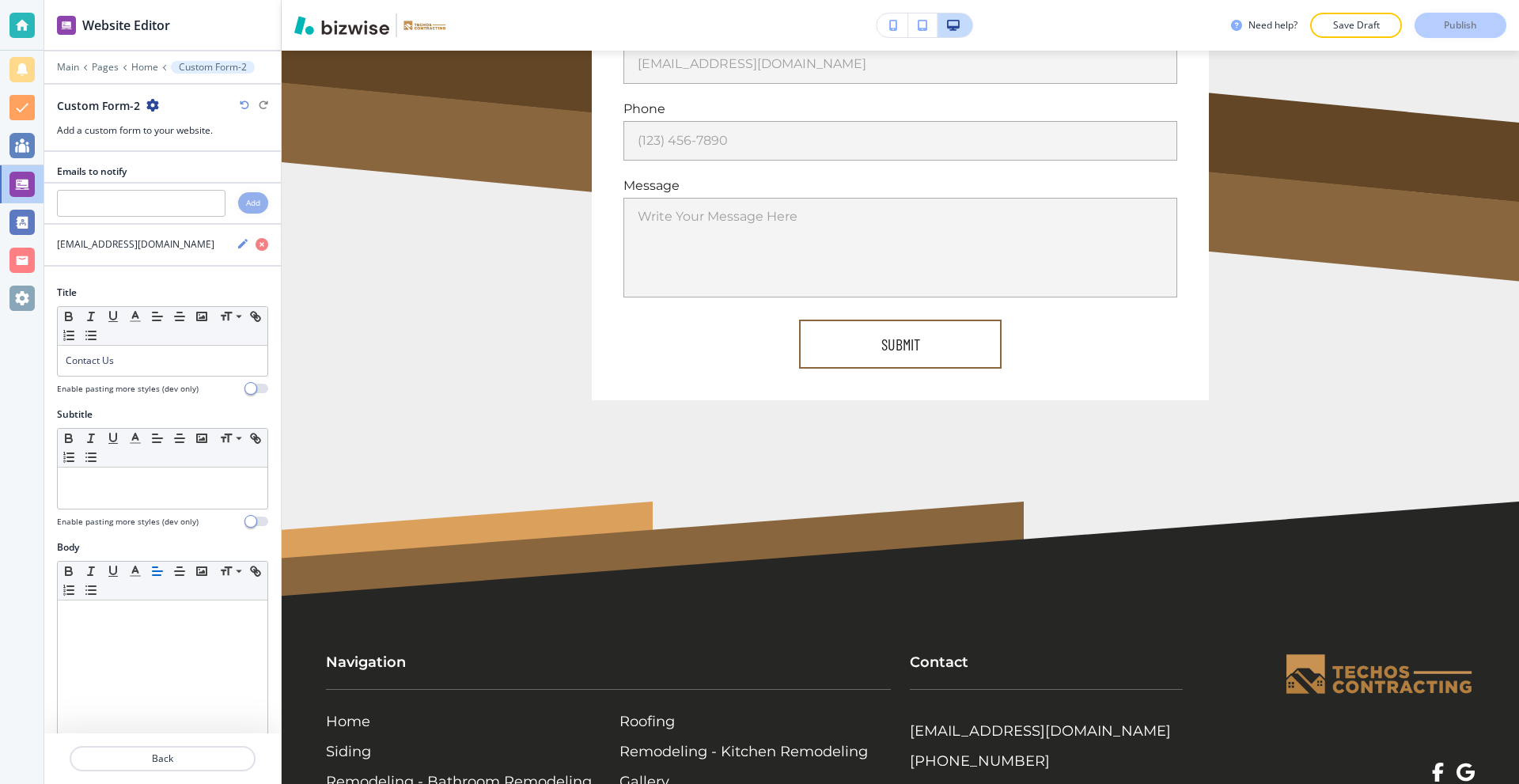
click at [76, 61] on div "Main Pages Home Custom Form-2" at bounding box center [163, 68] width 211 height 13
click at [69, 66] on p "Main" at bounding box center [68, 68] width 22 height 11
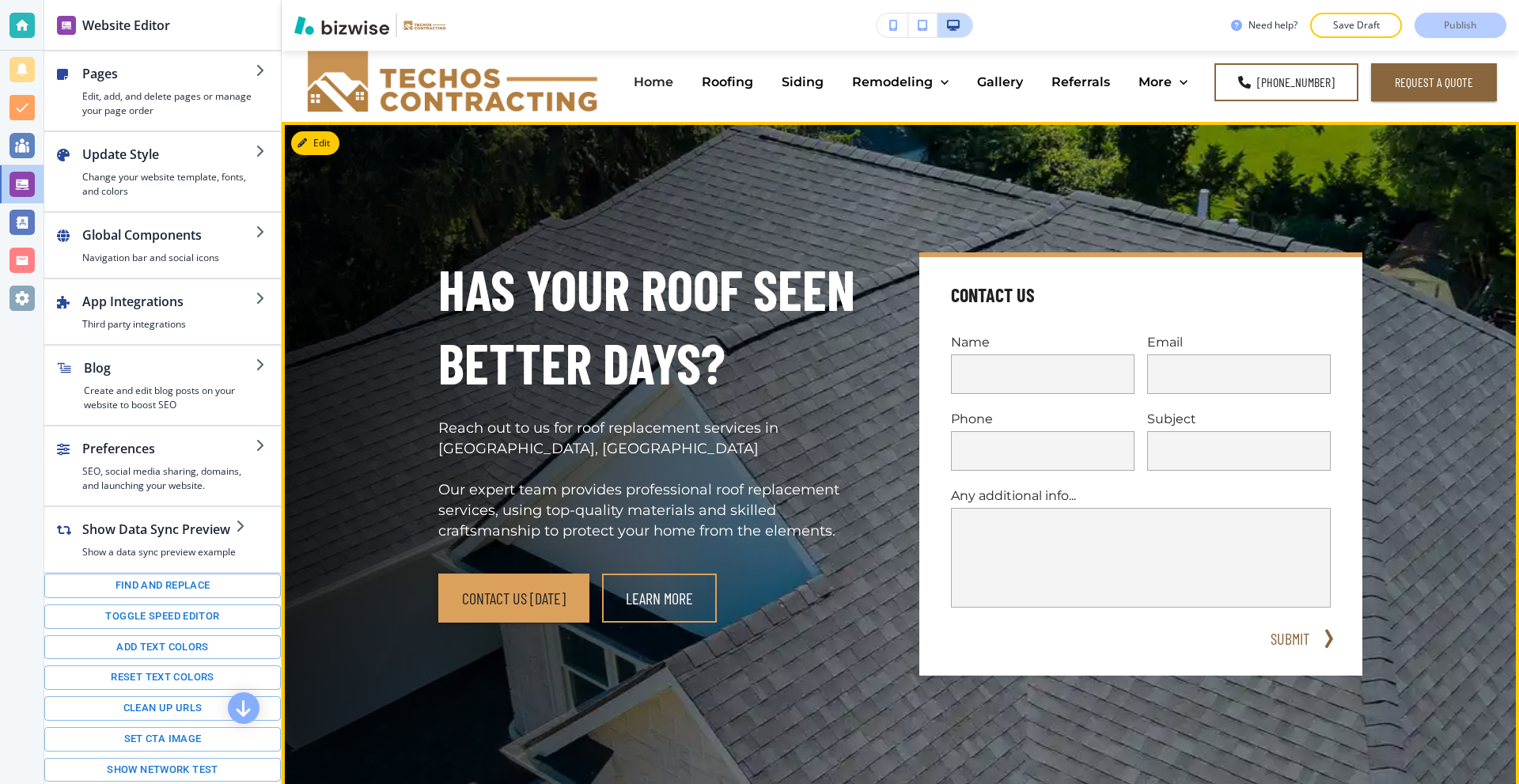
scroll to position [0, 0]
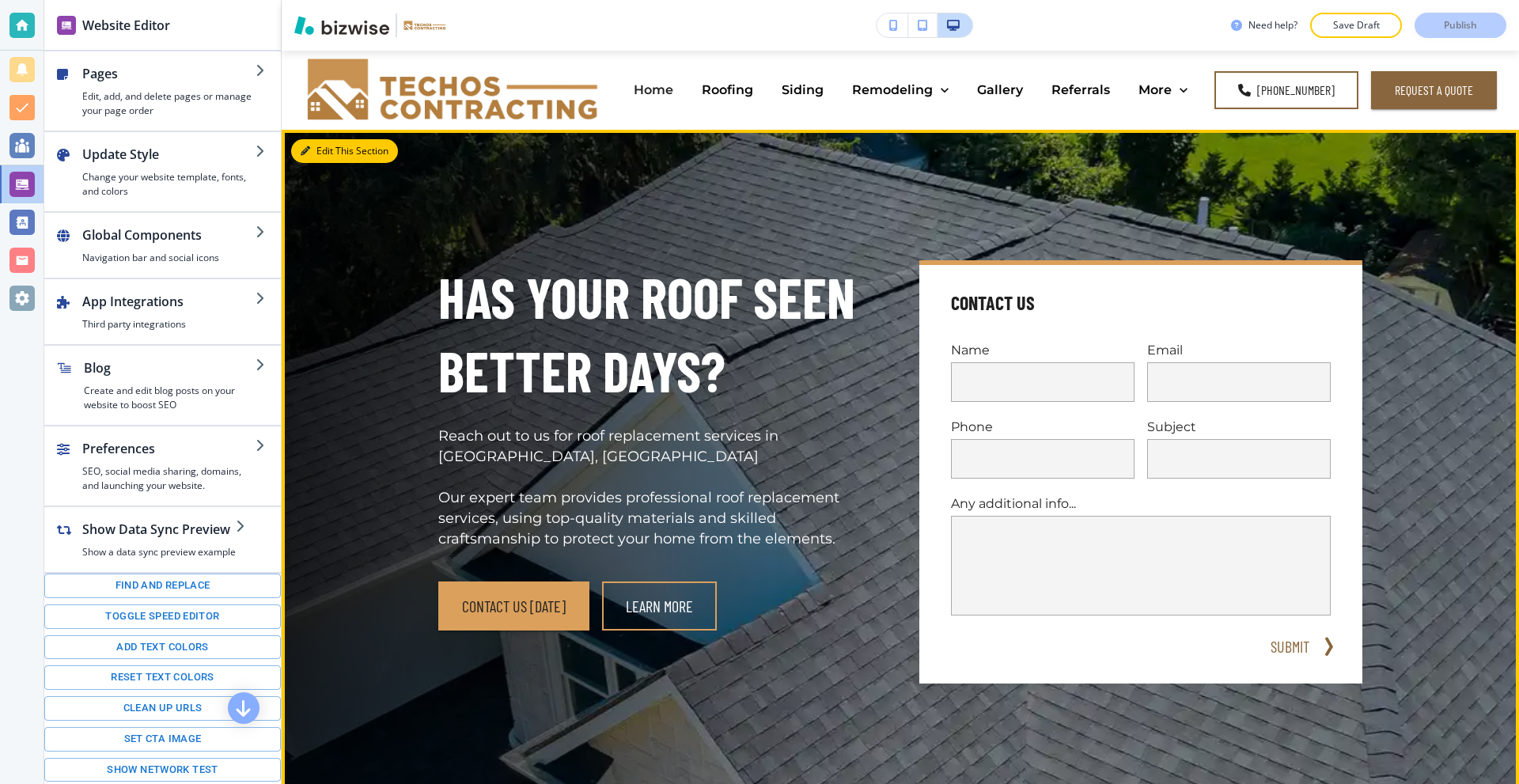
click at [312, 156] on button "Edit This Section" at bounding box center [343, 151] width 106 height 24
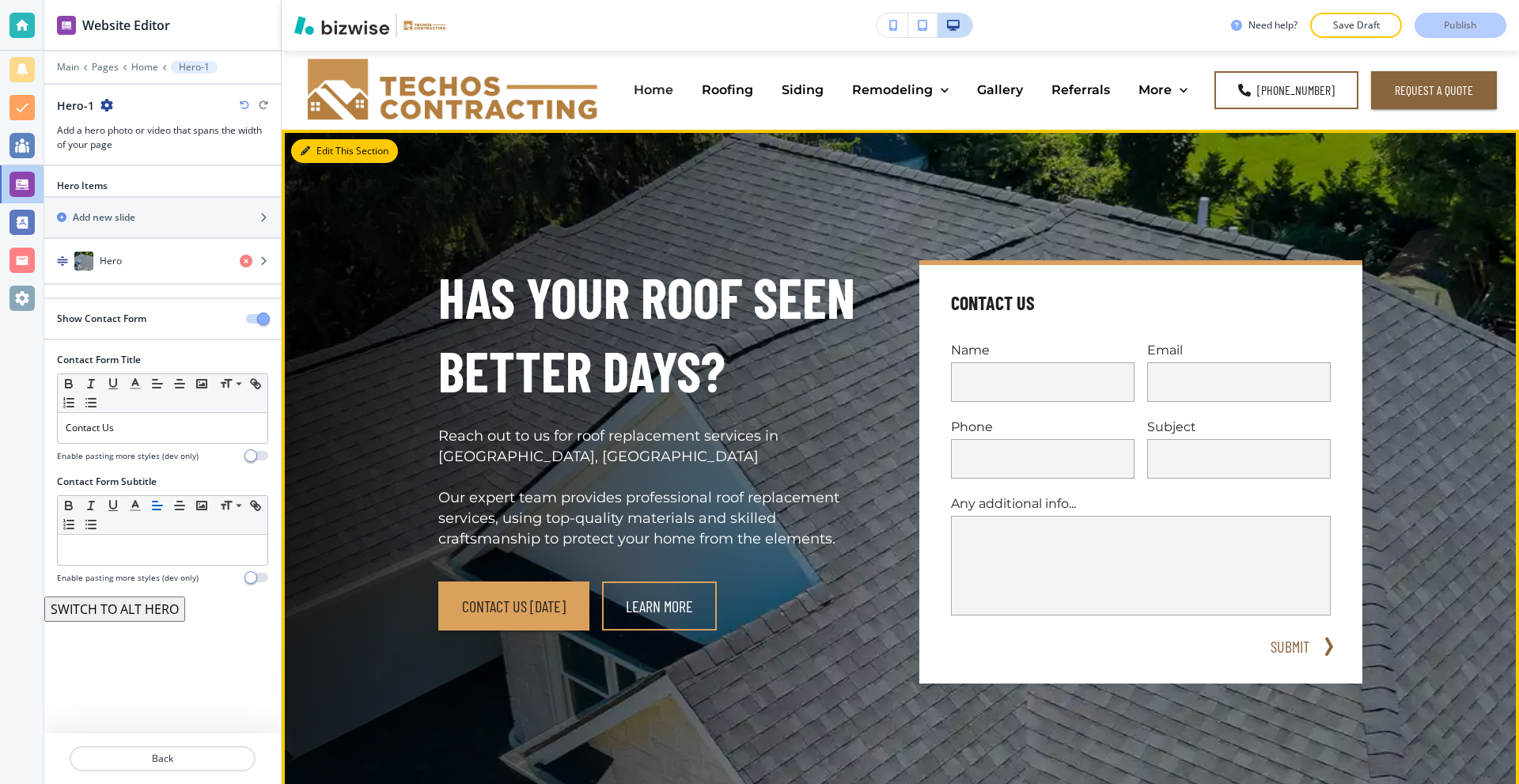
scroll to position [79, 0]
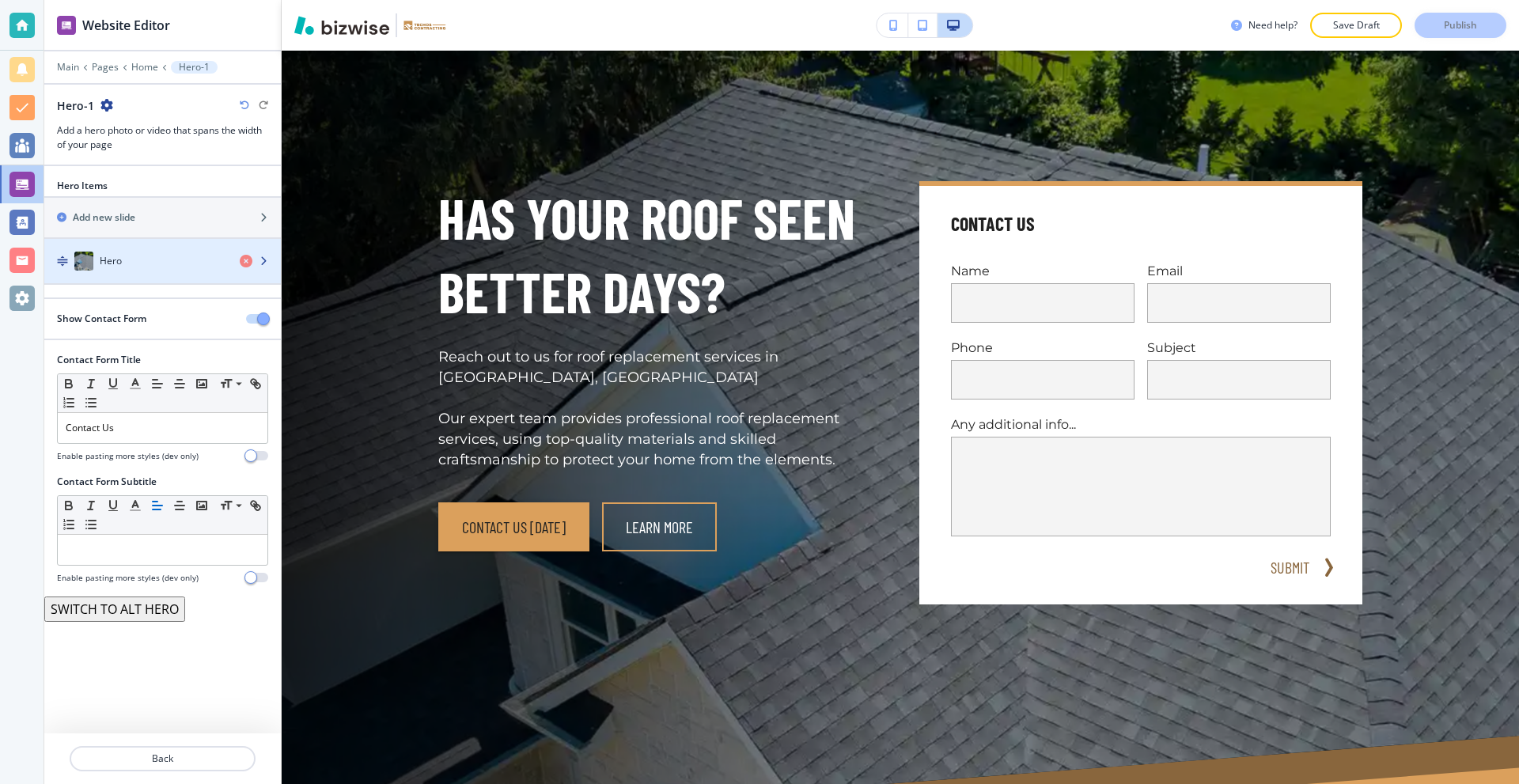
click at [138, 268] on div "Hero" at bounding box center [135, 261] width 182 height 19
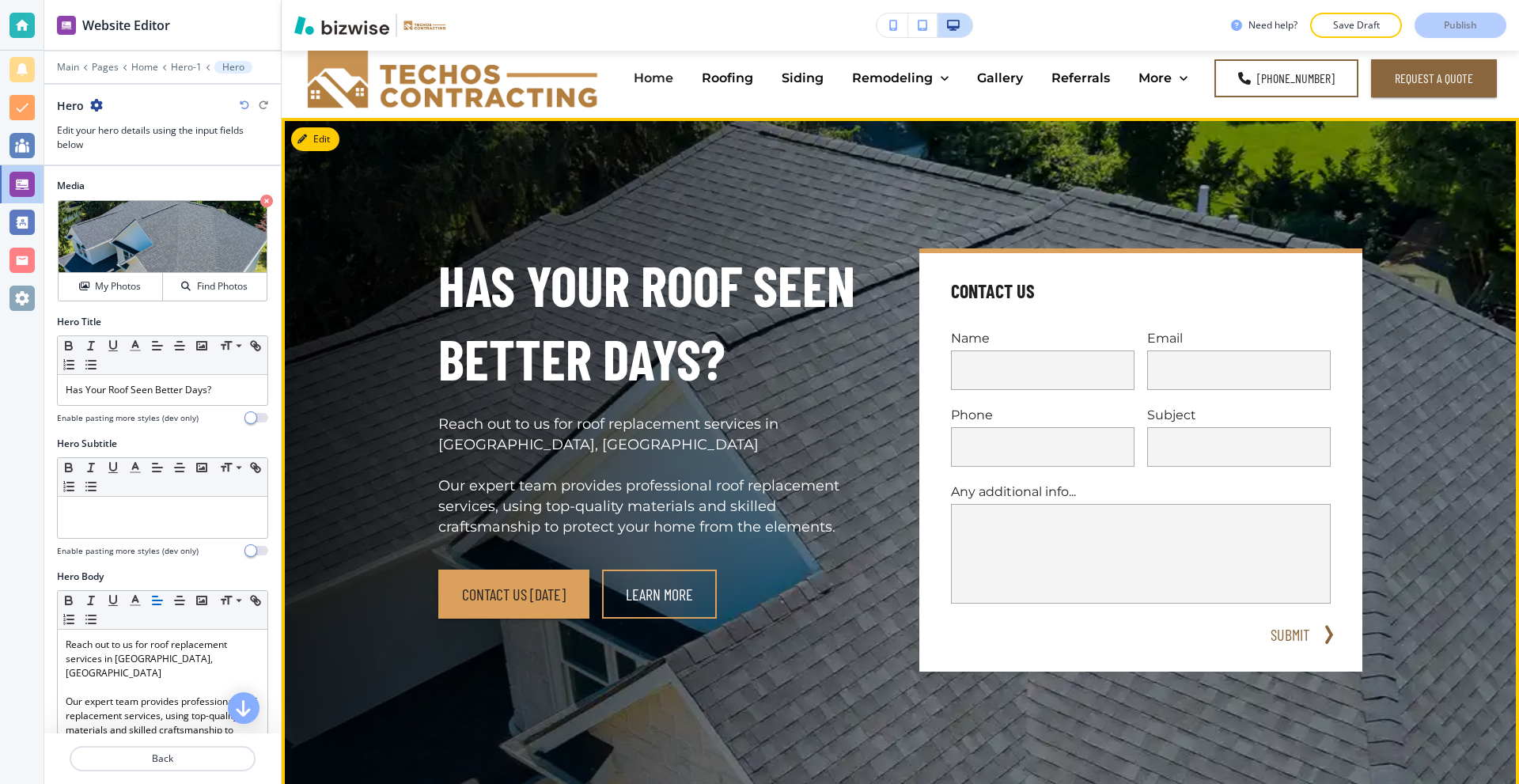
scroll to position [0, 0]
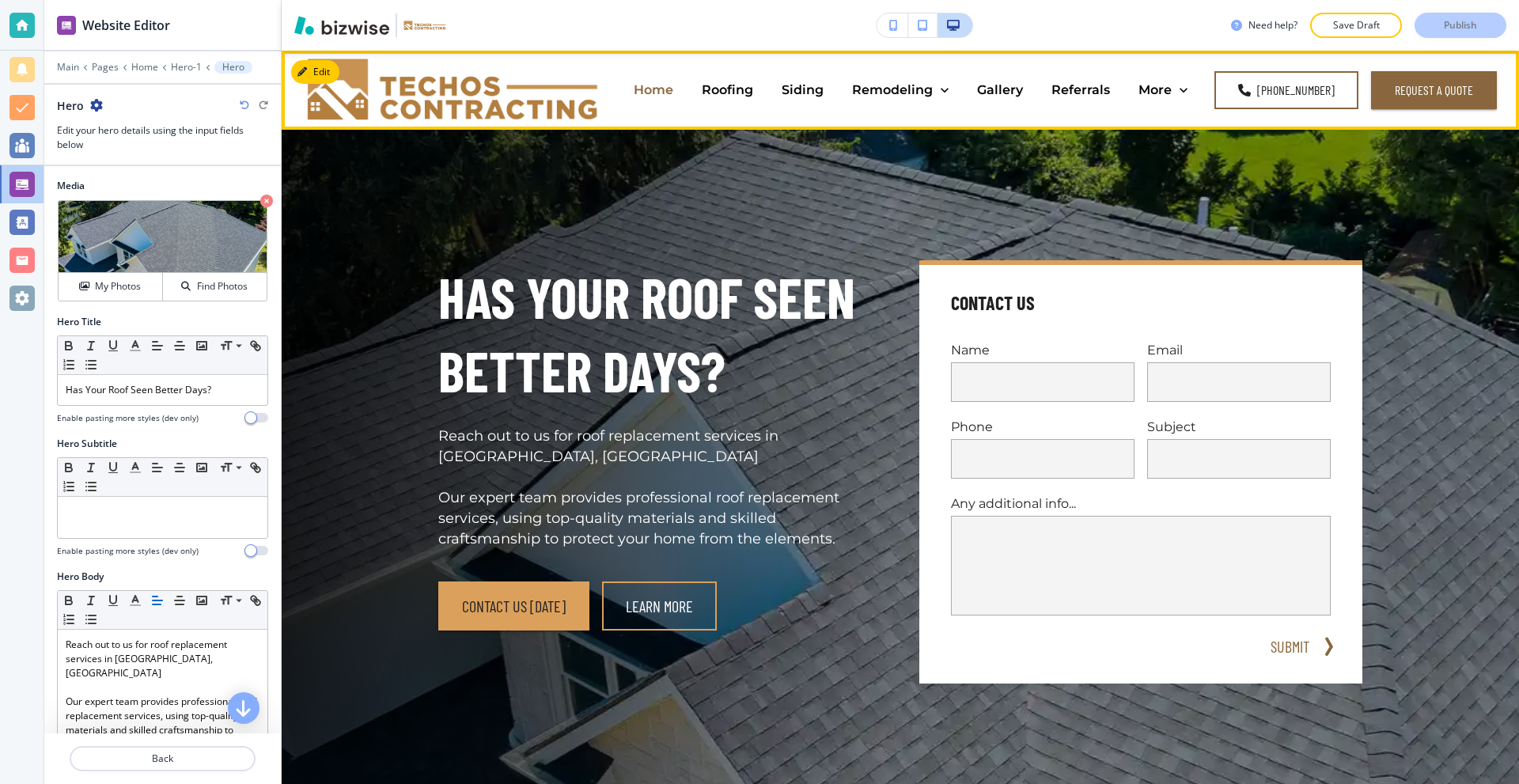
click at [662, 83] on p "Home" at bounding box center [653, 90] width 40 height 19
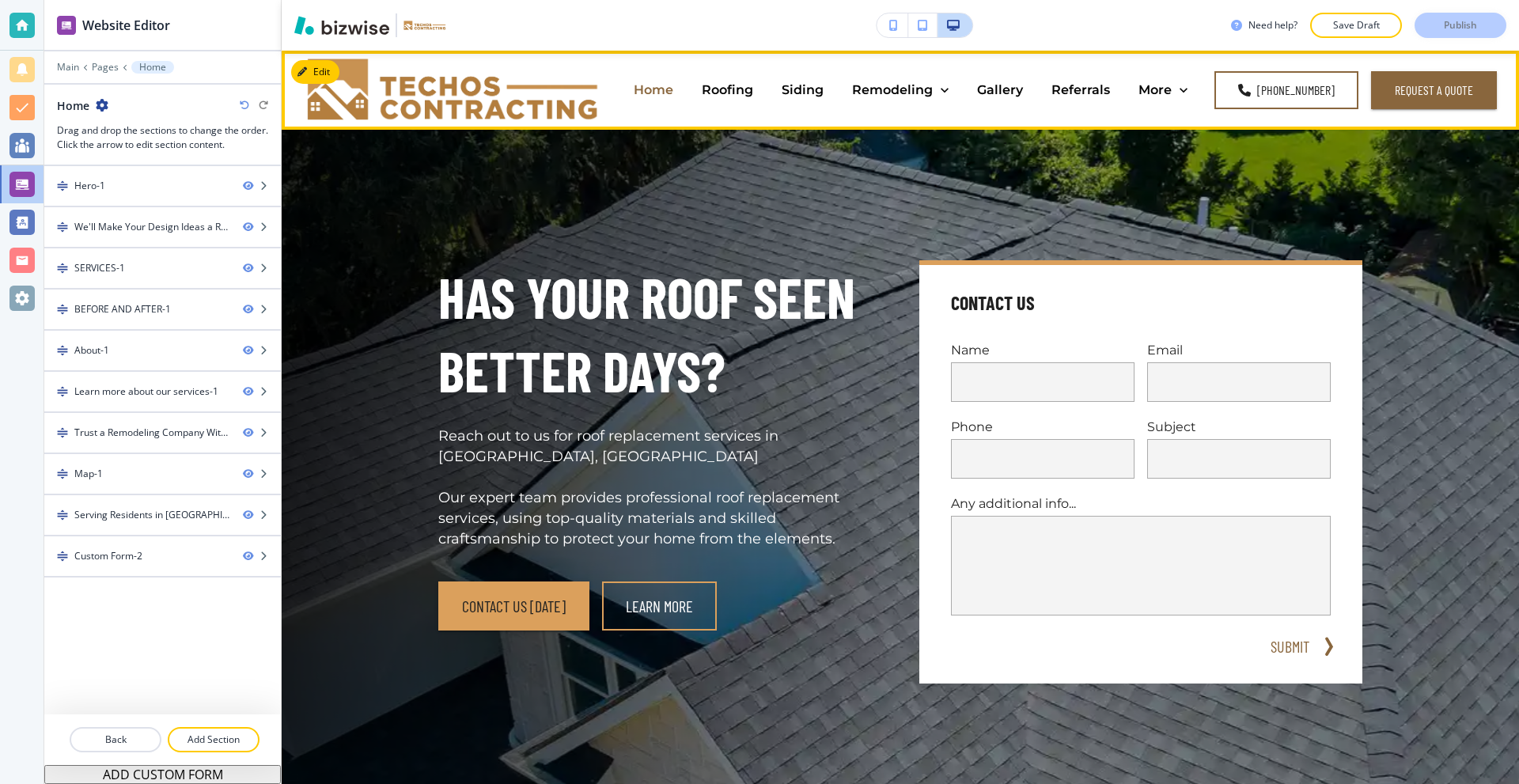
click at [658, 89] on p "Home" at bounding box center [653, 90] width 40 height 19
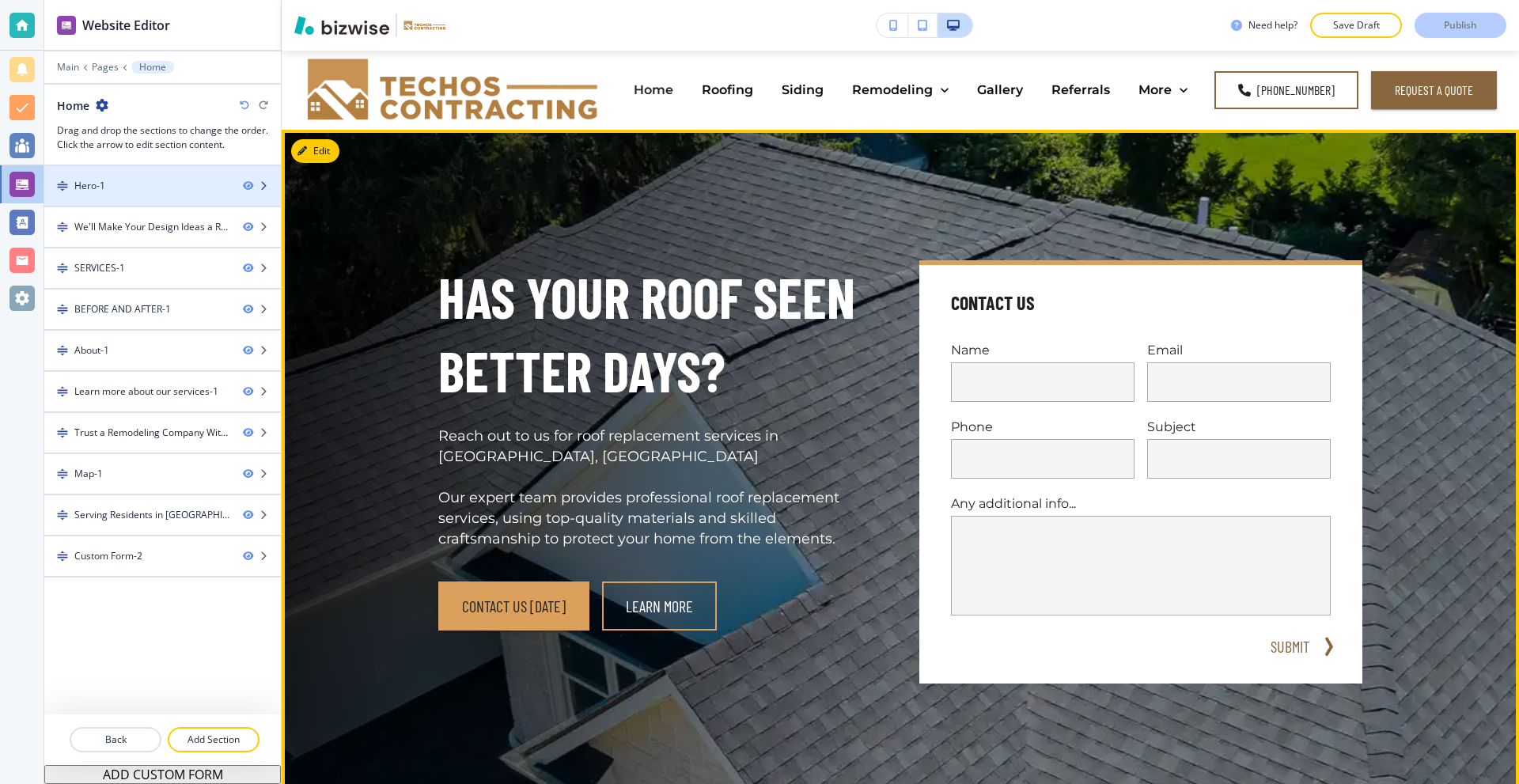
click at [144, 183] on div "Hero-1" at bounding box center [137, 185] width 186 height 14
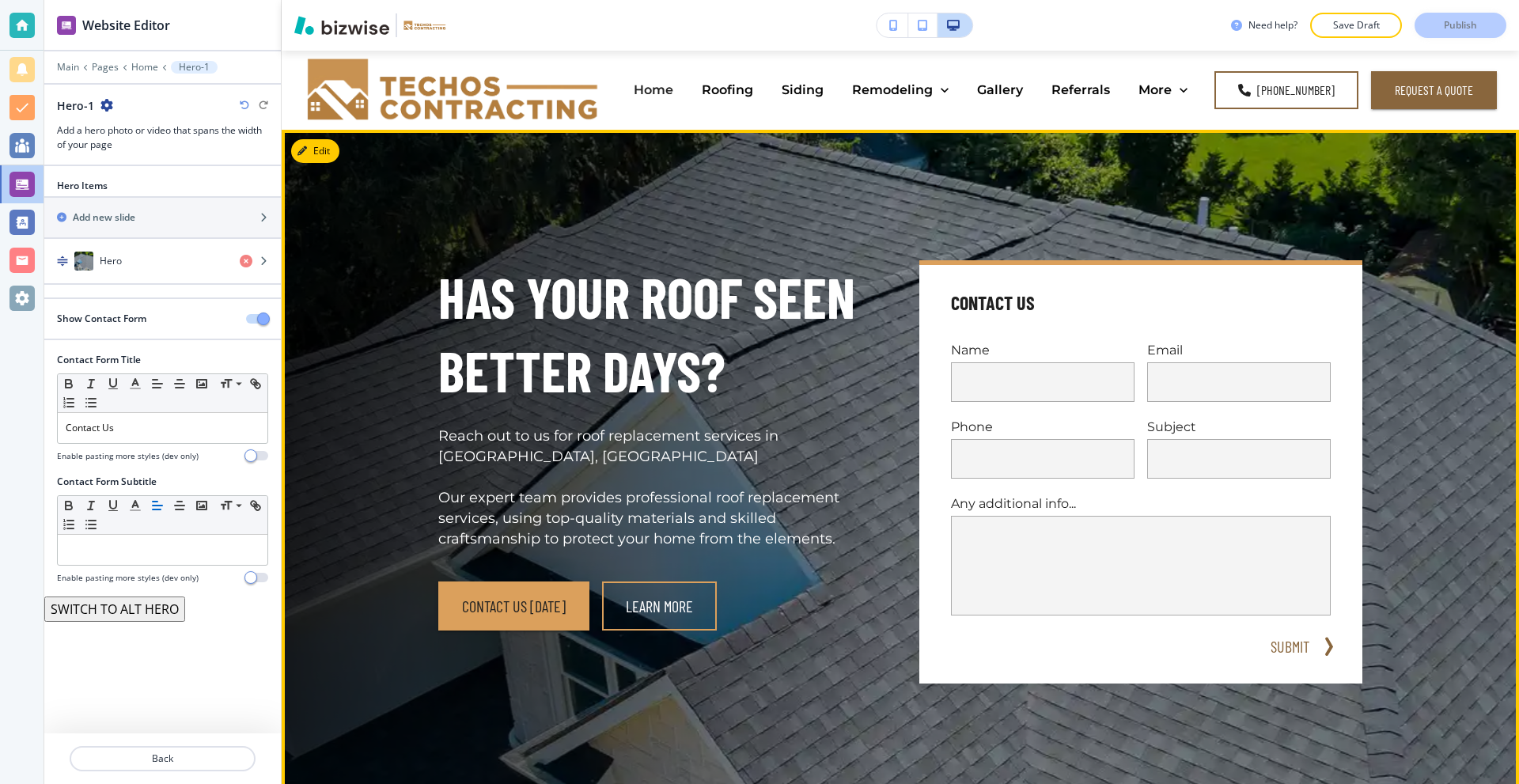
scroll to position [79, 0]
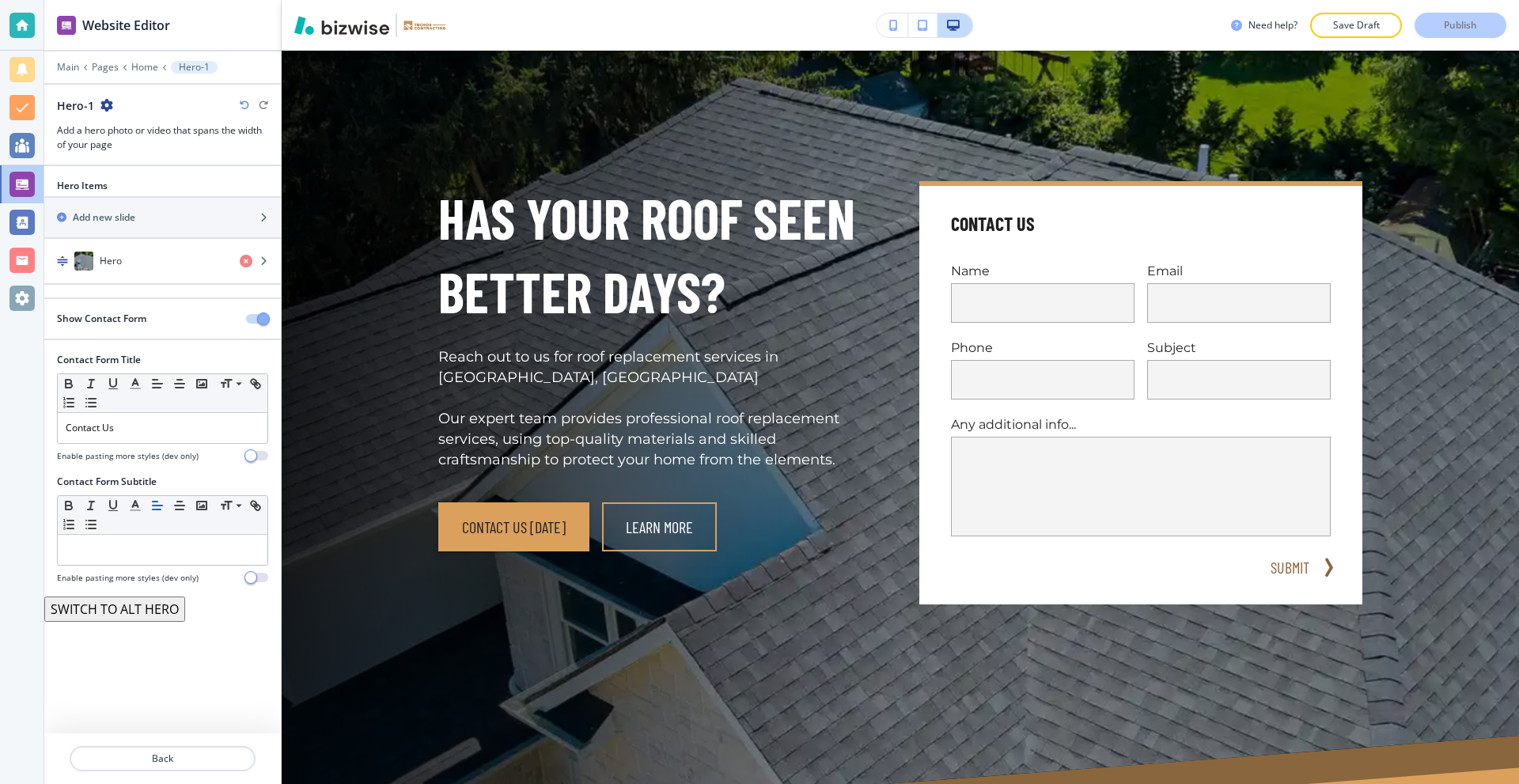
click at [148, 318] on div "Show Contact Form" at bounding box center [139, 318] width 189 height 14
click at [149, 262] on div "Hero" at bounding box center [135, 261] width 182 height 19
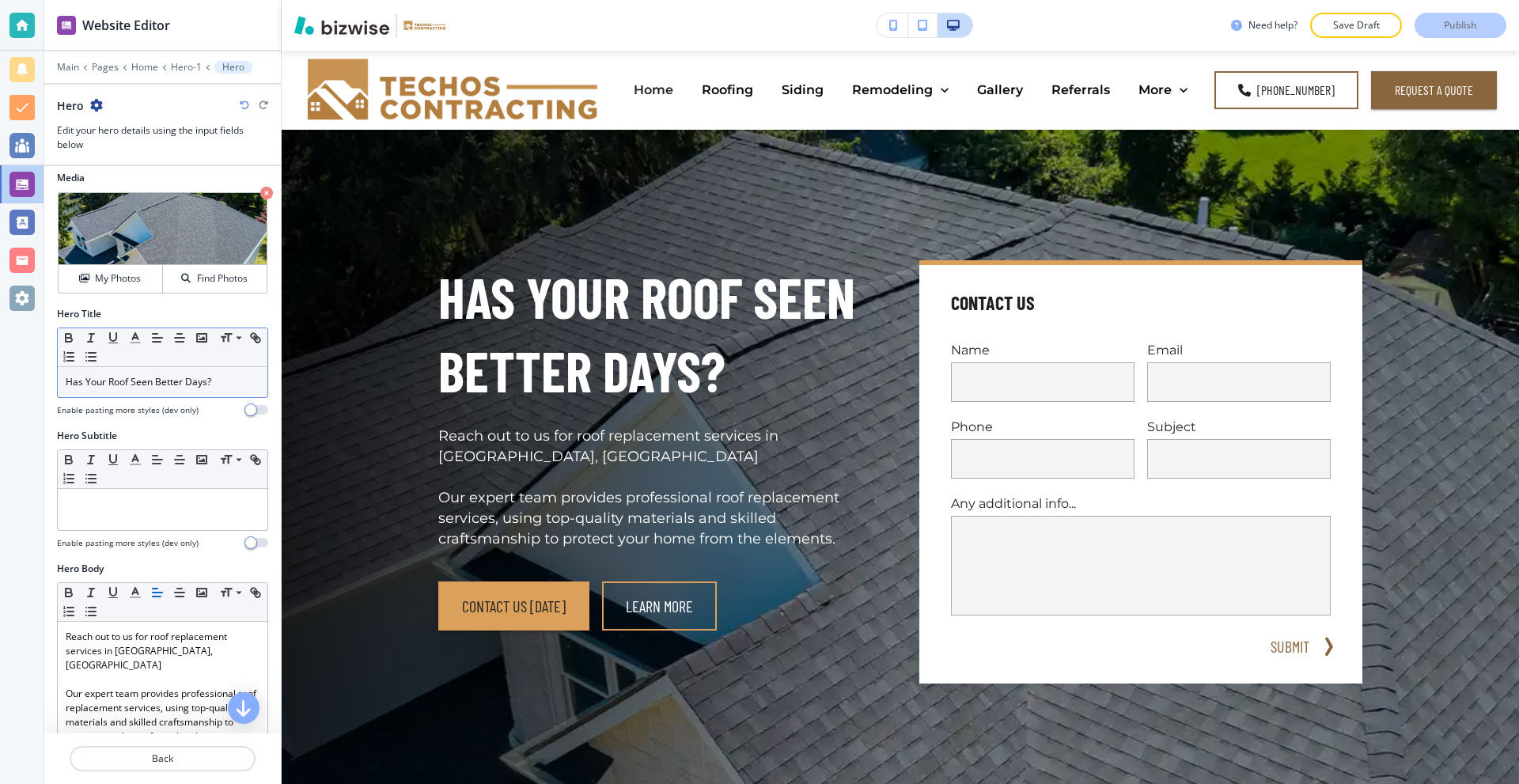
scroll to position [0, 0]
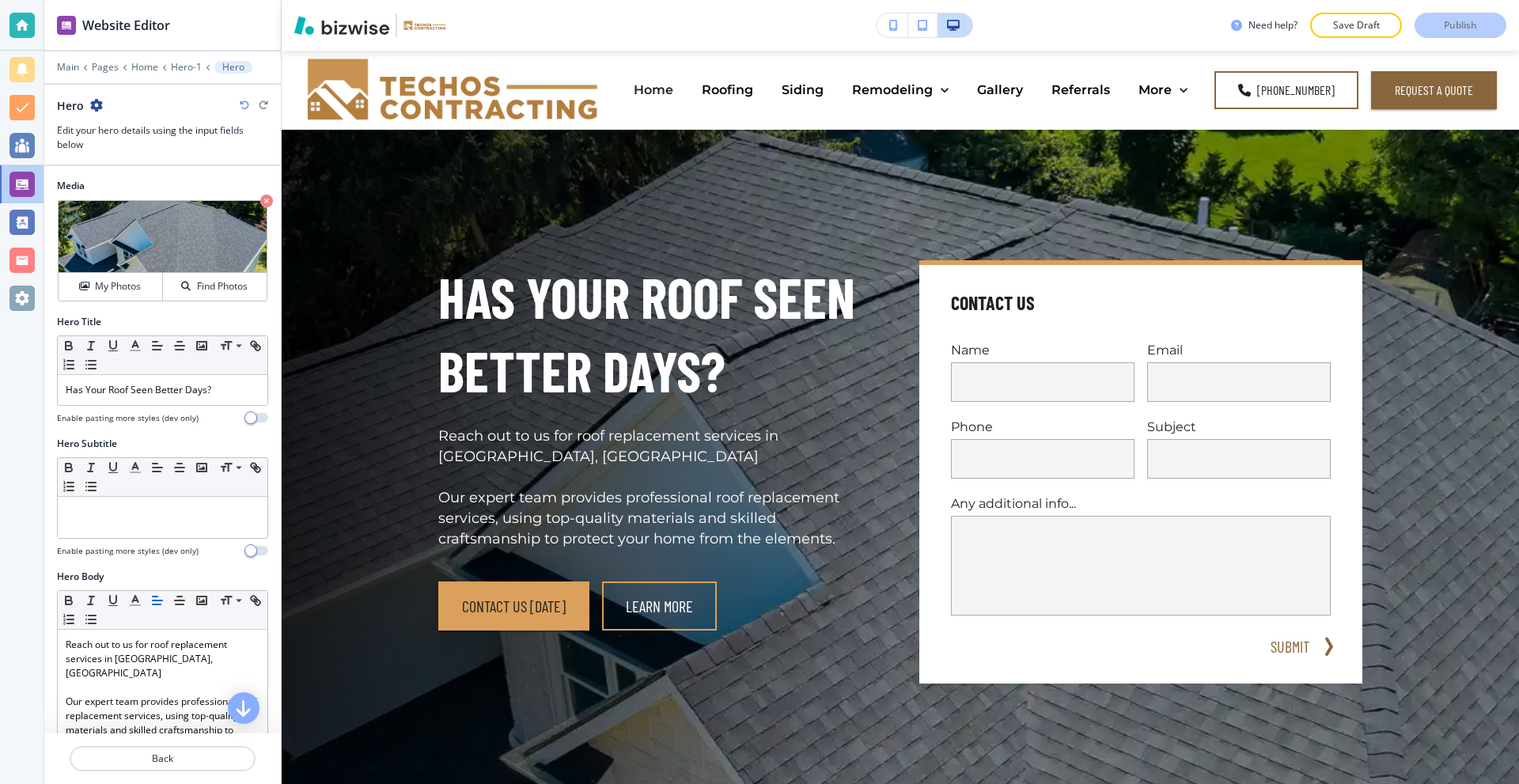
click at [95, 107] on icon "button" at bounding box center [96, 106] width 13 height 13
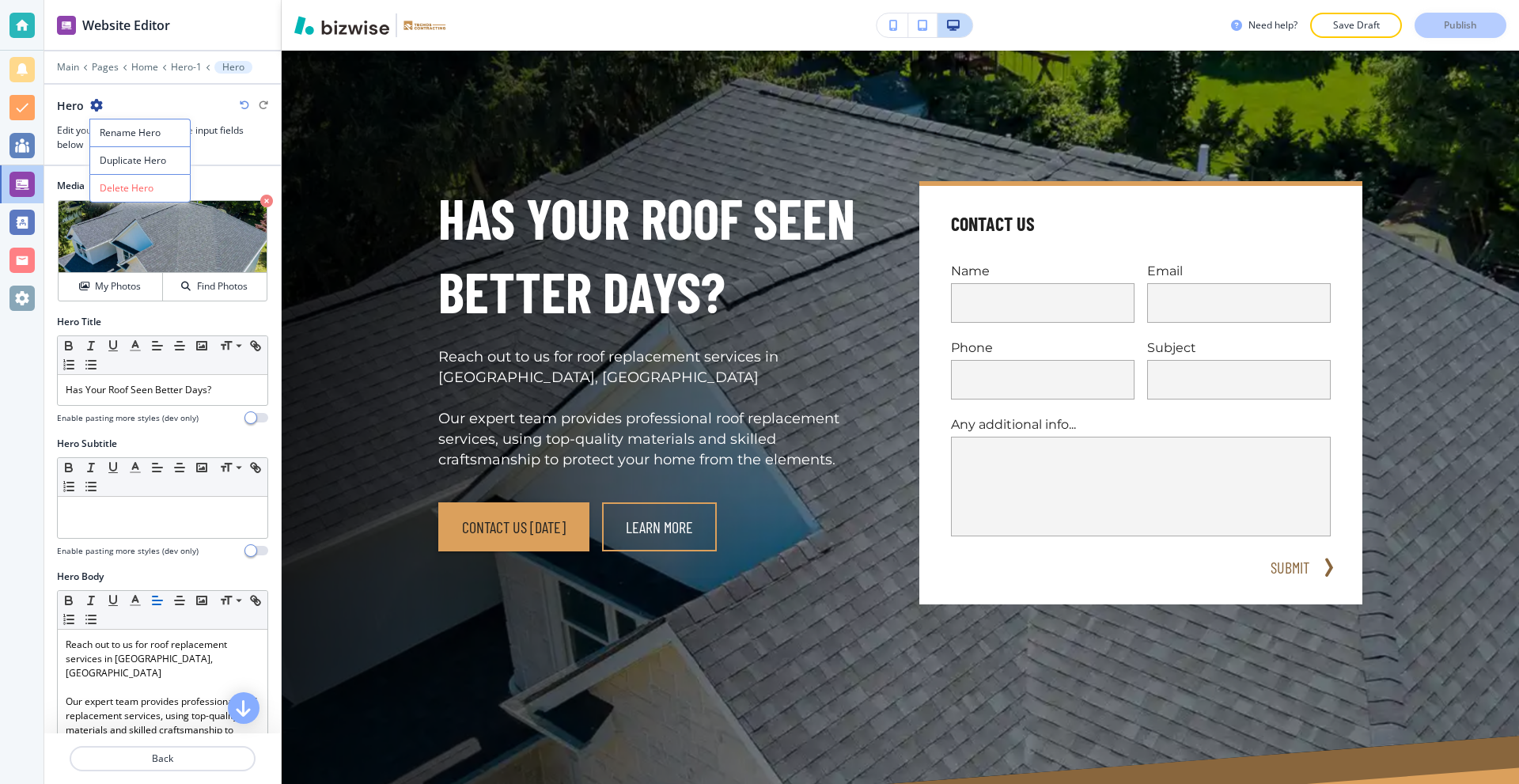
click at [184, 330] on div at bounding box center [163, 331] width 211 height 6
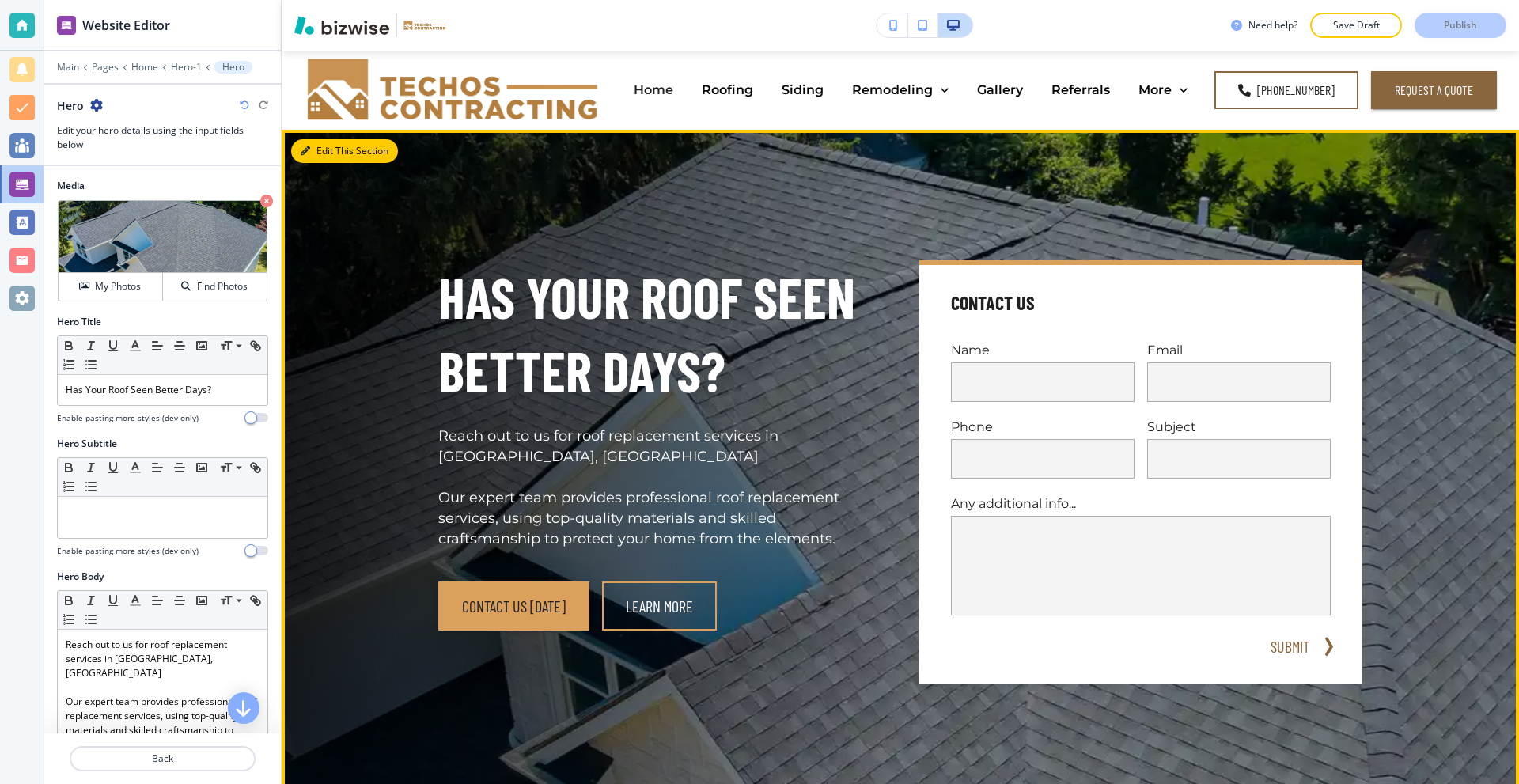
click at [318, 161] on button "Edit This Section" at bounding box center [343, 151] width 106 height 24
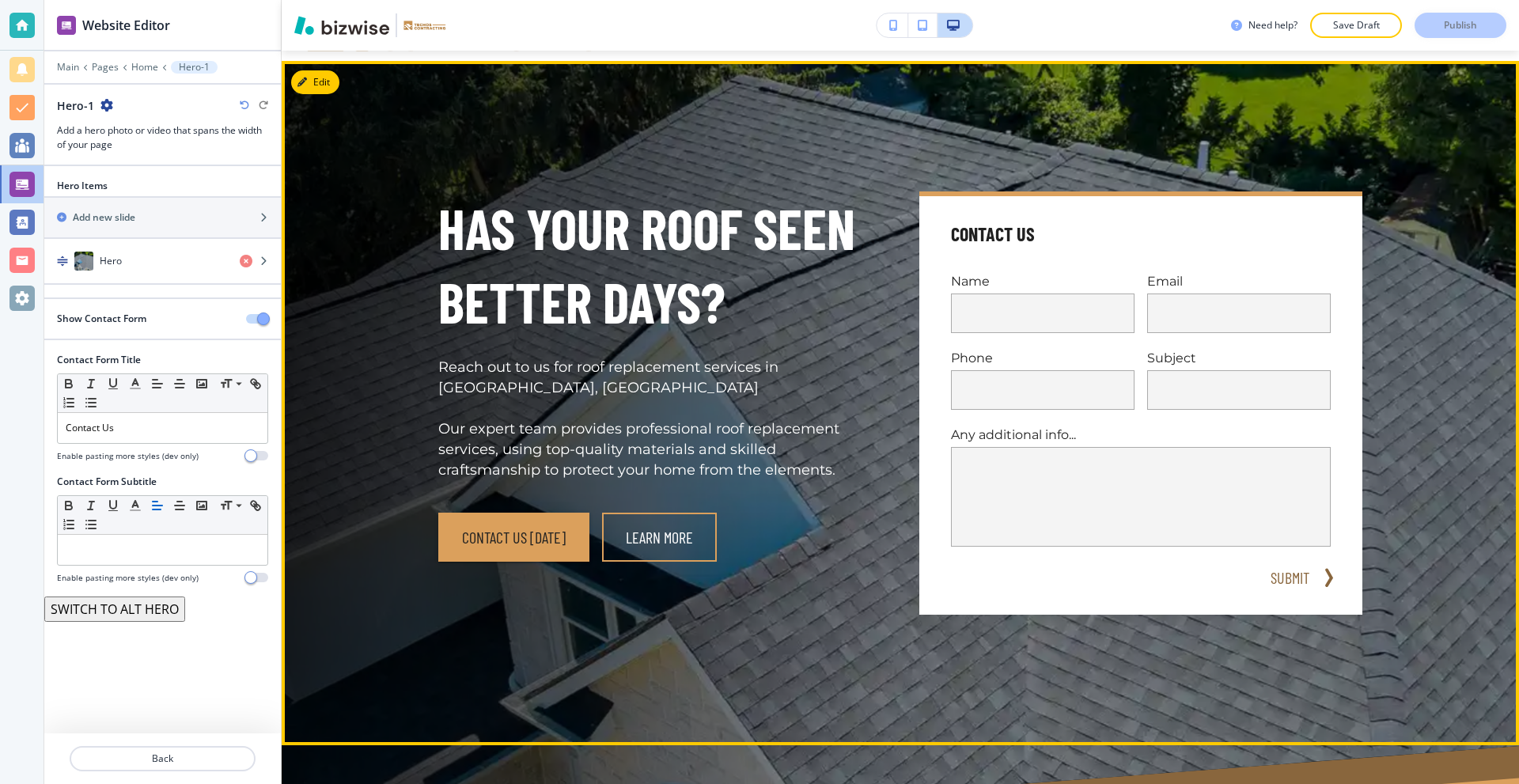
scroll to position [79, 0]
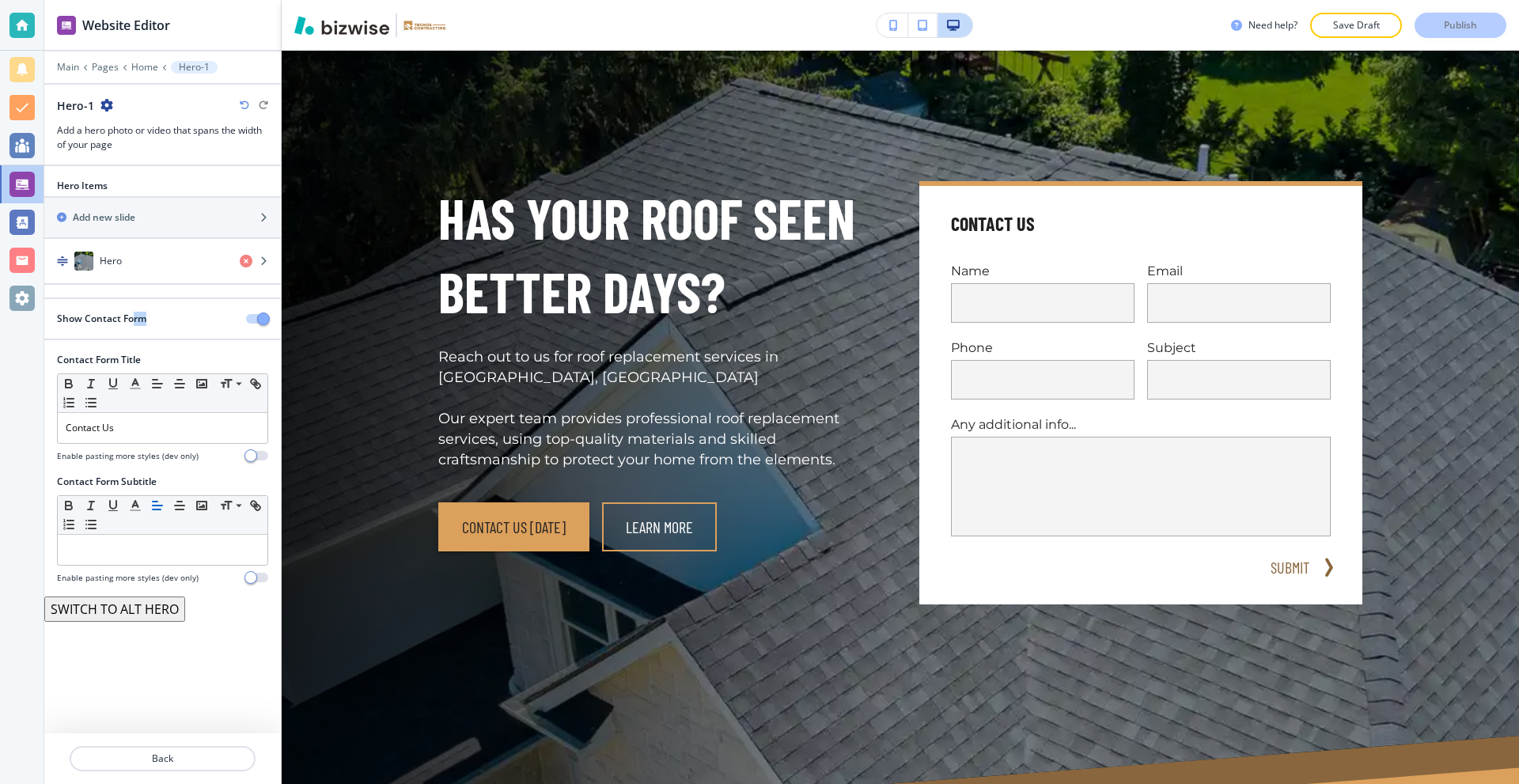
click at [133, 317] on h2 "Show Contact Form" at bounding box center [102, 318] width 90 height 14
click at [129, 317] on h2 "Show Contact Form" at bounding box center [102, 318] width 90 height 14
click at [254, 314] on button "button" at bounding box center [257, 318] width 22 height 9
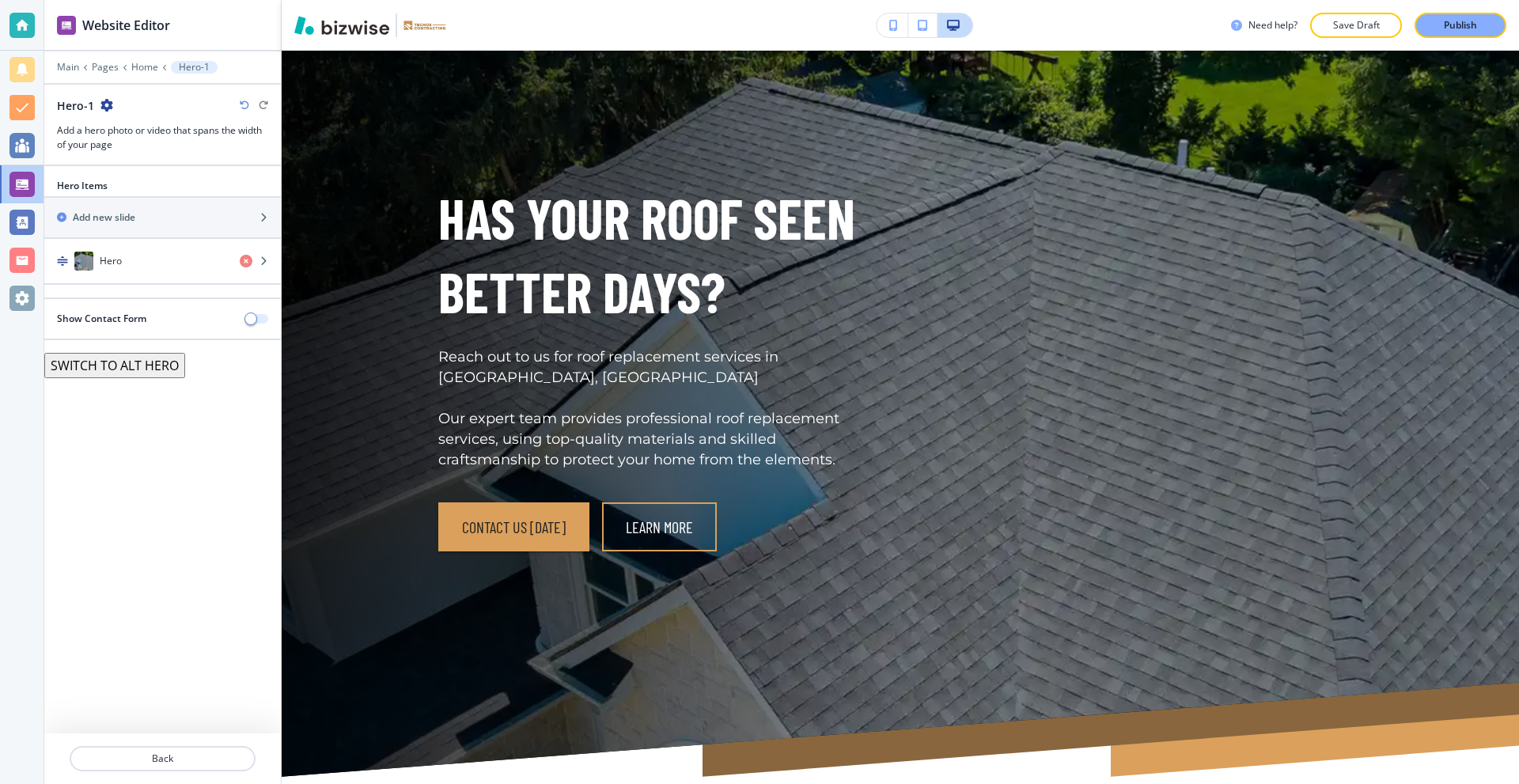
click at [254, 317] on span "button" at bounding box center [251, 318] width 13 height 13
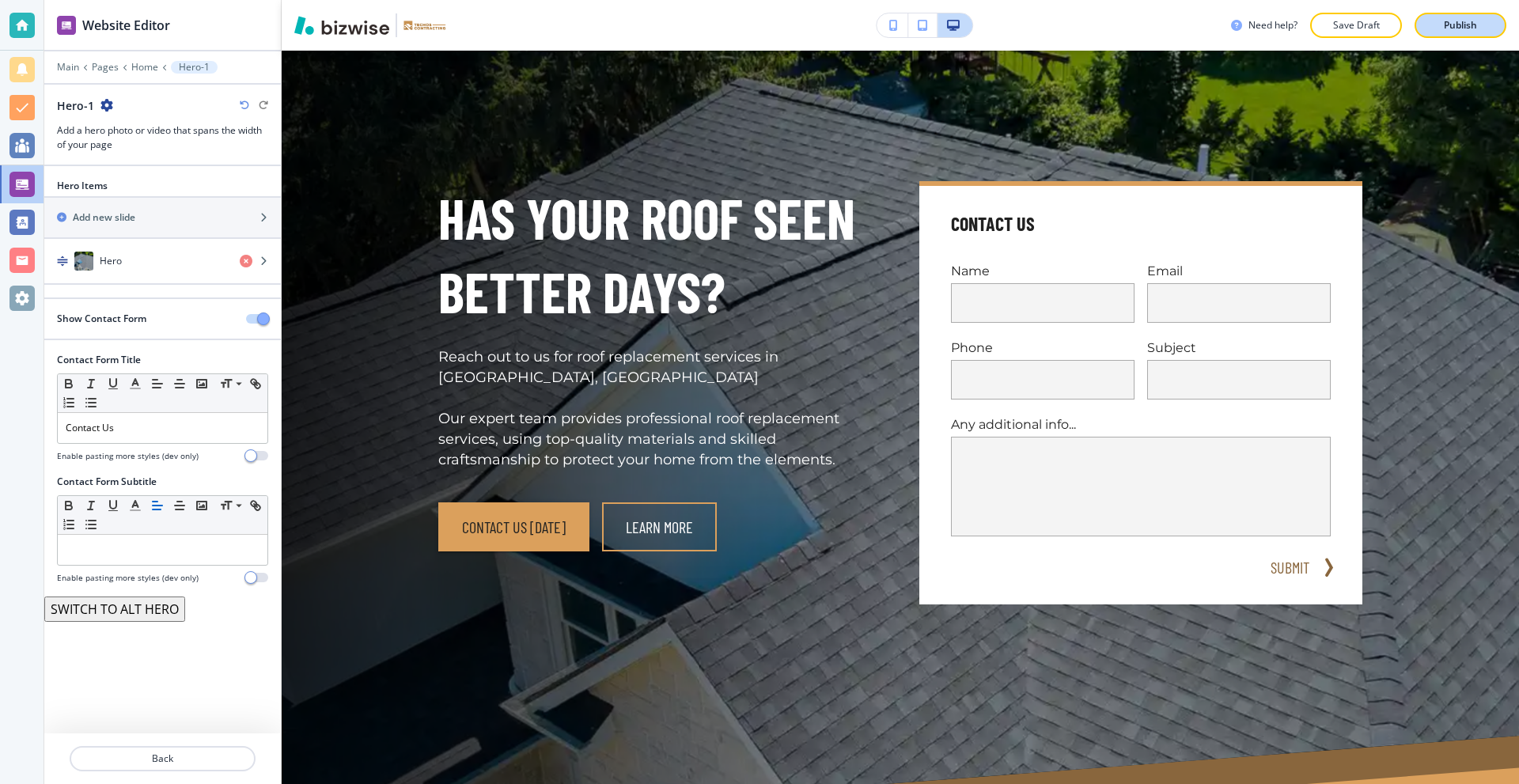
click at [1451, 25] on p "Publish" at bounding box center [1460, 25] width 33 height 14
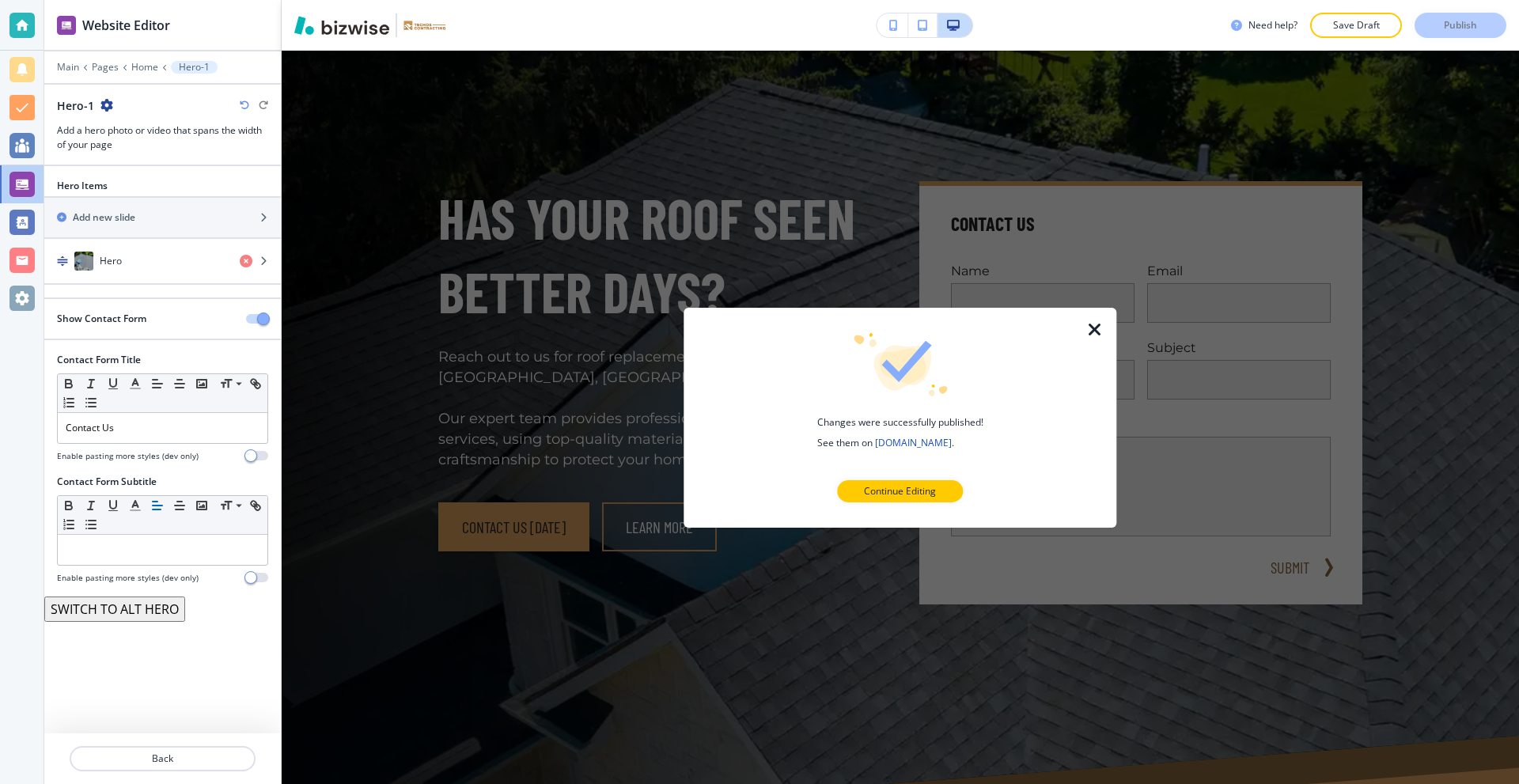
click at [1090, 325] on icon "button" at bounding box center [1094, 329] width 19 height 19
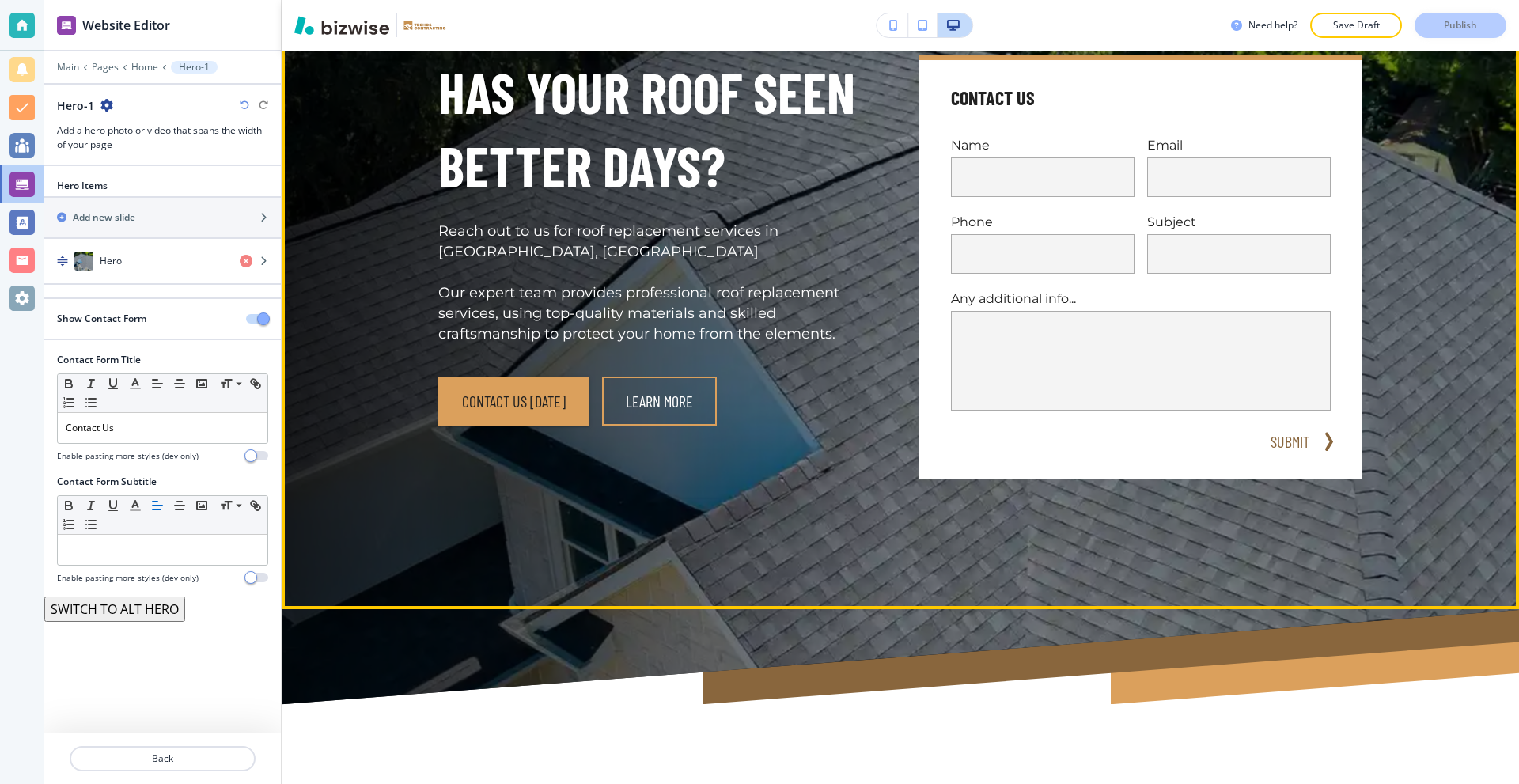
scroll to position [0, 0]
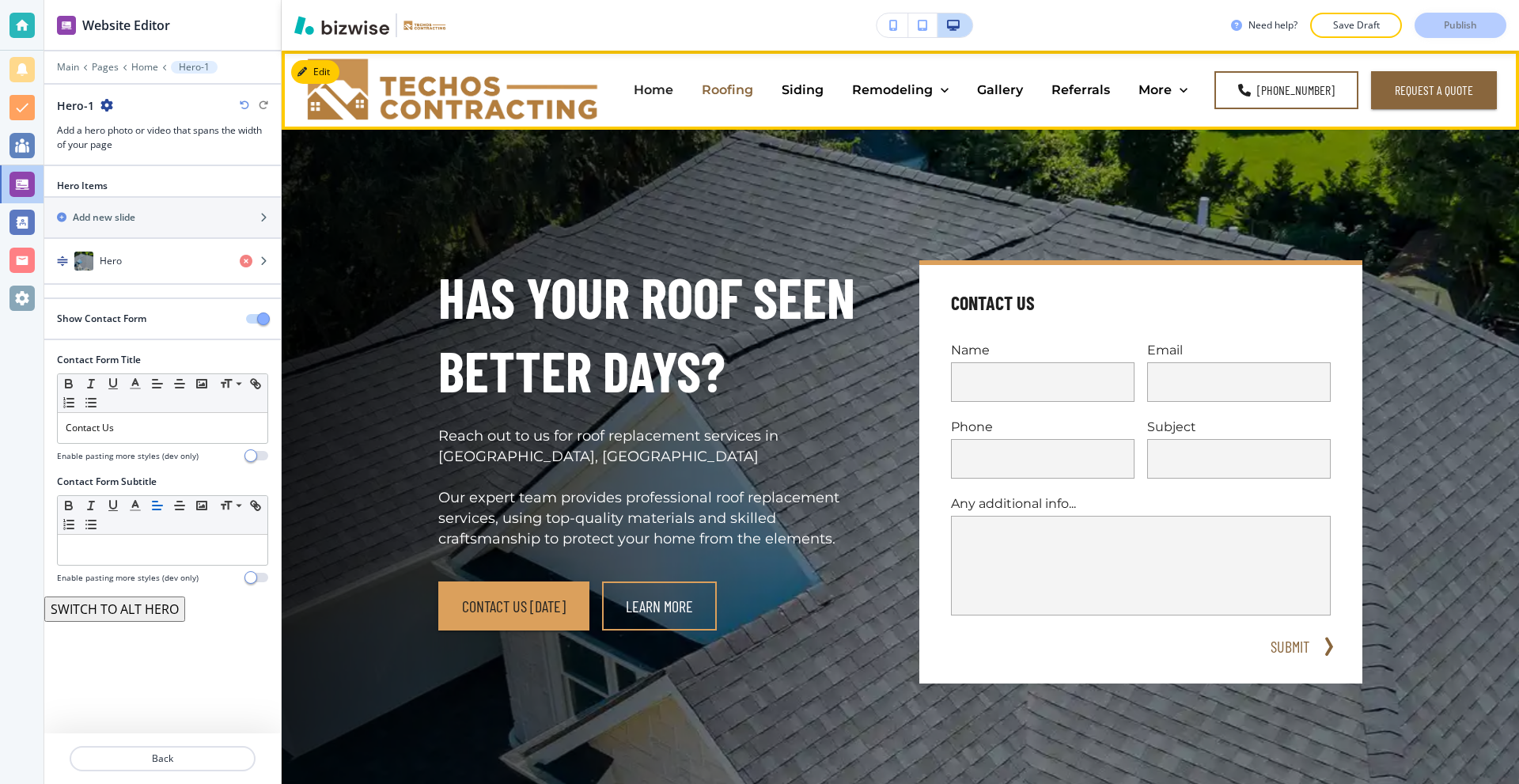
click at [741, 87] on p "Roofing" at bounding box center [728, 90] width 52 height 19
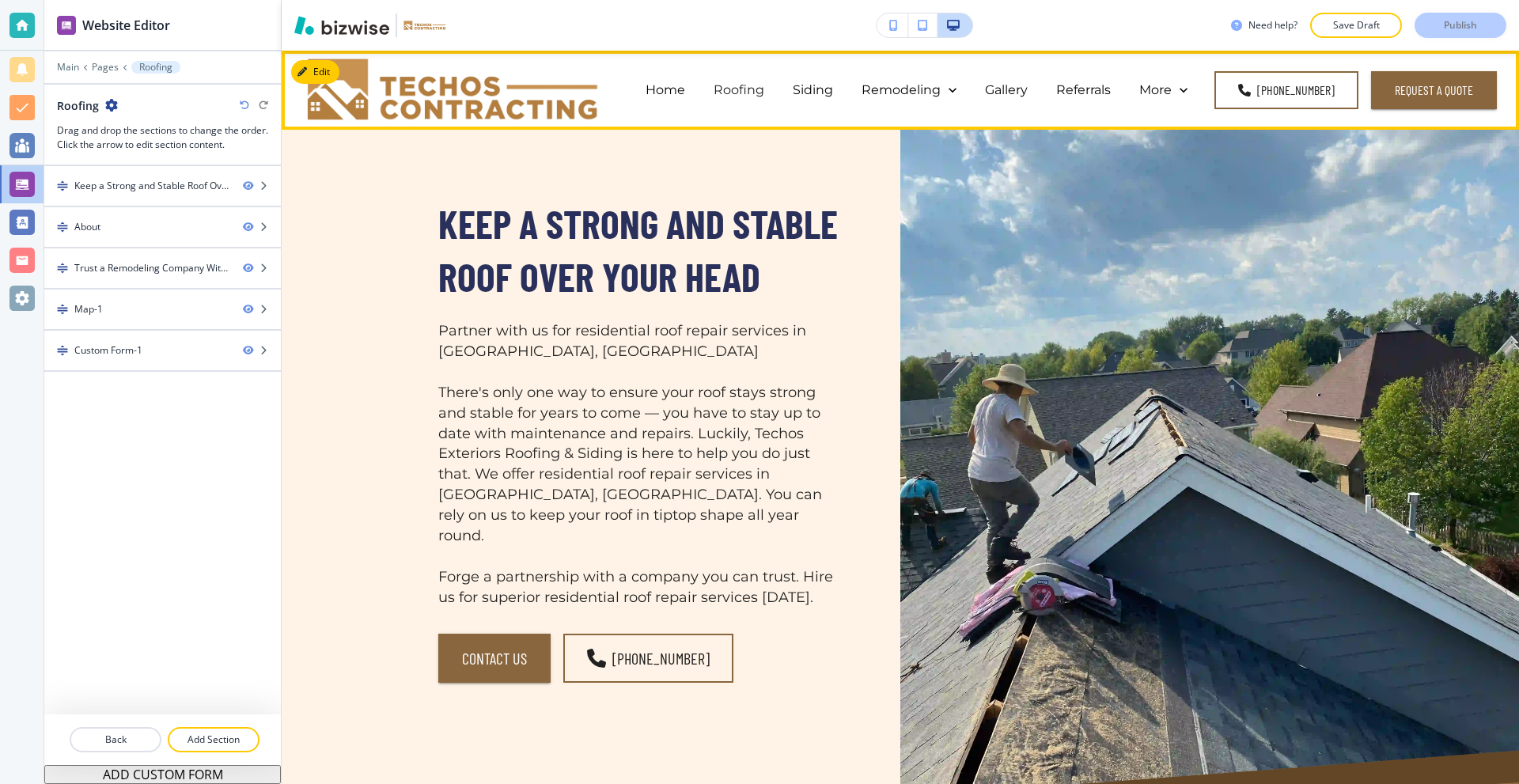
click at [668, 80] on div "Home" at bounding box center [665, 90] width 68 height 63
click at [670, 84] on p "Home" at bounding box center [665, 90] width 40 height 19
